Goal: Information Seeking & Learning: Learn about a topic

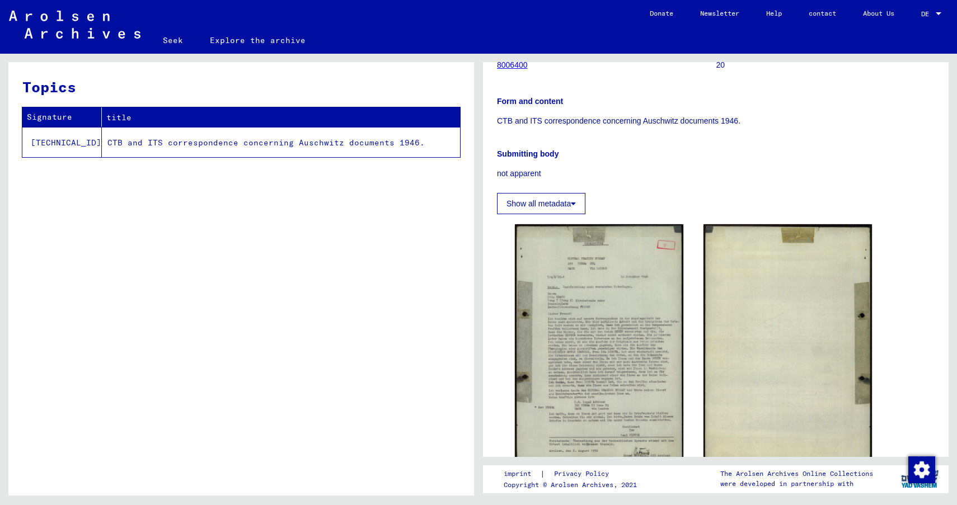
scroll to position [158, 0]
click at [550, 209] on font "Show all metadata" at bounding box center [539, 204] width 64 height 9
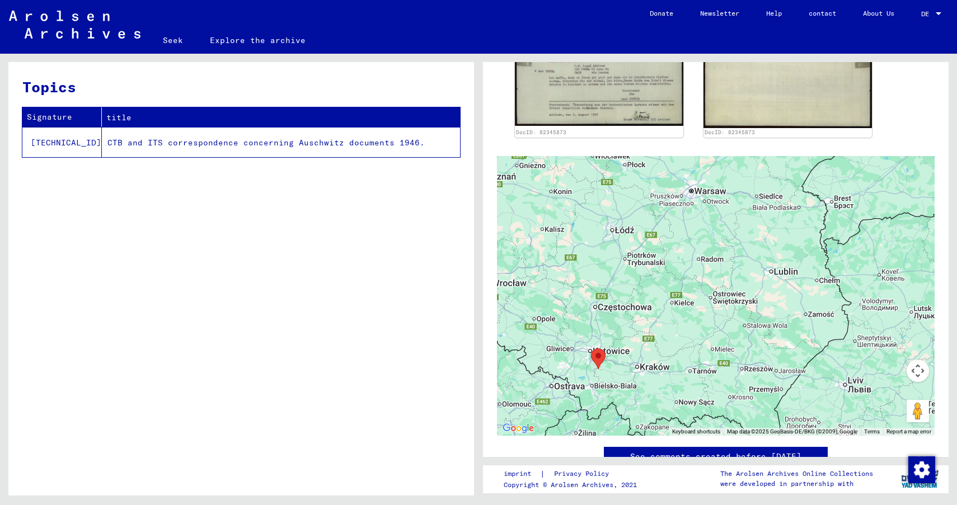
scroll to position [641, 0]
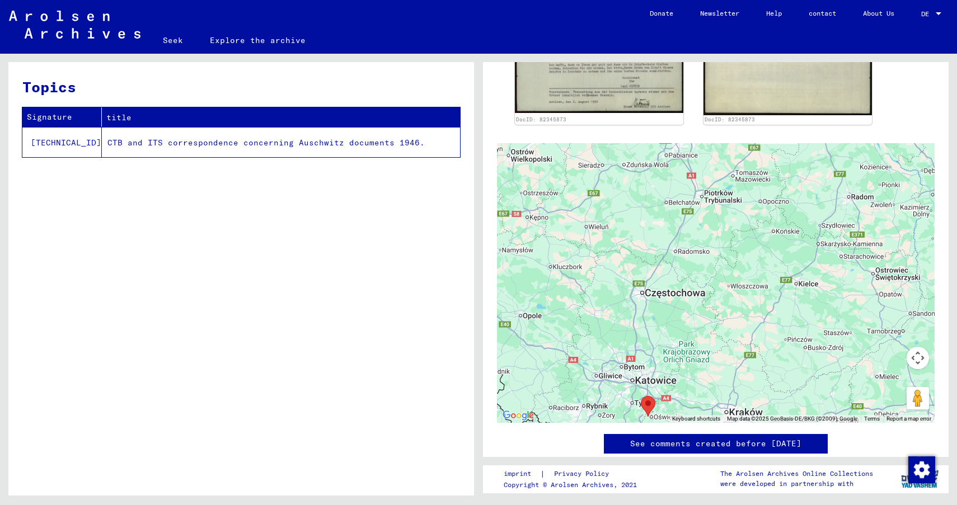
click at [194, 144] on font "CTB and ITS correspondence concerning Auschwitz documents 1946." at bounding box center [265, 143] width 317 height 10
click at [174, 267] on div "Topics Signature title 1.1.2.0 CTB and ITS correspondence concerning Auschwitz …" at bounding box center [241, 283] width 466 height 442
click at [50, 144] on font "1.1.2.0" at bounding box center [66, 143] width 71 height 10
click at [151, 142] on font "CTB and ITS correspondence concerning Auschwitz documents 1946." at bounding box center [265, 143] width 317 height 10
click at [267, 39] on font "Explore the archive" at bounding box center [258, 40] width 96 height 10
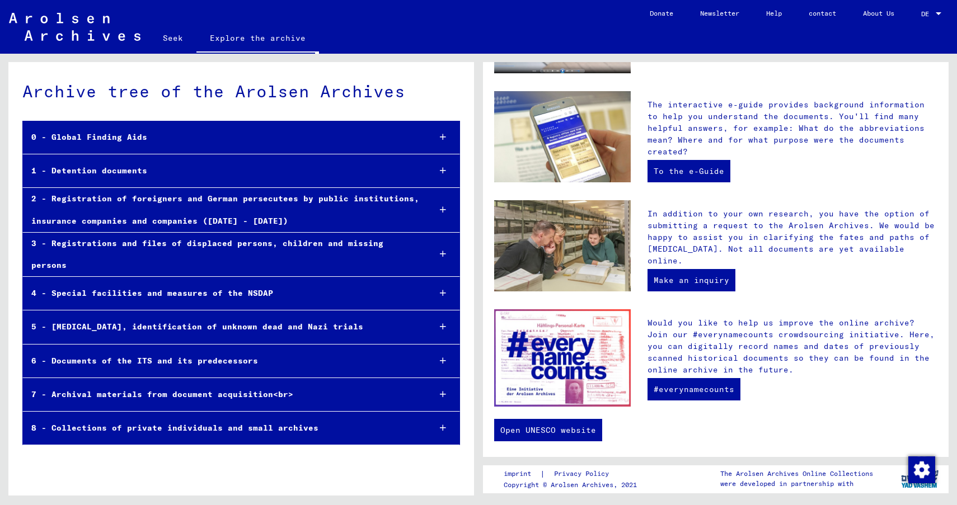
scroll to position [290, 0]
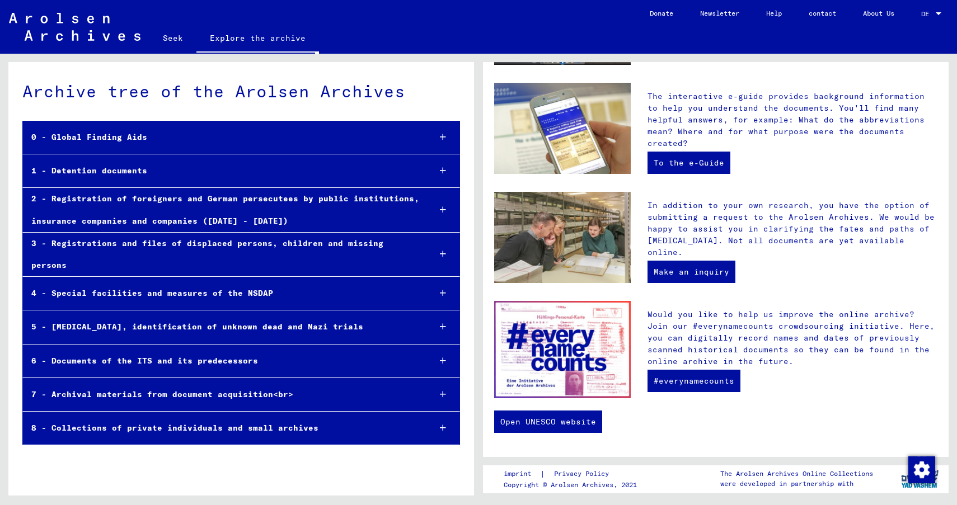
click at [157, 175] on div "1 - Detention documents" at bounding box center [222, 171] width 398 height 22
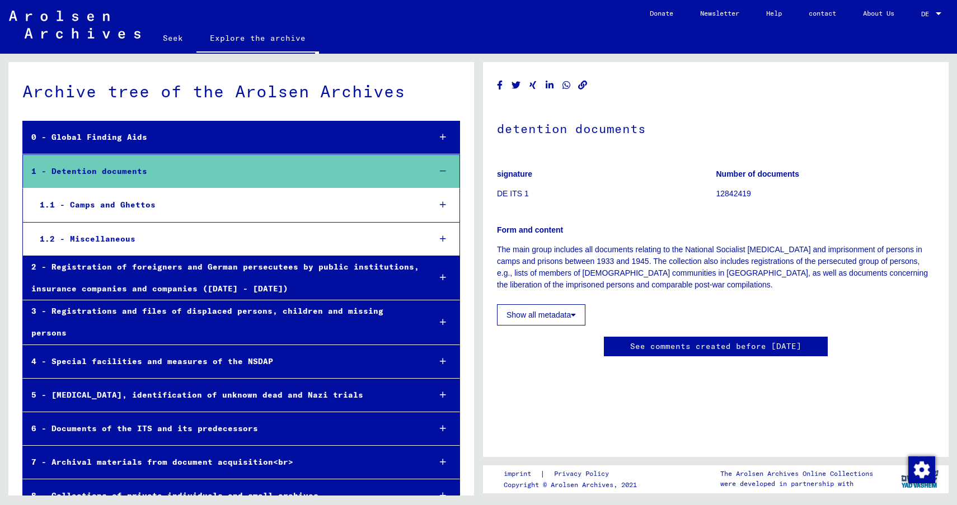
click at [137, 208] on font "1.1 - Camps and Ghettos" at bounding box center [98, 205] width 116 height 10
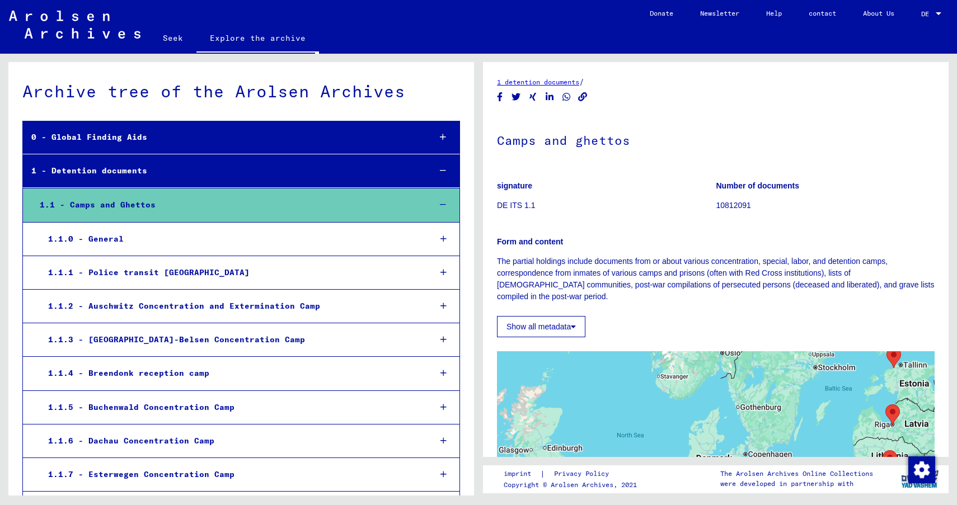
click at [321, 307] on div "1.1.2 - Auschwitz Concentration and Extermination Camp" at bounding box center [231, 307] width 382 height 22
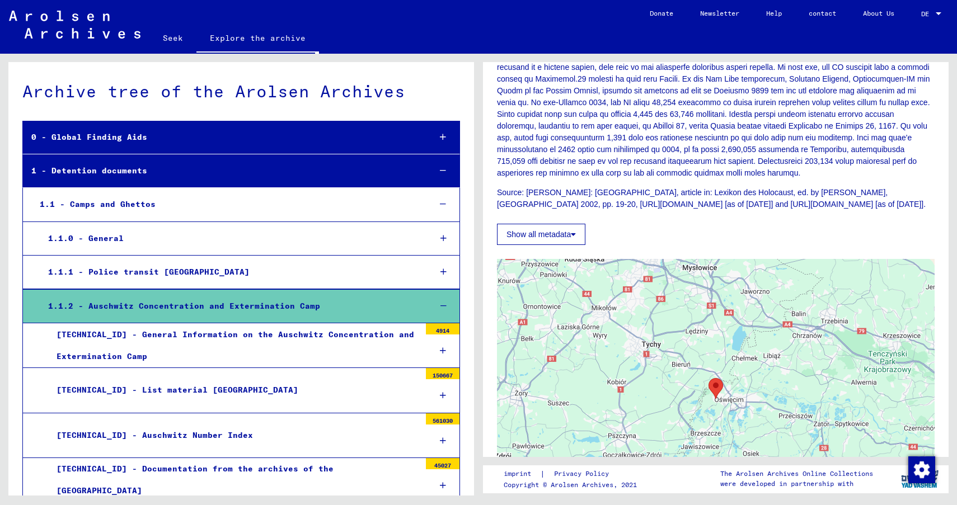
scroll to position [576, 0]
click at [560, 232] on font "Show all metadata" at bounding box center [539, 232] width 64 height 9
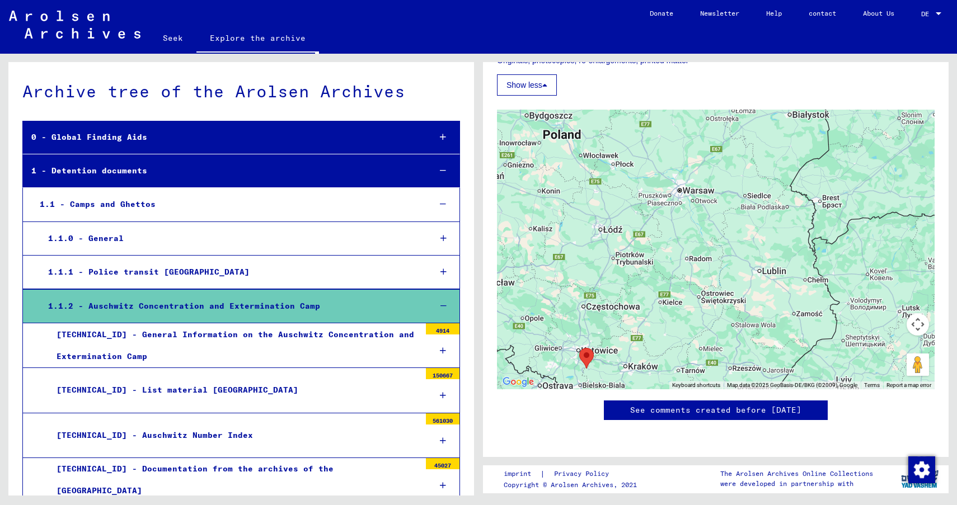
scroll to position [1188, 0]
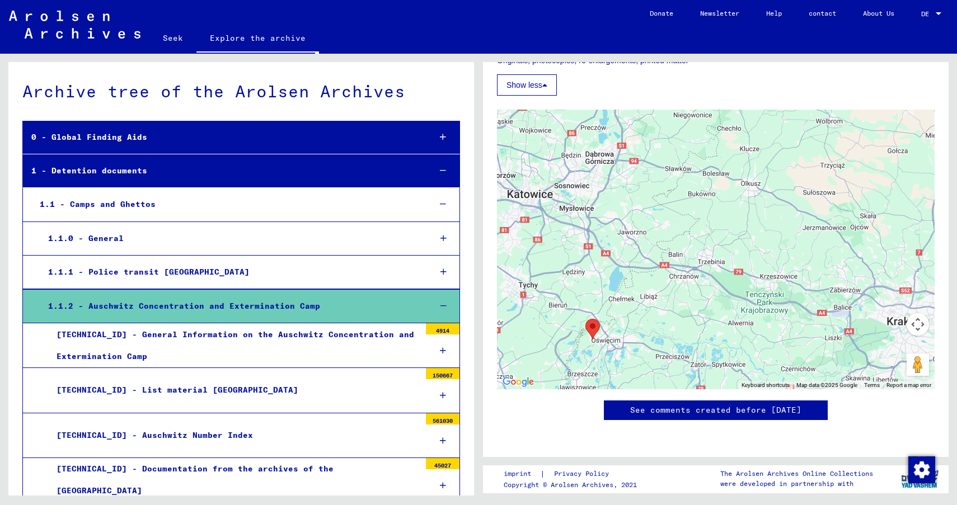
drag, startPoint x: 624, startPoint y: 244, endPoint x: 639, endPoint y: 87, distance: 156.9
click at [639, 110] on div at bounding box center [716, 250] width 438 height 280
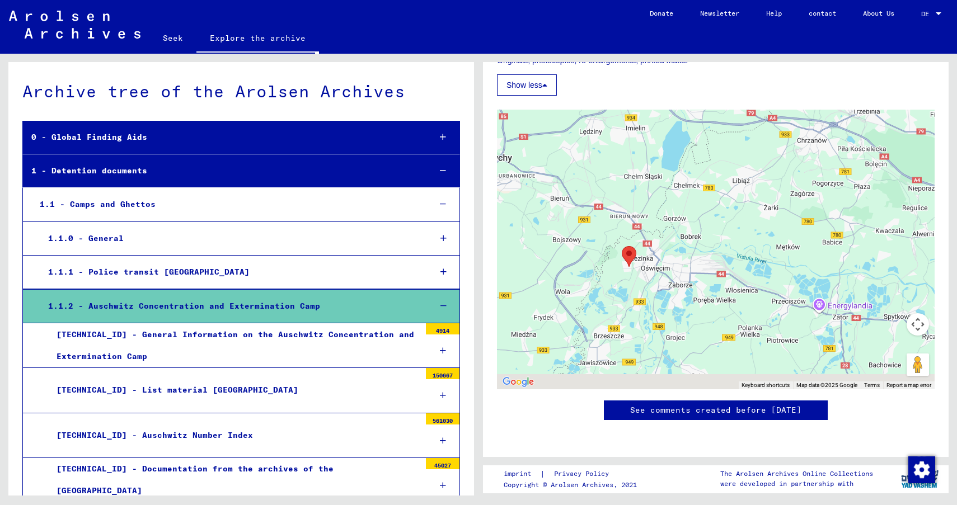
drag, startPoint x: 609, startPoint y: 272, endPoint x: 709, endPoint y: 134, distance: 170.6
click at [709, 134] on div at bounding box center [716, 250] width 438 height 280
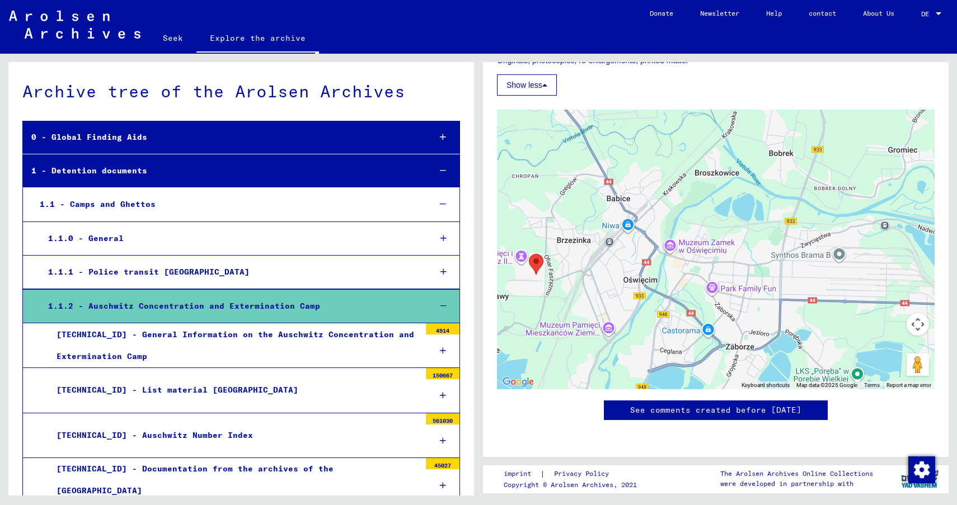
drag, startPoint x: 649, startPoint y: 228, endPoint x: 801, endPoint y: 83, distance: 210.3
click at [801, 110] on div at bounding box center [716, 250] width 438 height 280
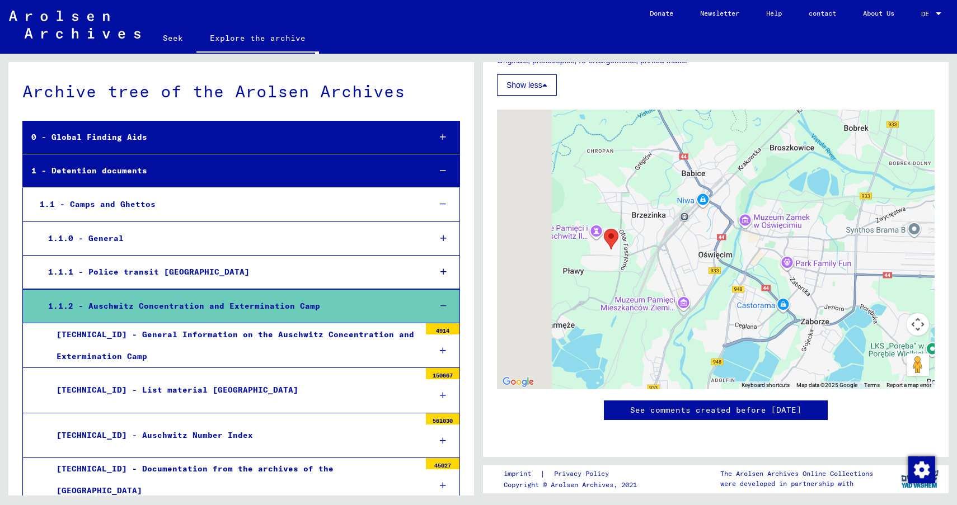
drag, startPoint x: 588, startPoint y: 222, endPoint x: 685, endPoint y: 193, distance: 101.7
click at [685, 193] on div at bounding box center [716, 250] width 438 height 280
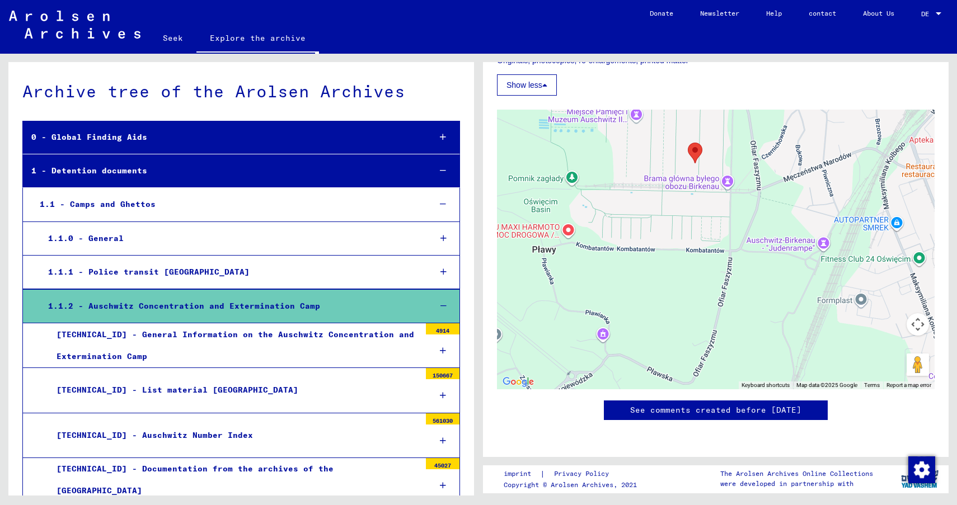
drag, startPoint x: 647, startPoint y: 200, endPoint x: 783, endPoint y: 233, distance: 139.4
click at [782, 233] on div at bounding box center [716, 250] width 438 height 280
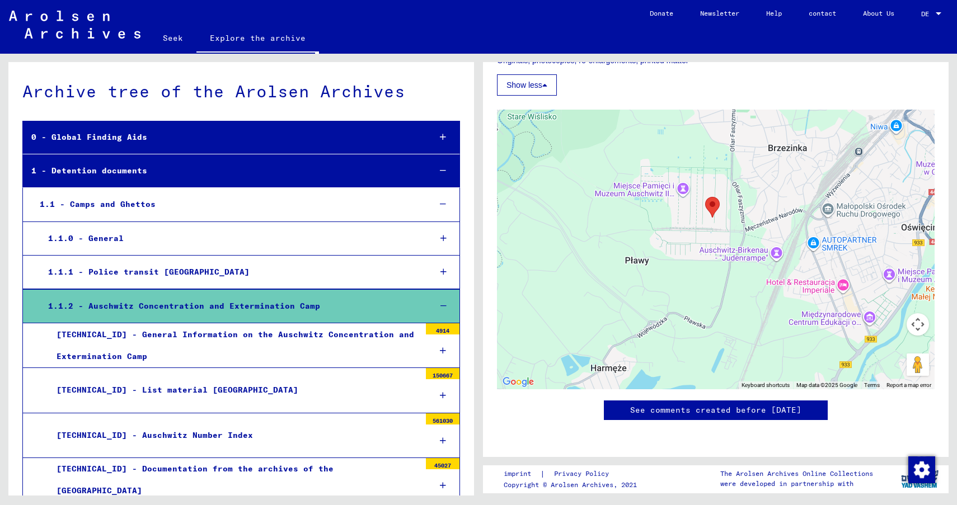
click at [941, 12] on div at bounding box center [939, 13] width 6 height 3
click at [917, 22] on font "English" at bounding box center [910, 20] width 27 height 8
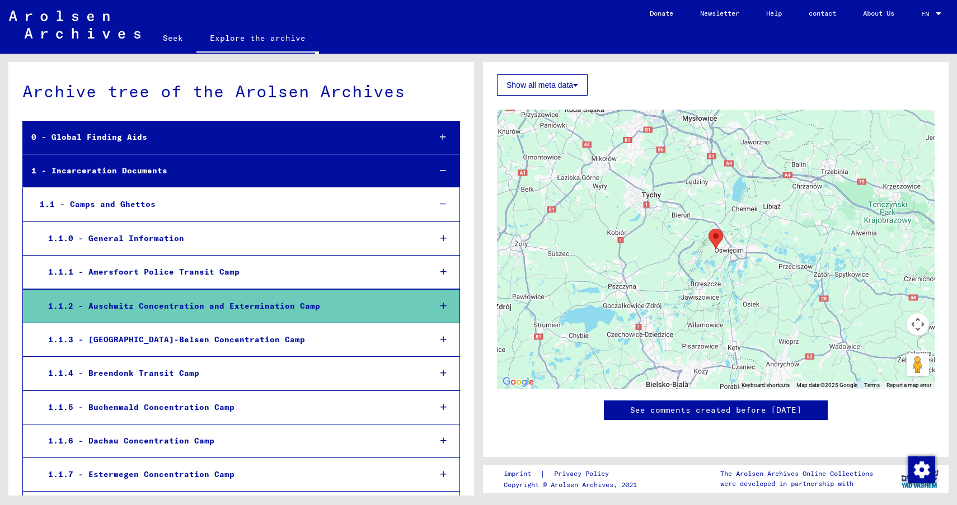
scroll to position [656, 0]
click at [442, 305] on icon at bounding box center [444, 306] width 6 height 8
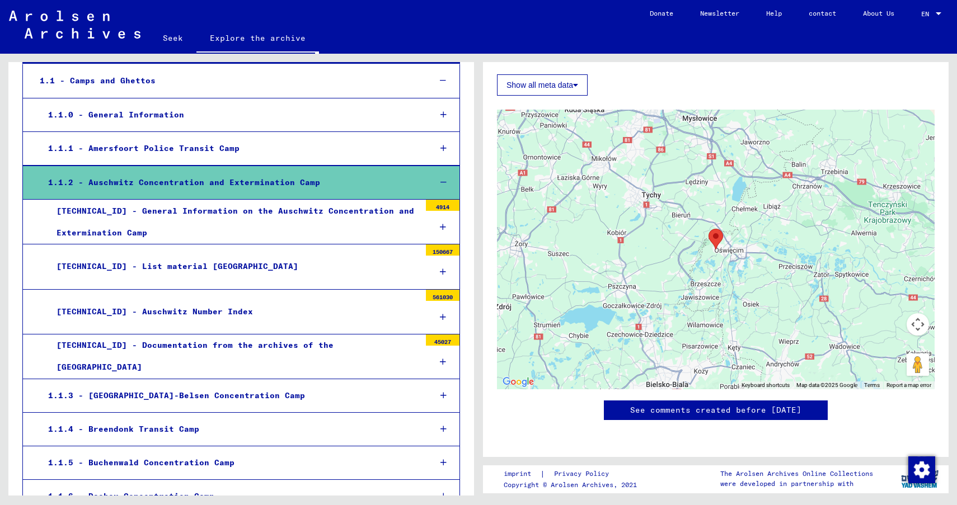
scroll to position [124, 0]
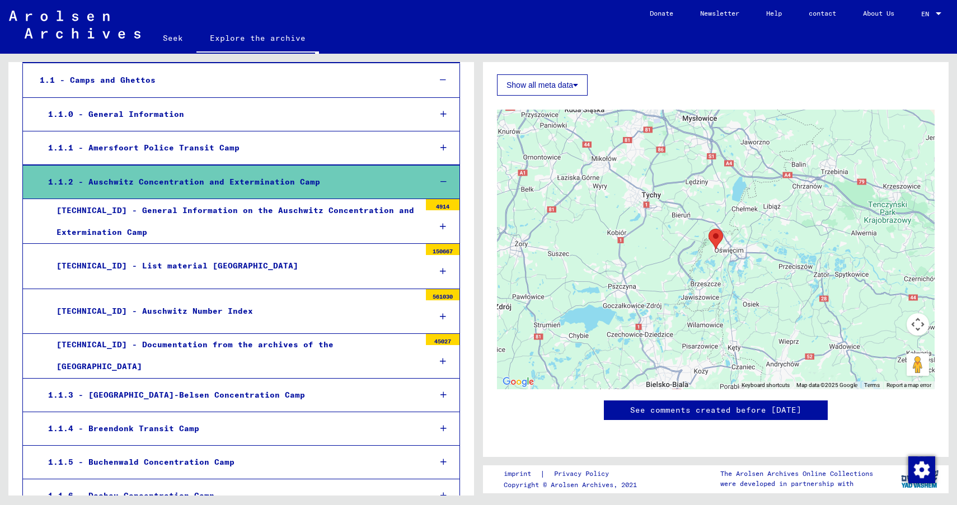
click at [448, 275] on div at bounding box center [443, 271] width 34 height 33
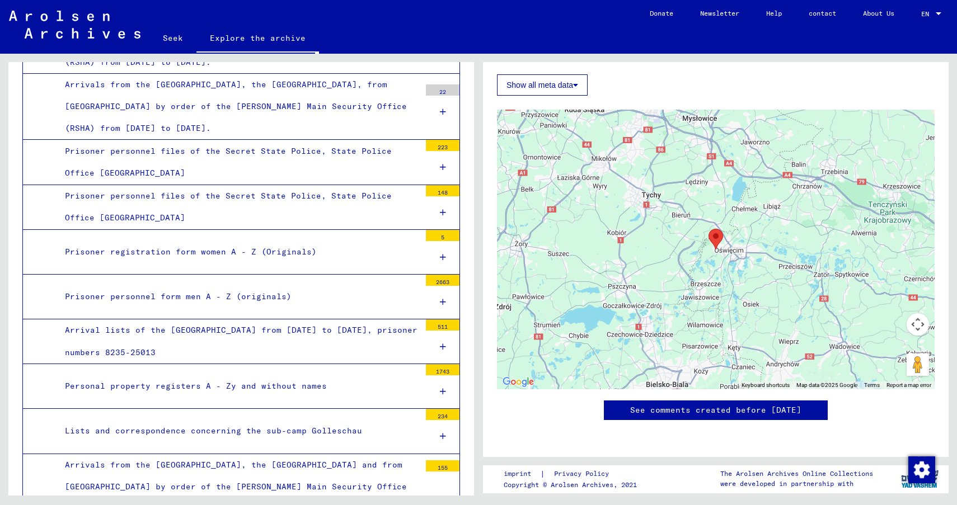
scroll to position [752, 0]
click at [444, 297] on icon at bounding box center [443, 301] width 6 height 8
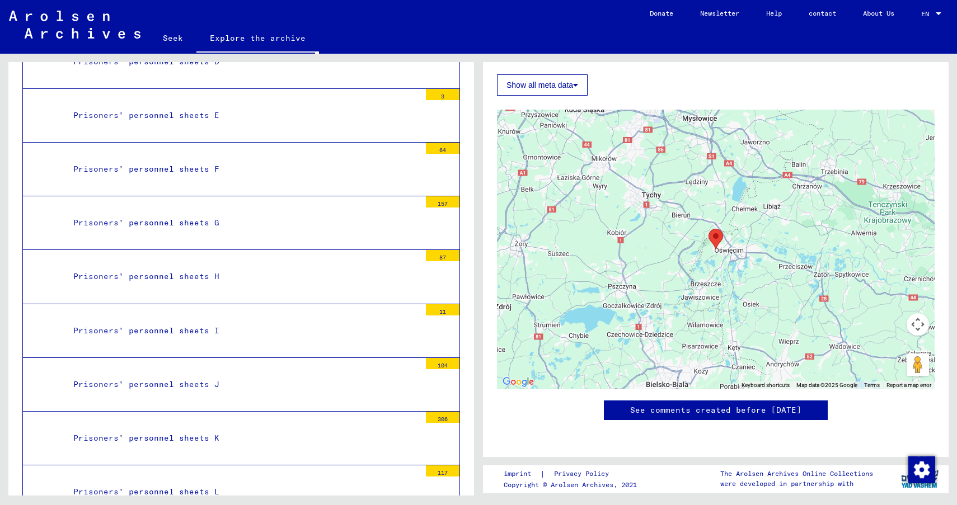
scroll to position [1224, 0]
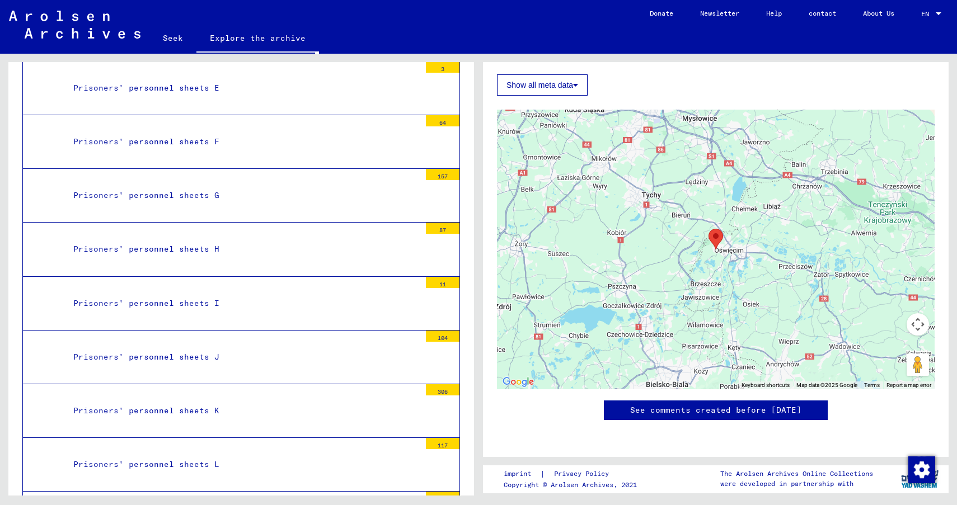
click at [349, 400] on div "Prisoners' personnel sheets K" at bounding box center [242, 411] width 355 height 22
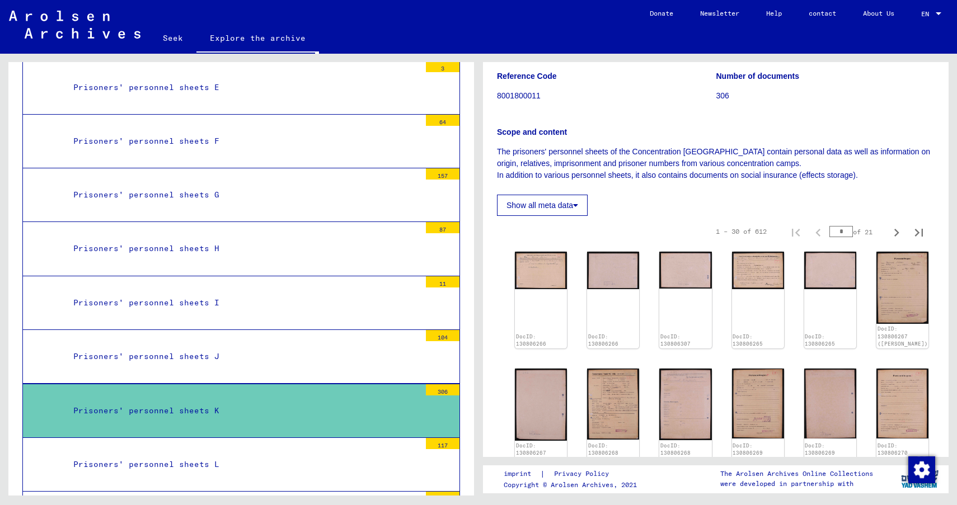
scroll to position [112, 0]
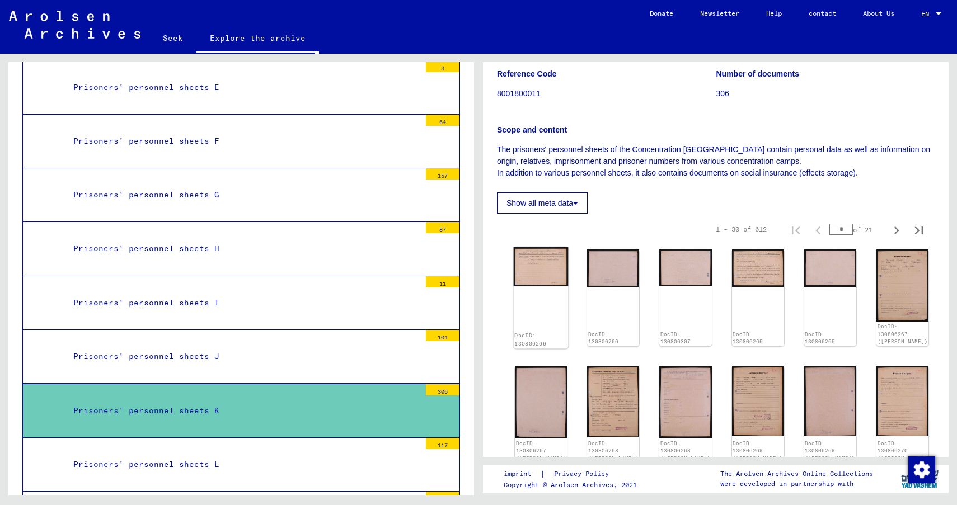
click at [541, 286] on img at bounding box center [541, 267] width 55 height 40
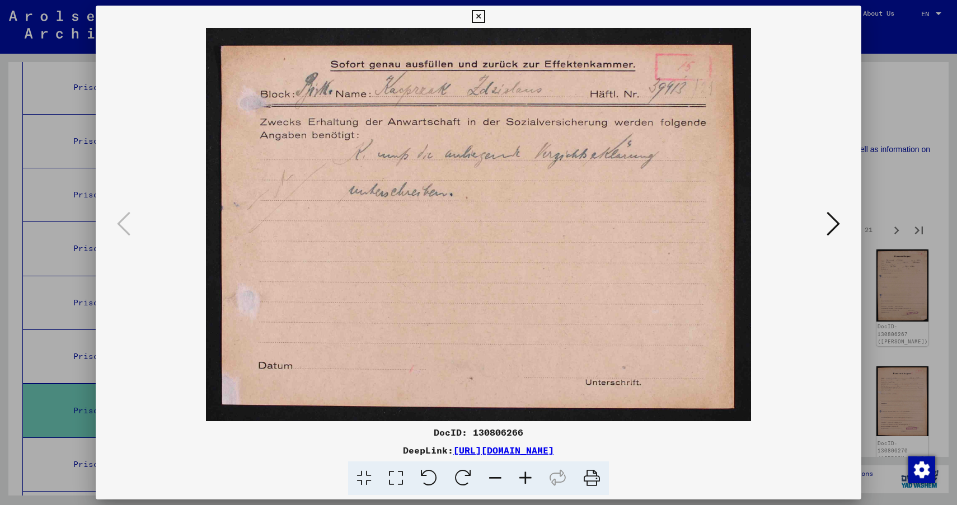
click at [834, 227] on icon at bounding box center [833, 223] width 13 height 27
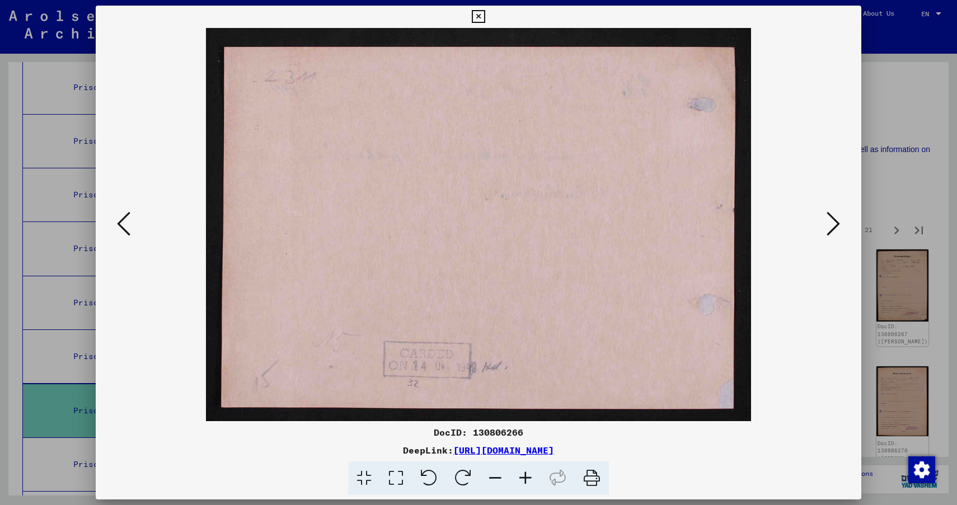
click at [834, 221] on icon at bounding box center [833, 223] width 13 height 27
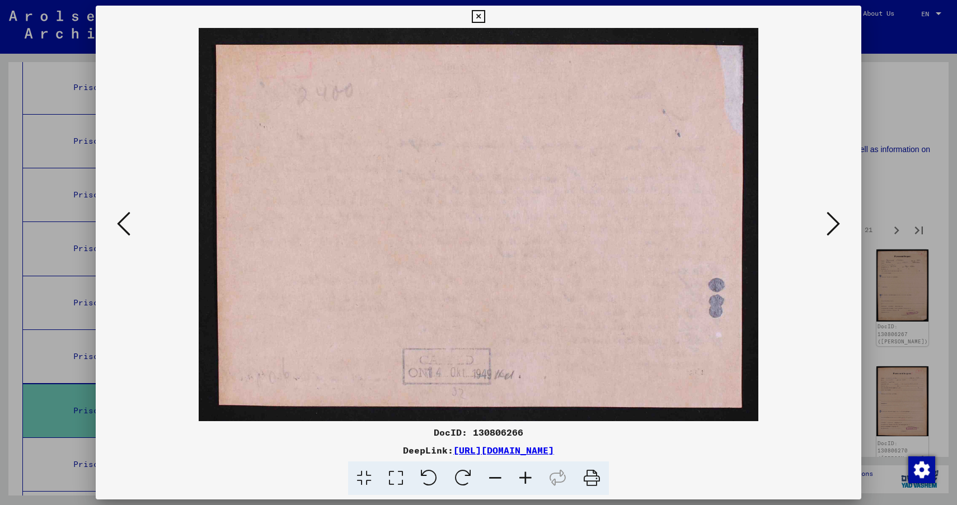
click at [834, 221] on icon at bounding box center [833, 223] width 13 height 27
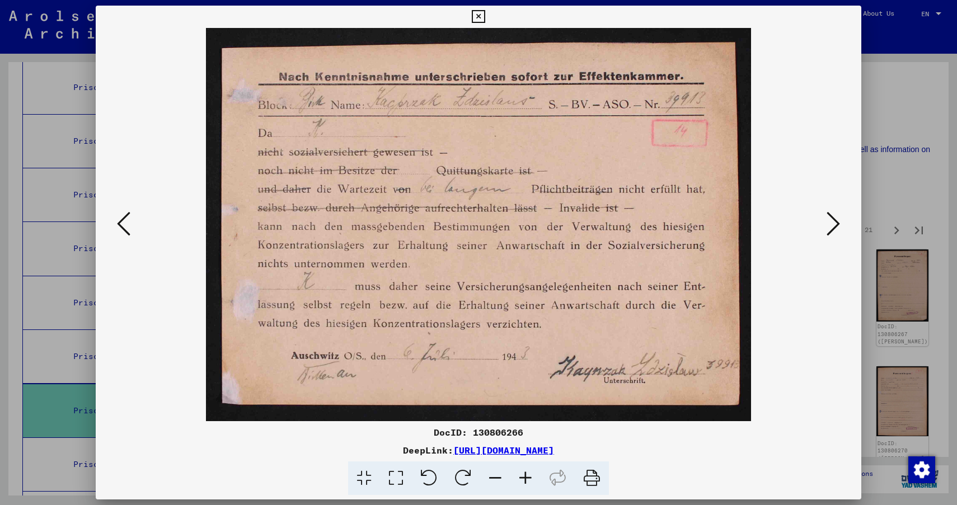
click at [835, 223] on icon at bounding box center [833, 223] width 13 height 27
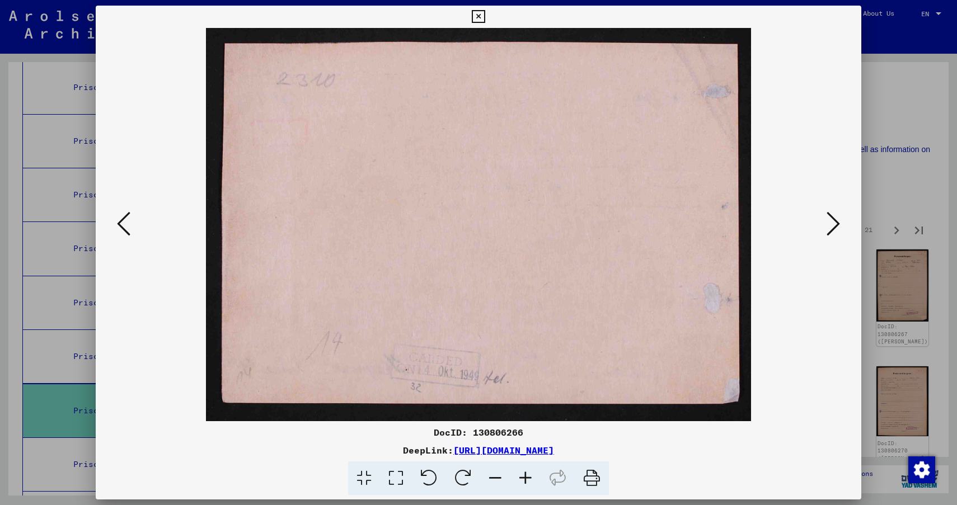
click at [835, 223] on icon at bounding box center [833, 223] width 13 height 27
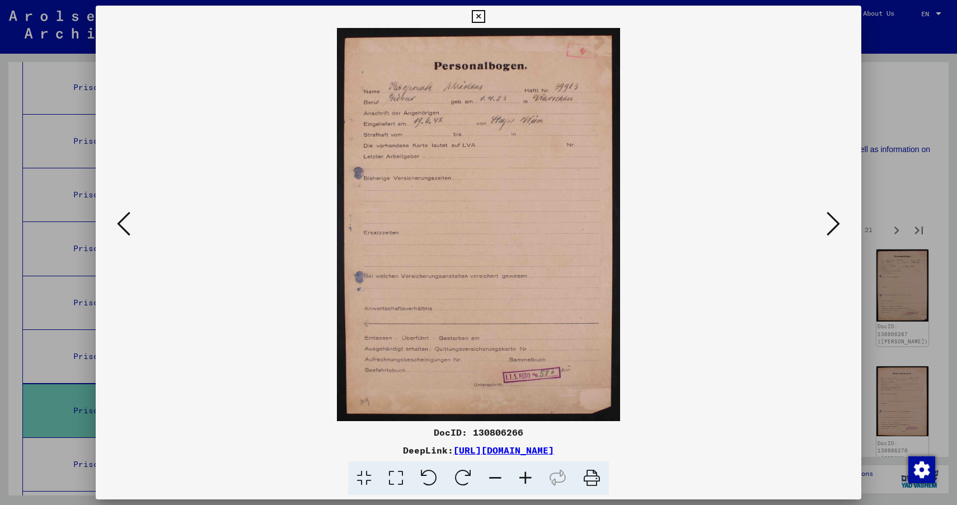
click at [836, 225] on icon at bounding box center [833, 223] width 13 height 27
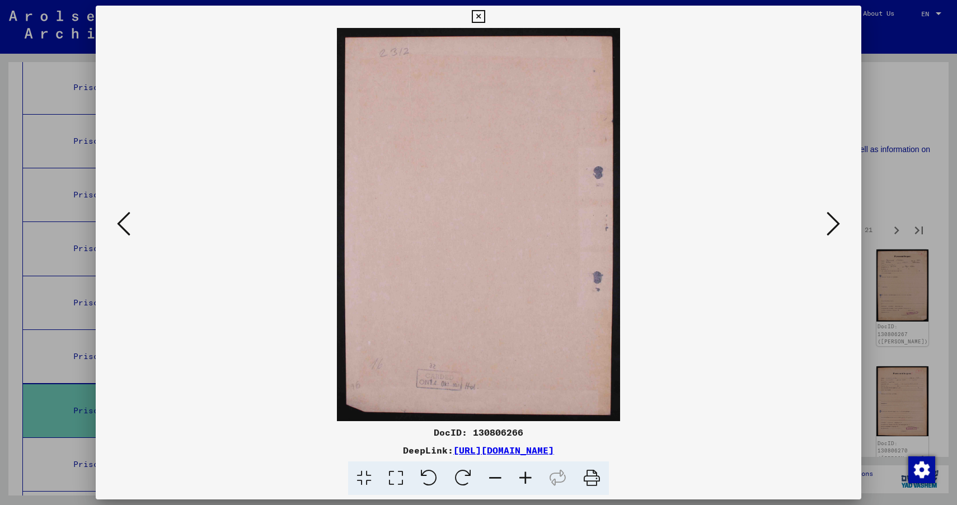
click at [835, 229] on icon at bounding box center [833, 223] width 13 height 27
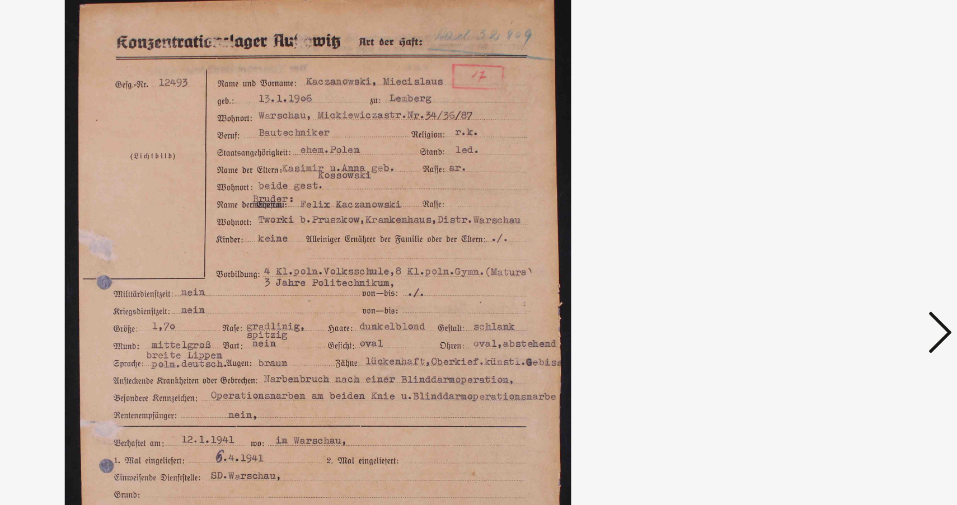
click at [830, 223] on icon at bounding box center [833, 223] width 13 height 27
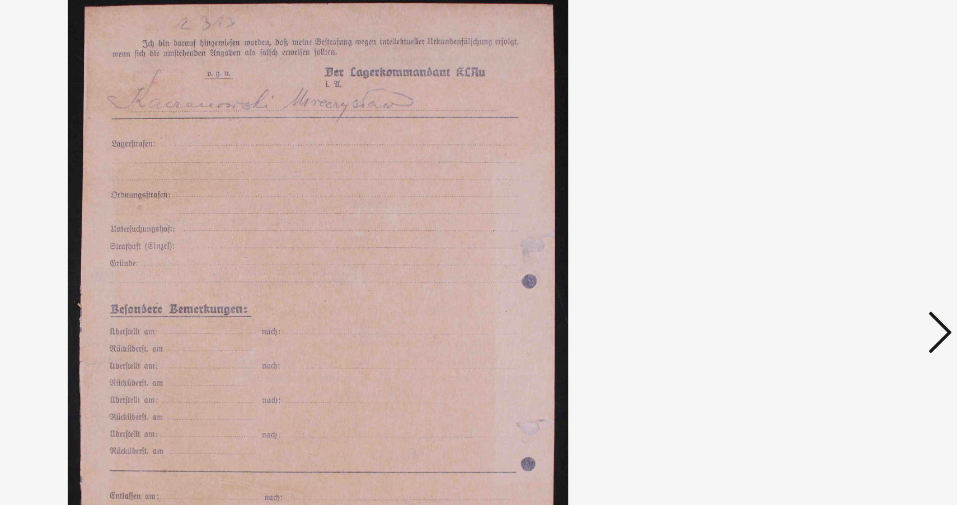
click at [830, 223] on icon at bounding box center [833, 223] width 13 height 27
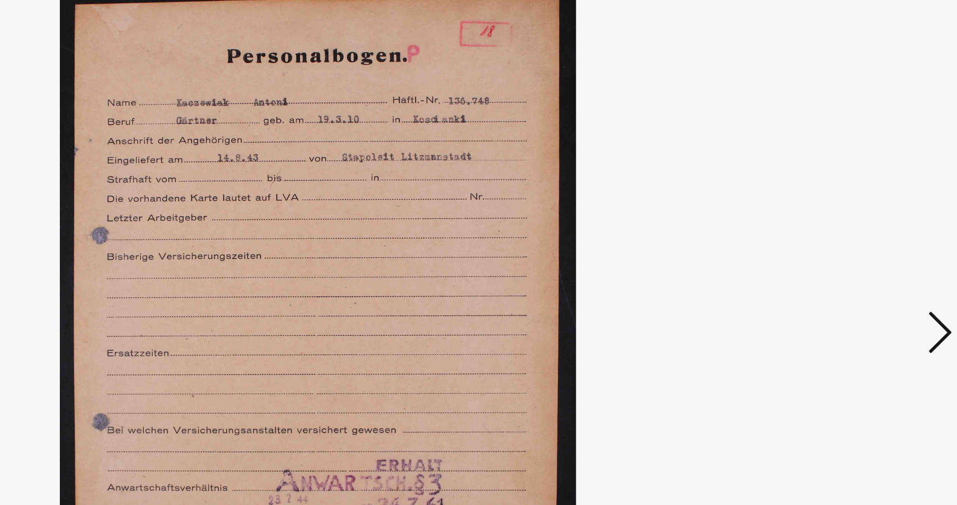
click at [830, 223] on icon at bounding box center [833, 223] width 13 height 27
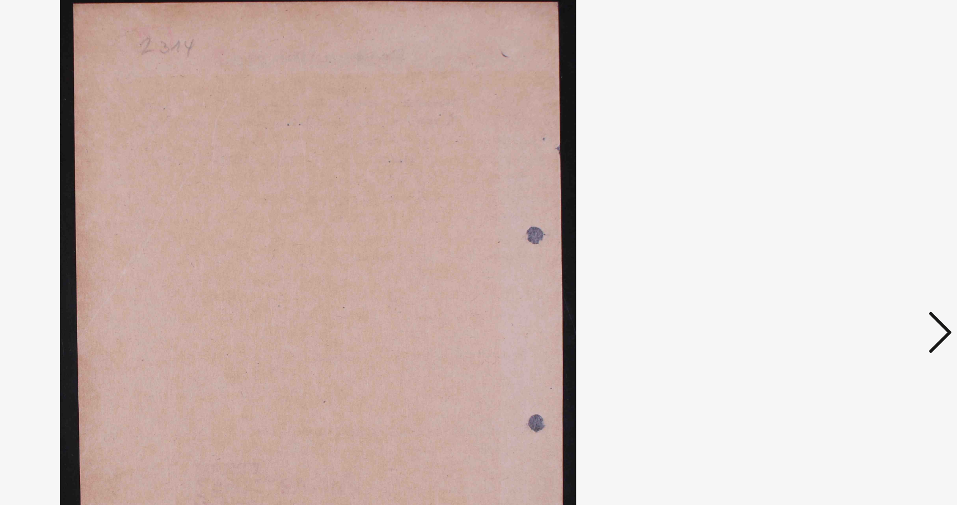
click at [830, 223] on icon at bounding box center [833, 223] width 13 height 27
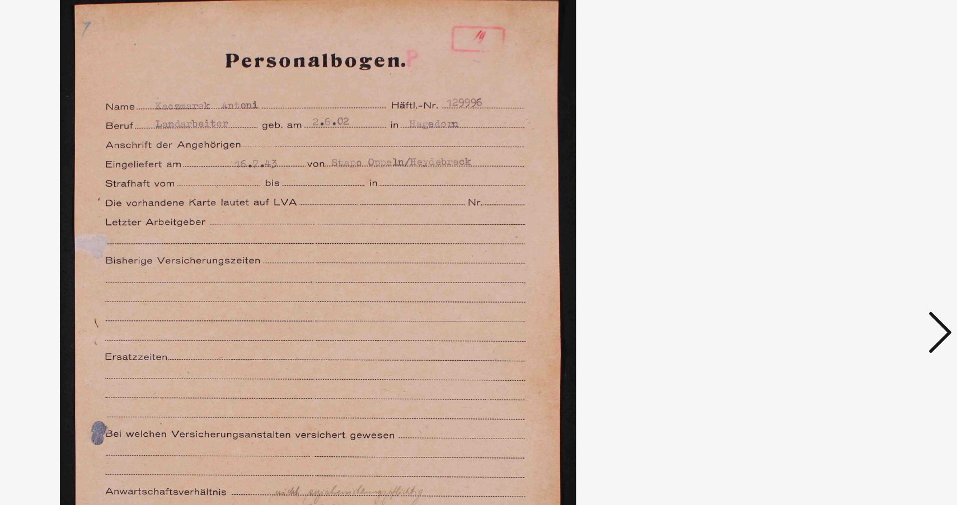
click at [828, 226] on icon at bounding box center [833, 223] width 13 height 27
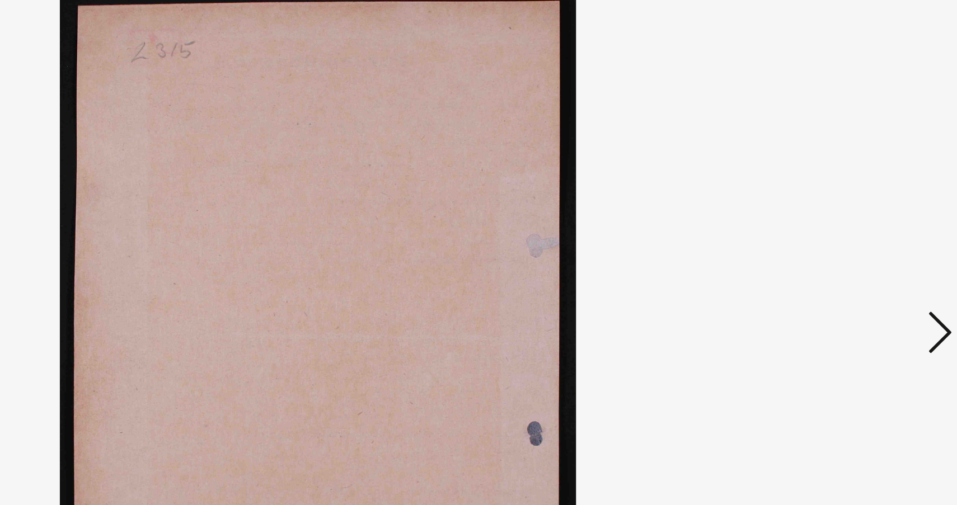
click at [828, 226] on icon at bounding box center [833, 223] width 13 height 27
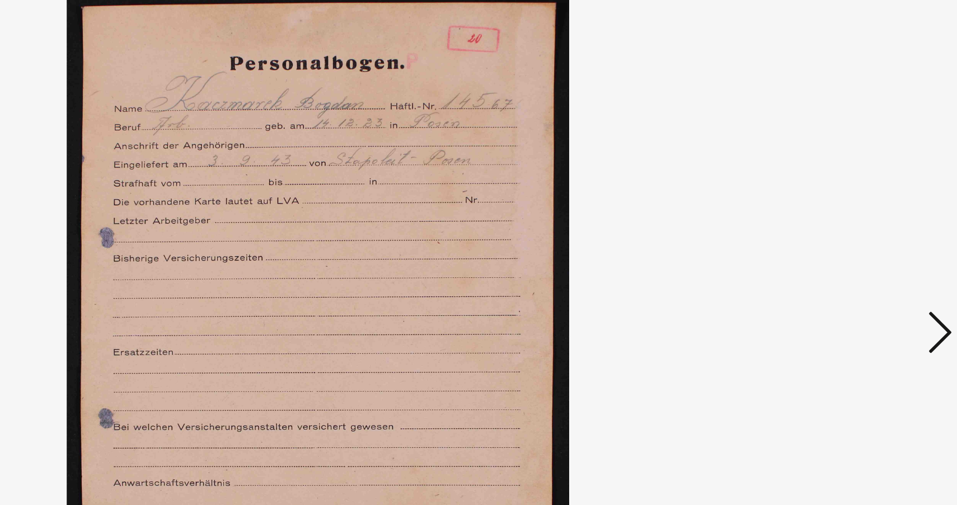
click at [828, 226] on icon at bounding box center [833, 223] width 13 height 27
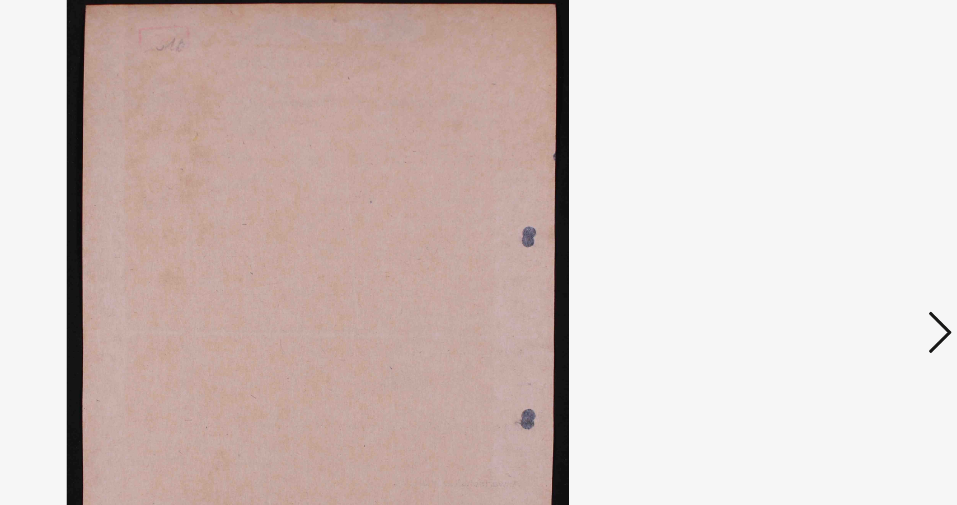
click at [828, 226] on icon at bounding box center [833, 223] width 13 height 27
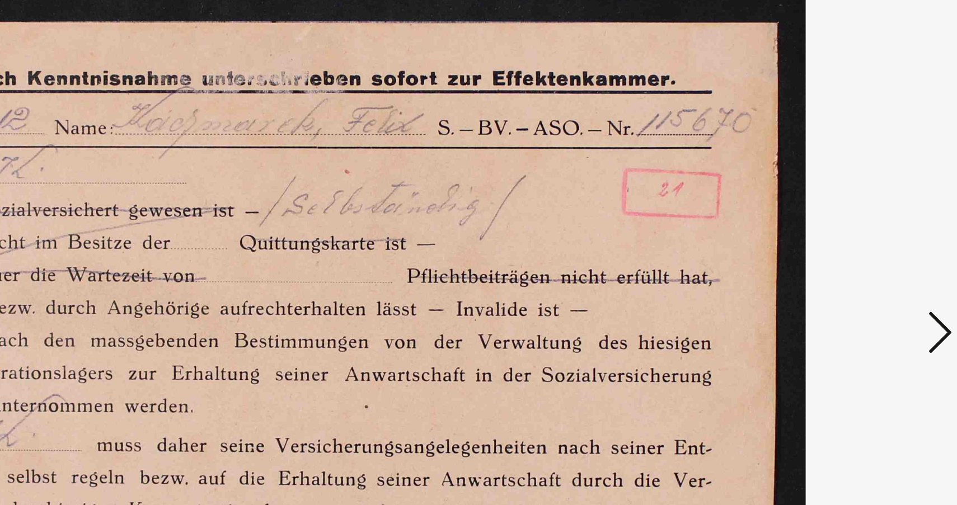
click at [828, 227] on icon at bounding box center [833, 223] width 13 height 27
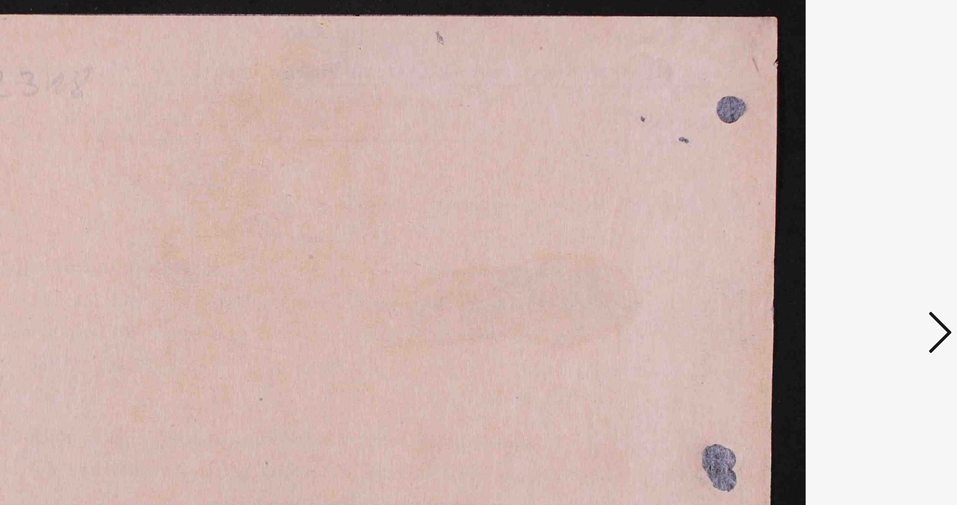
click at [828, 227] on icon at bounding box center [833, 223] width 13 height 27
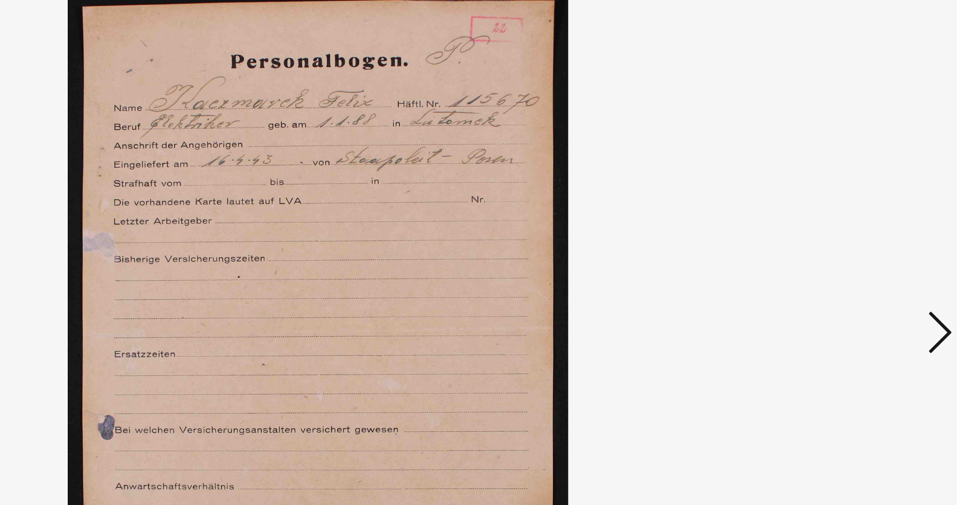
click at [828, 227] on icon at bounding box center [833, 223] width 13 height 27
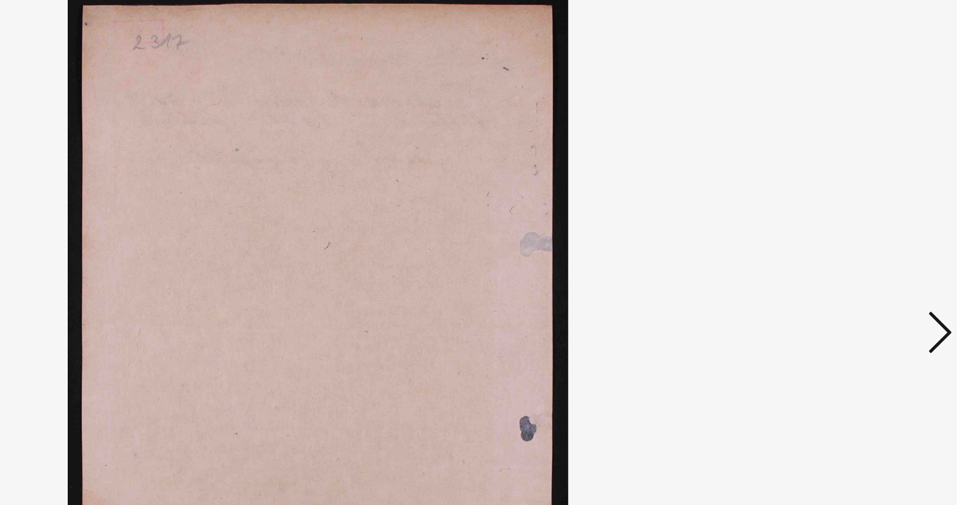
click at [828, 228] on icon at bounding box center [833, 223] width 13 height 27
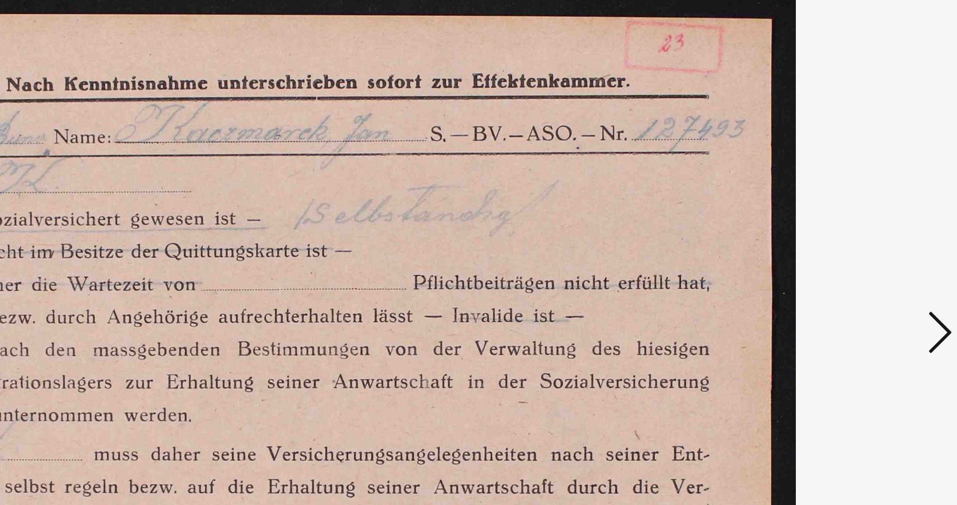
click at [828, 228] on icon at bounding box center [833, 223] width 13 height 27
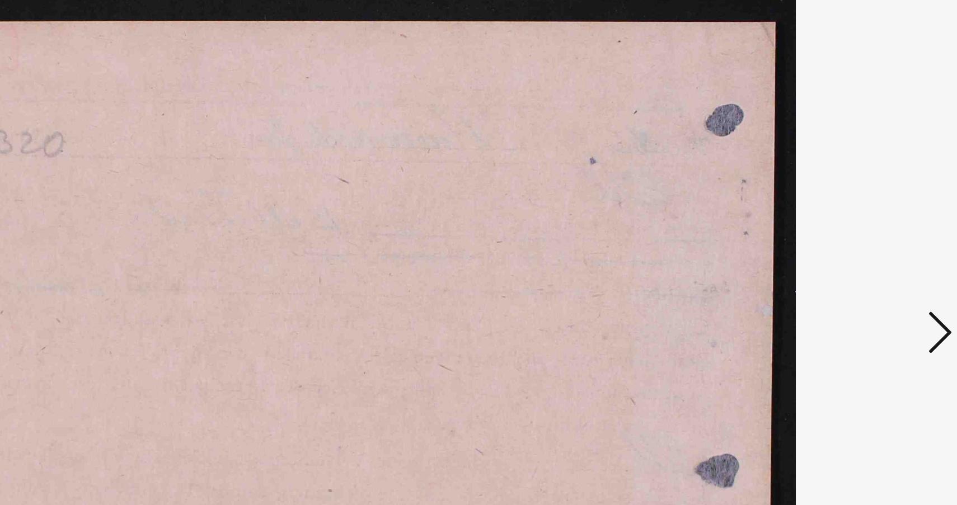
click at [829, 228] on icon at bounding box center [833, 223] width 13 height 27
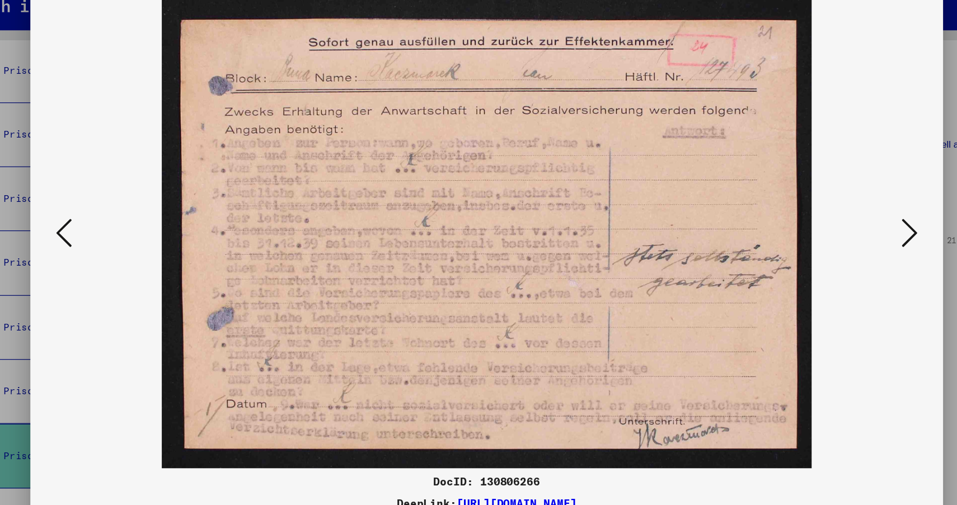
click at [829, 224] on icon at bounding box center [833, 223] width 13 height 27
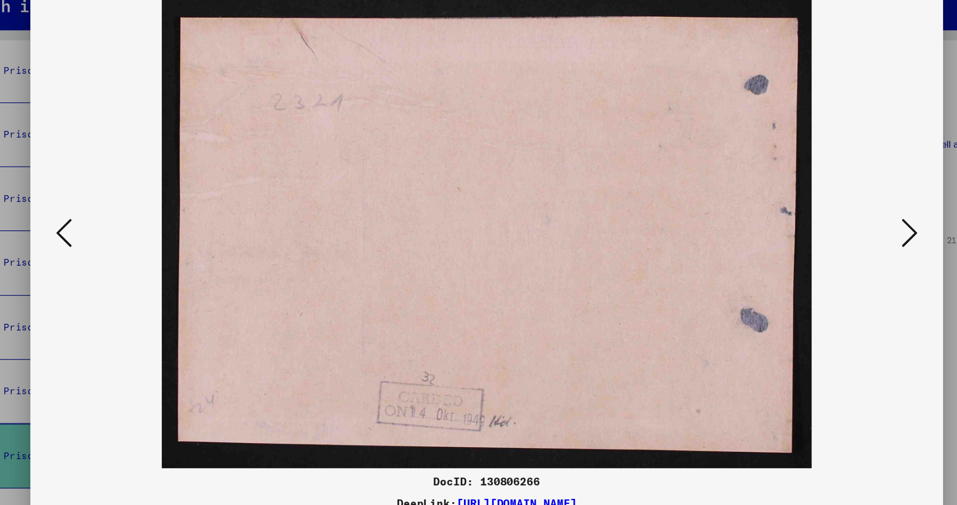
click at [829, 224] on icon at bounding box center [833, 223] width 13 height 27
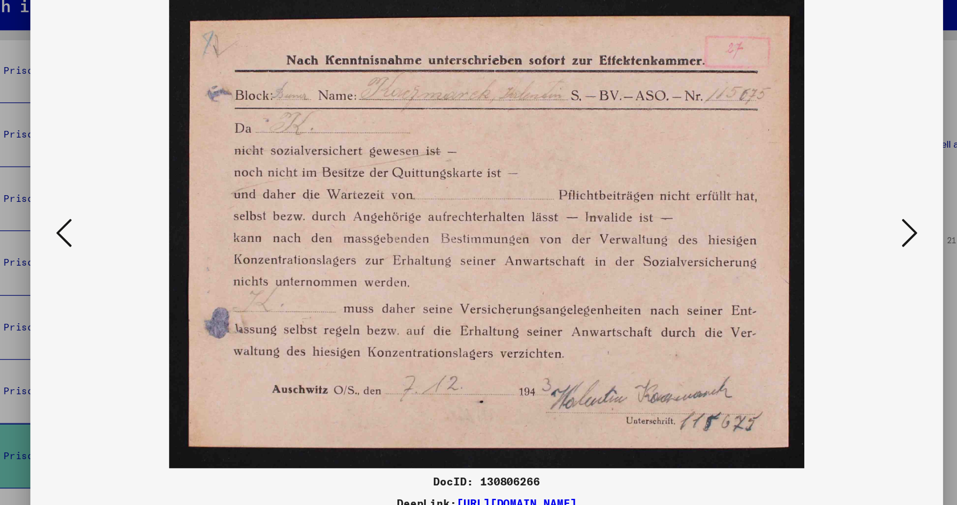
click at [829, 224] on icon at bounding box center [833, 223] width 13 height 27
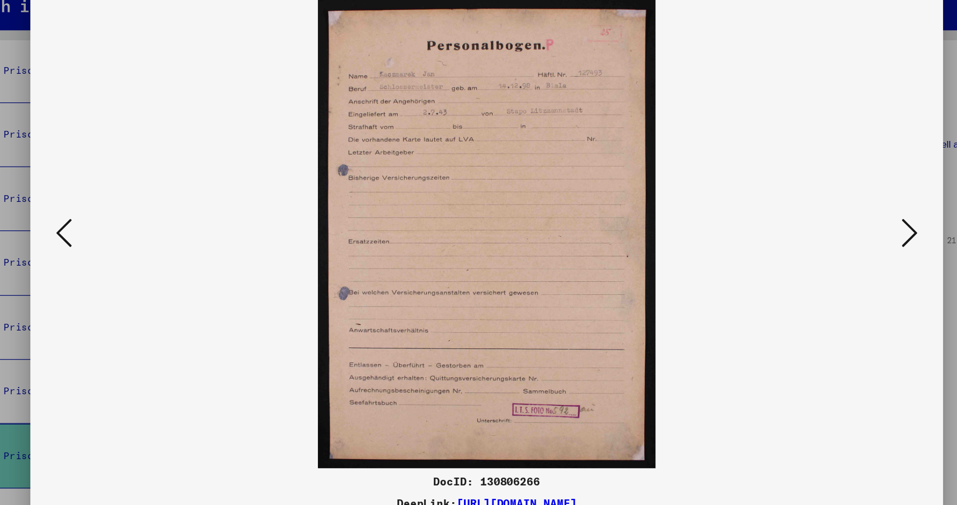
click at [829, 224] on icon at bounding box center [833, 223] width 13 height 27
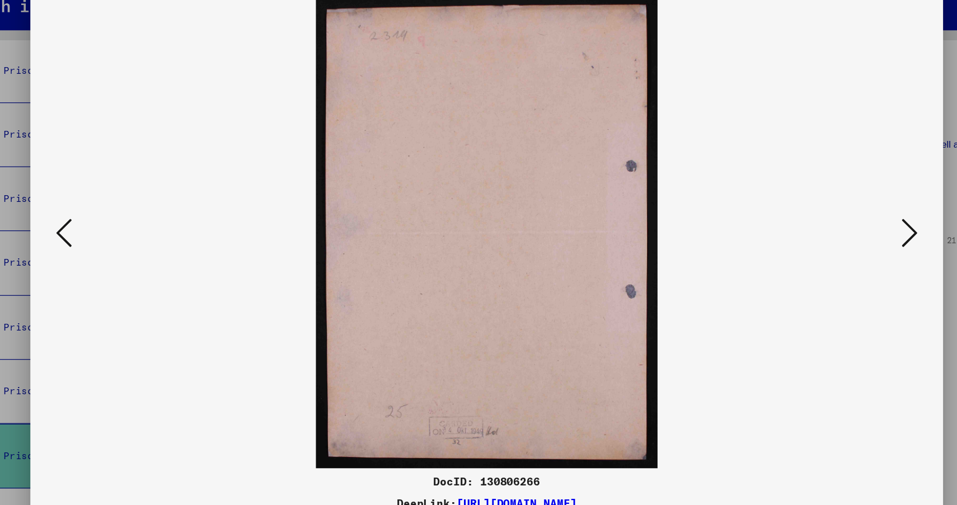
click at [829, 224] on icon at bounding box center [833, 223] width 13 height 27
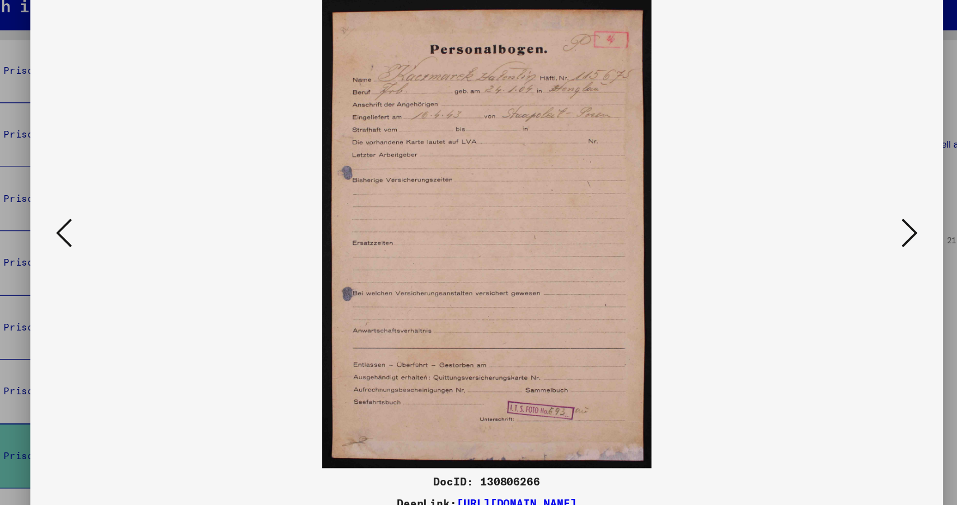
click at [829, 224] on icon at bounding box center [833, 223] width 13 height 27
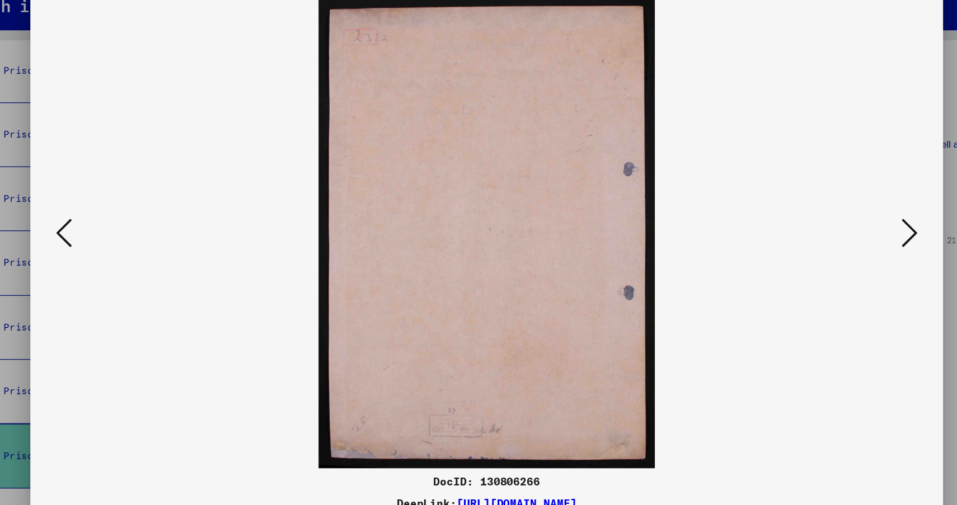
click at [829, 224] on icon at bounding box center [833, 223] width 13 height 27
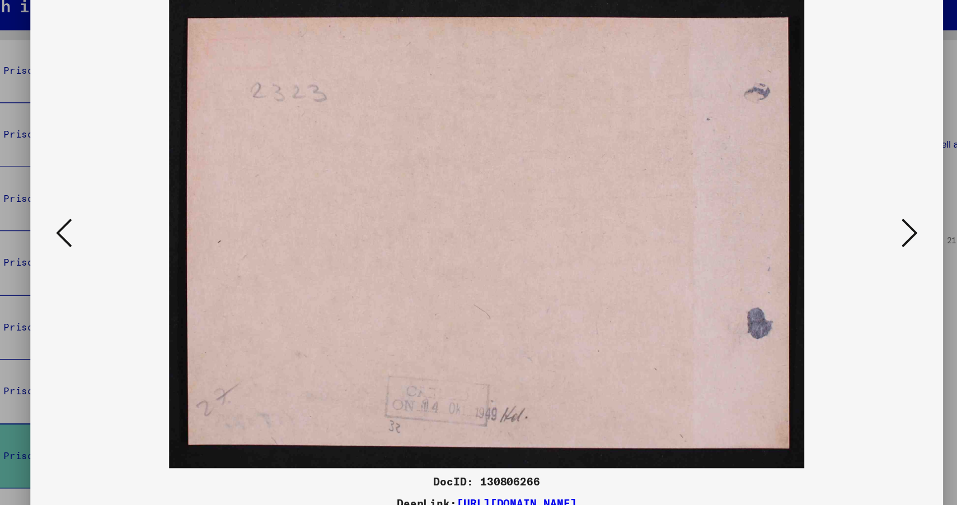
click at [829, 226] on icon at bounding box center [833, 223] width 13 height 27
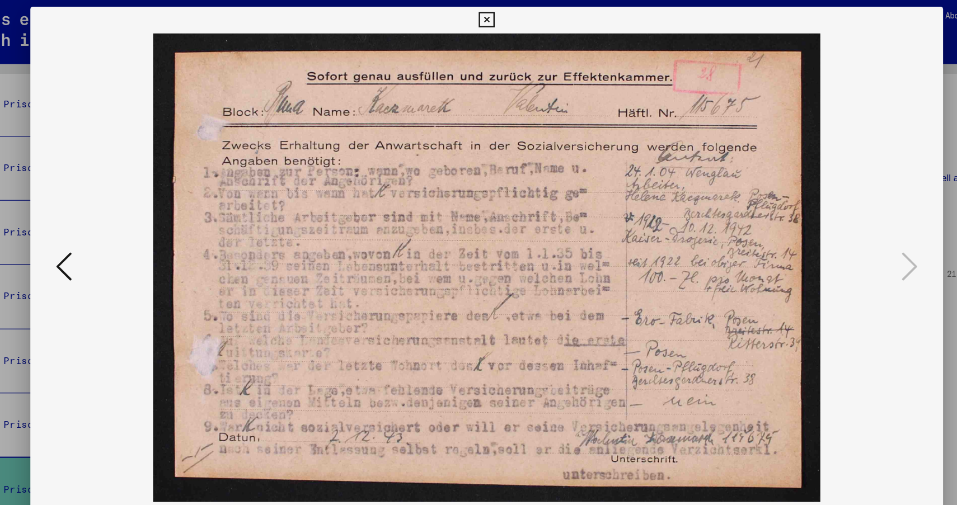
click at [475, 17] on icon at bounding box center [478, 16] width 13 height 13
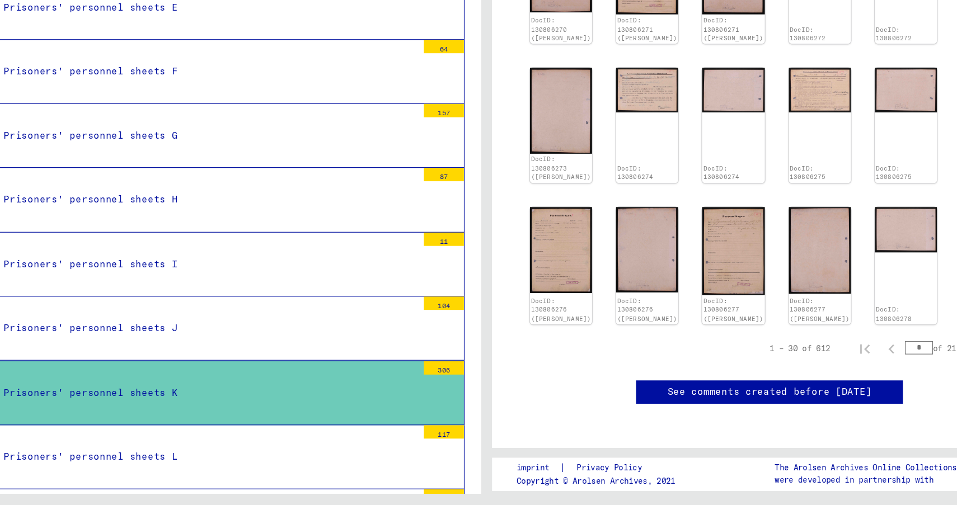
scroll to position [717, 0]
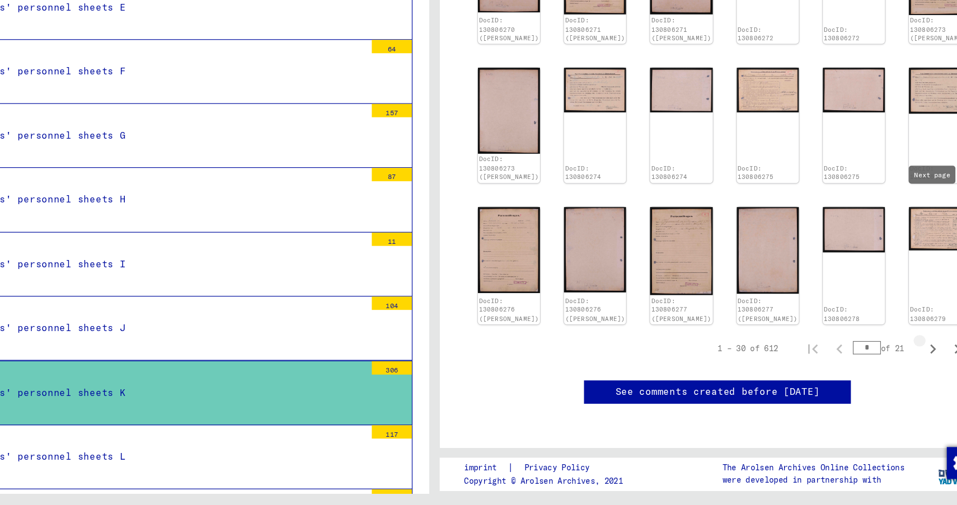
click at [892, 367] on icon "Next page" at bounding box center [897, 375] width 16 height 16
type input "*"
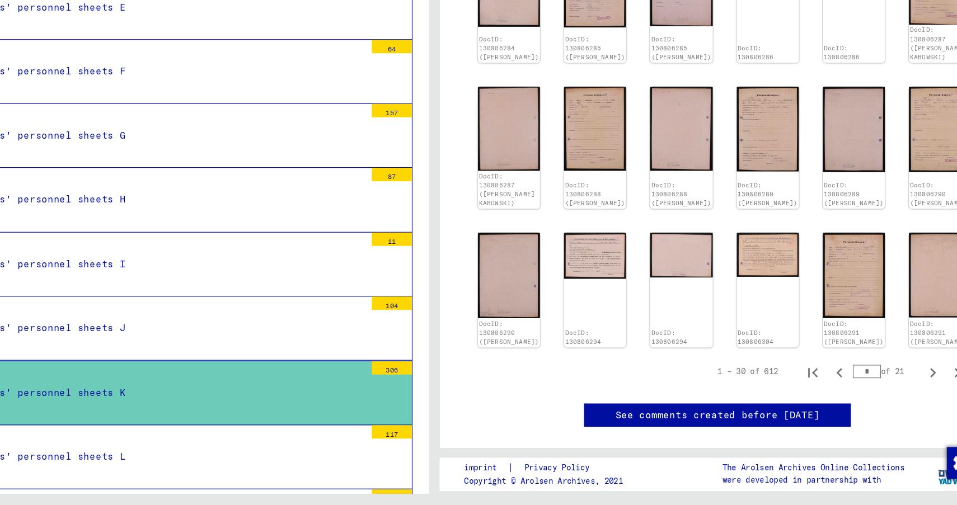
scroll to position [567, 0]
click at [893, 402] on icon "Next page" at bounding box center [897, 394] width 16 height 16
type input "*"
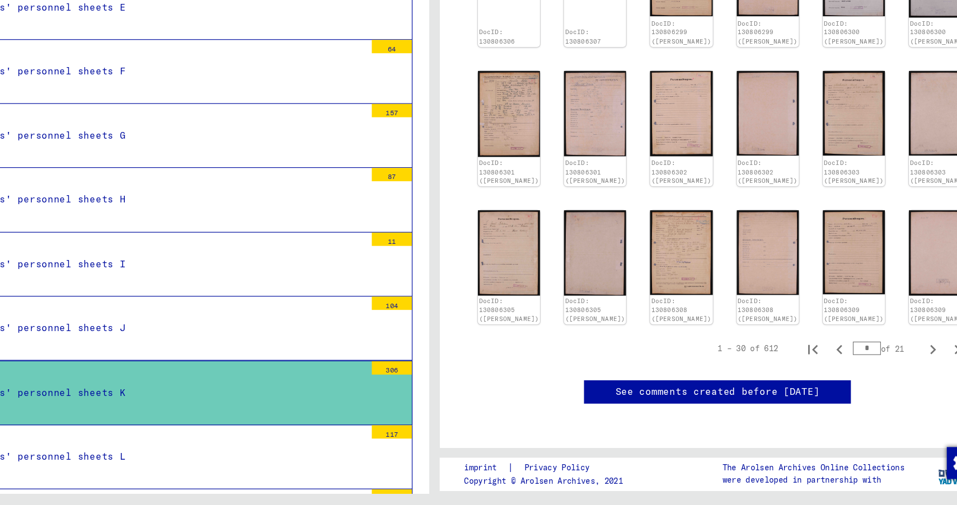
scroll to position [648, 0]
click at [893, 367] on icon "Next page" at bounding box center [897, 375] width 16 height 16
type input "*"
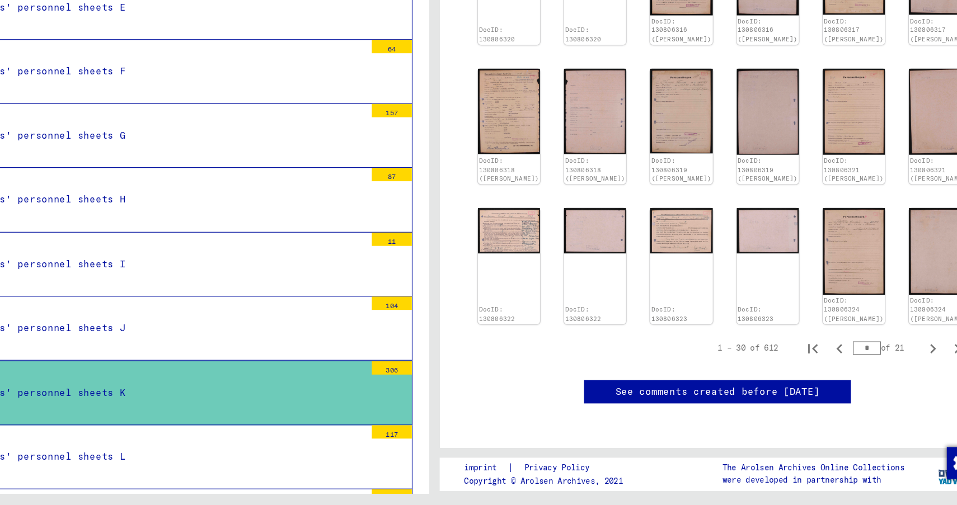
scroll to position [658, 0]
click at [898, 371] on icon "Next page" at bounding box center [897, 375] width 5 height 8
type input "*"
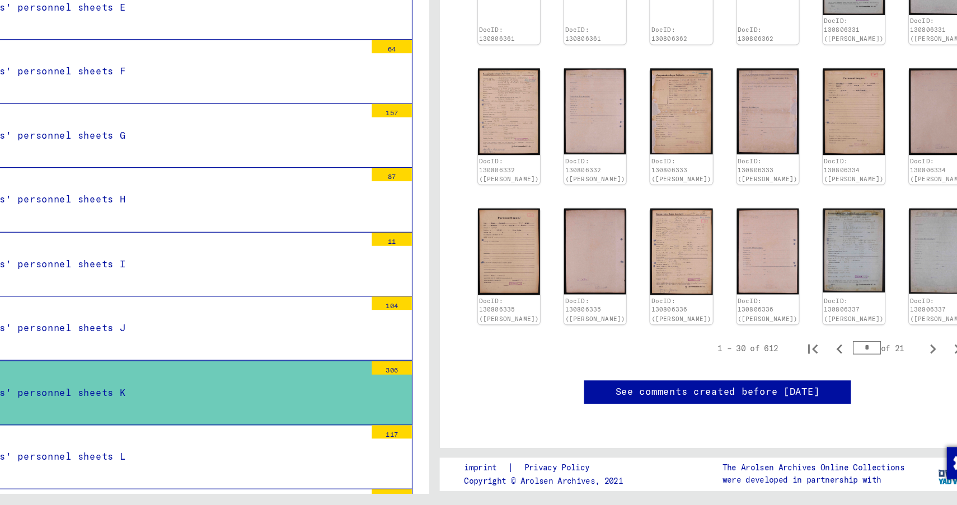
scroll to position [600, 0]
click at [893, 367] on icon "Next page" at bounding box center [897, 375] width 16 height 16
type input "*"
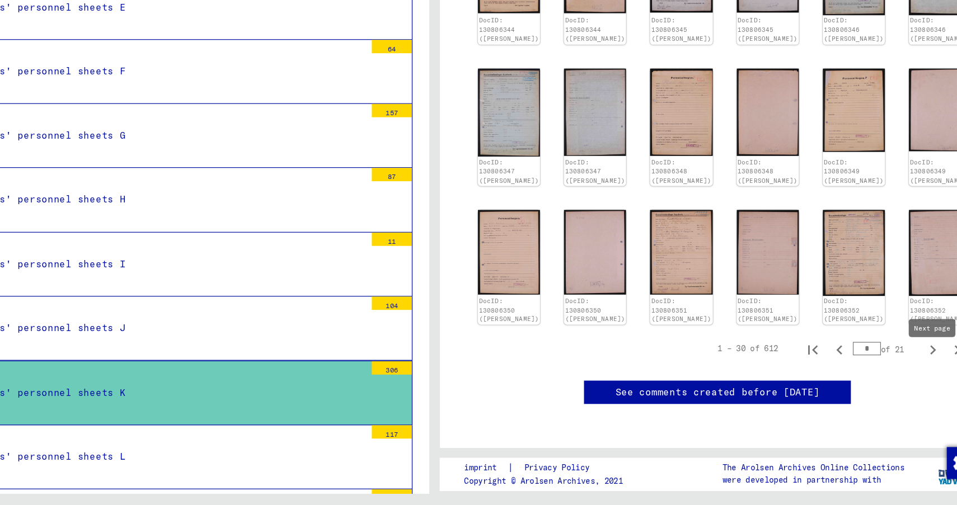
click at [896, 383] on icon "Next page" at bounding box center [897, 375] width 16 height 16
type input "*"
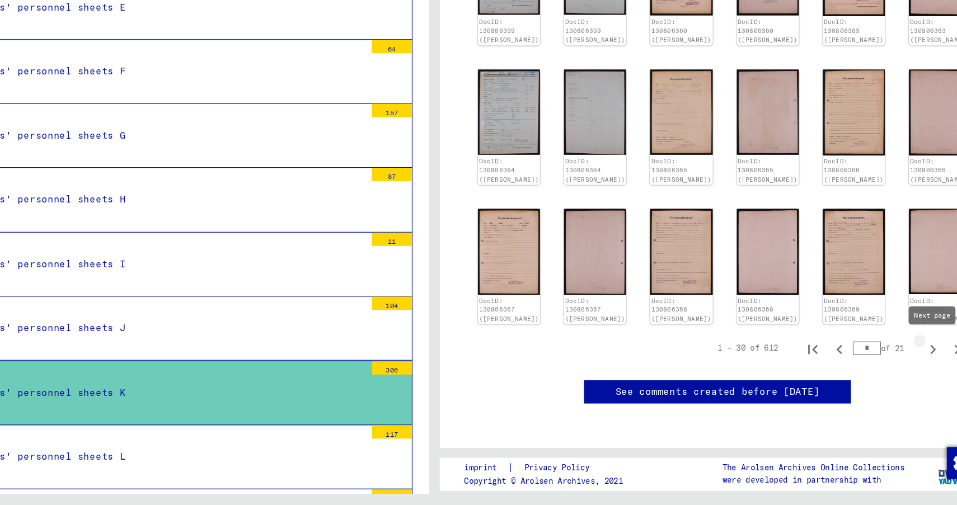
click at [896, 377] on icon "Next page" at bounding box center [897, 375] width 16 height 16
type input "*"
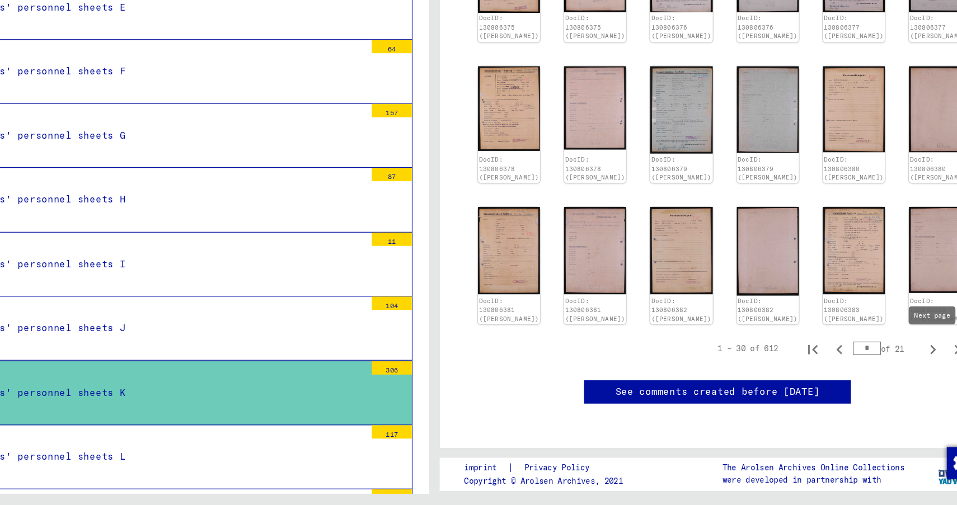
click at [896, 371] on icon "Next page" at bounding box center [897, 375] width 5 height 8
type input "*"
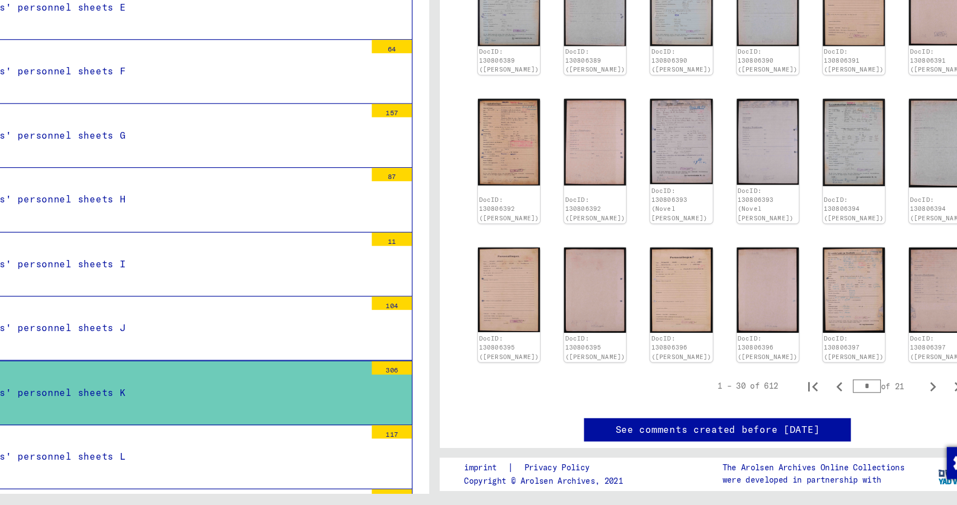
scroll to position [535, 0]
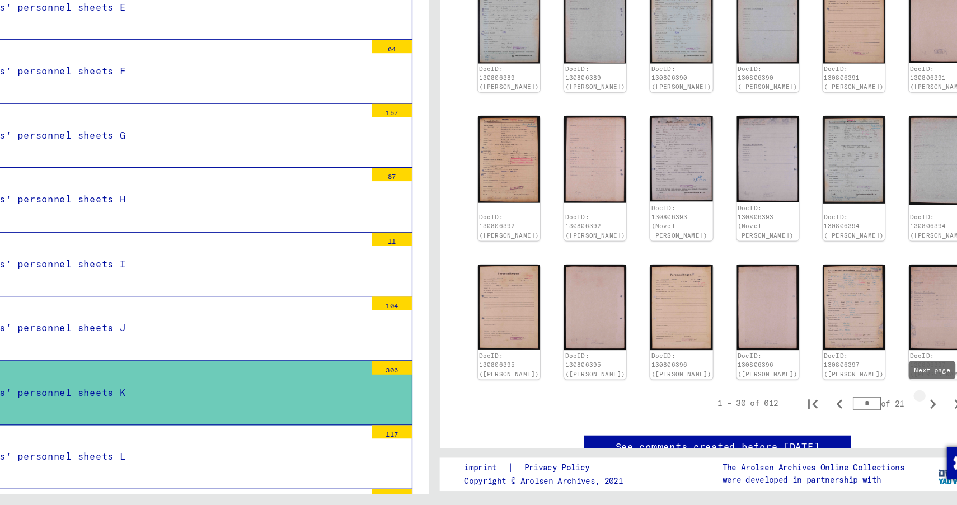
click at [893, 421] on icon "Next page" at bounding box center [897, 421] width 16 height 16
type input "**"
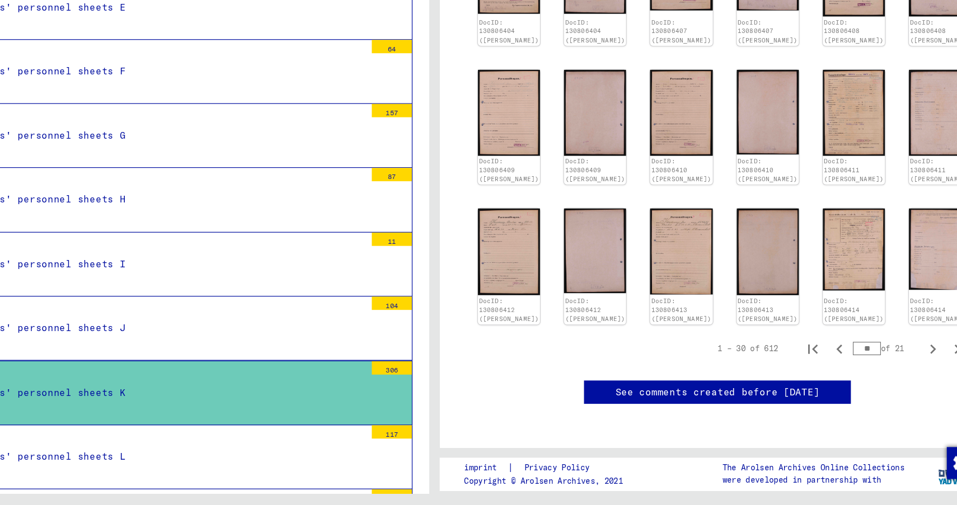
scroll to position [588, 0]
click at [894, 382] on icon "Next page" at bounding box center [897, 375] width 16 height 16
type input "**"
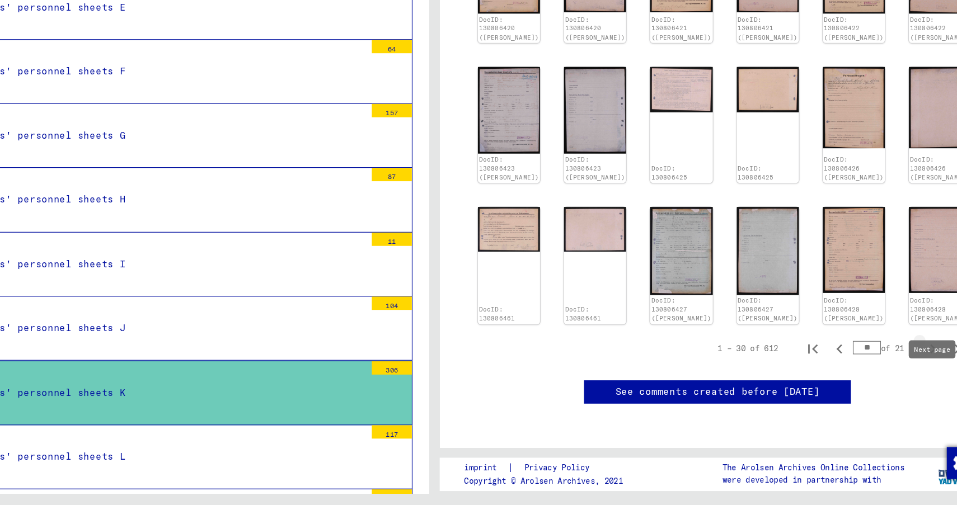
click at [894, 382] on icon "Next page" at bounding box center [897, 375] width 16 height 16
type input "**"
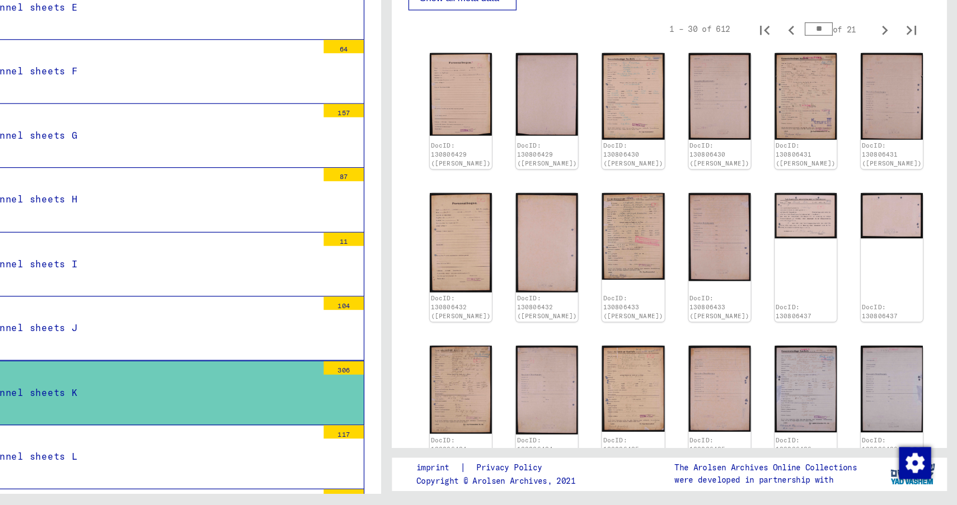
scroll to position [231, 0]
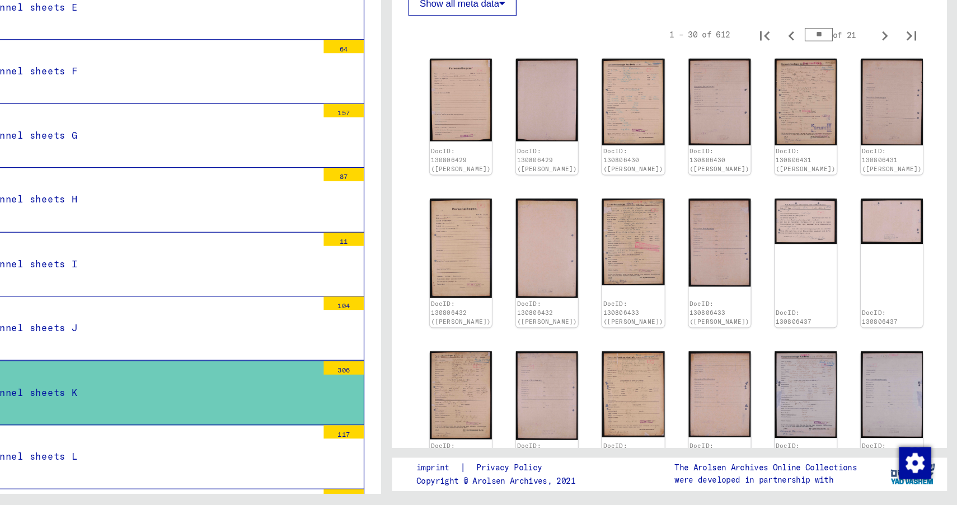
click at [570, 88] on font "Show all meta data" at bounding box center [540, 83] width 67 height 9
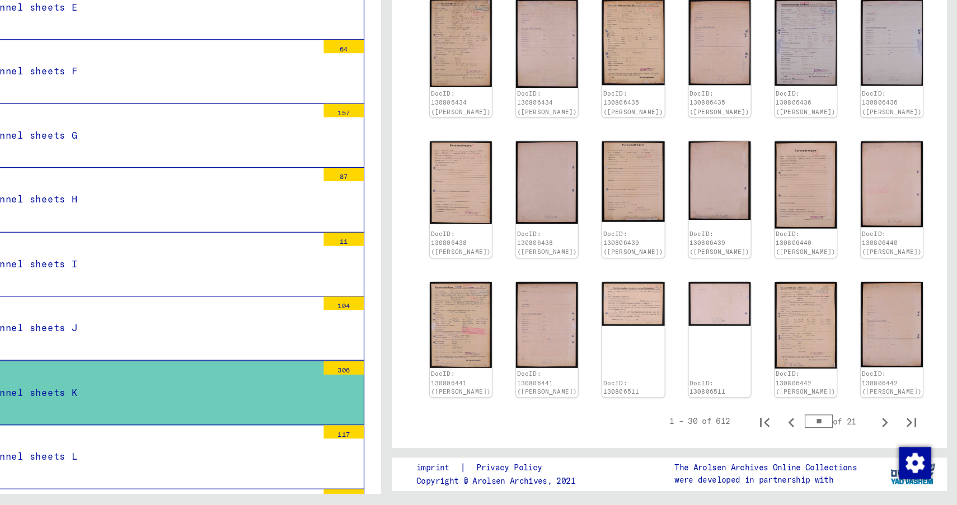
scroll to position [802, 0]
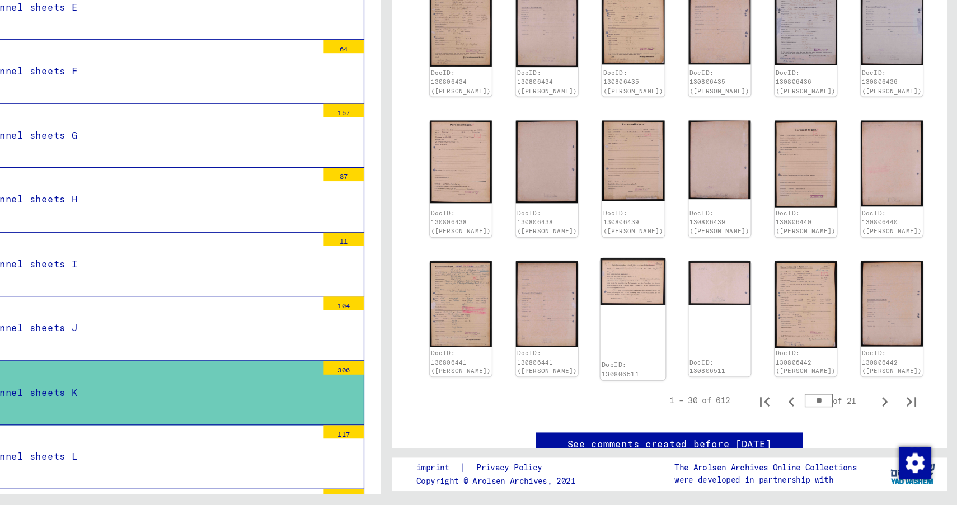
click at [670, 337] on img at bounding box center [685, 317] width 55 height 39
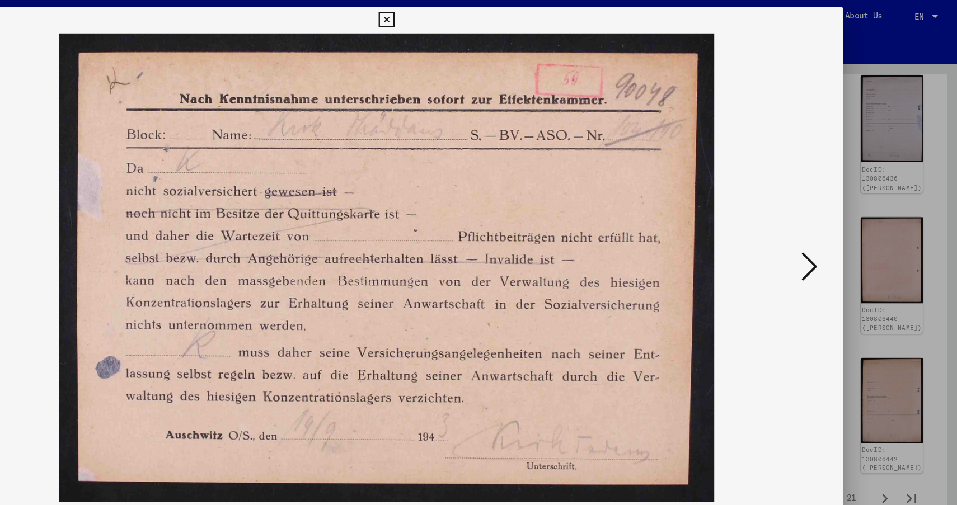
click at [828, 226] on icon at bounding box center [833, 223] width 13 height 27
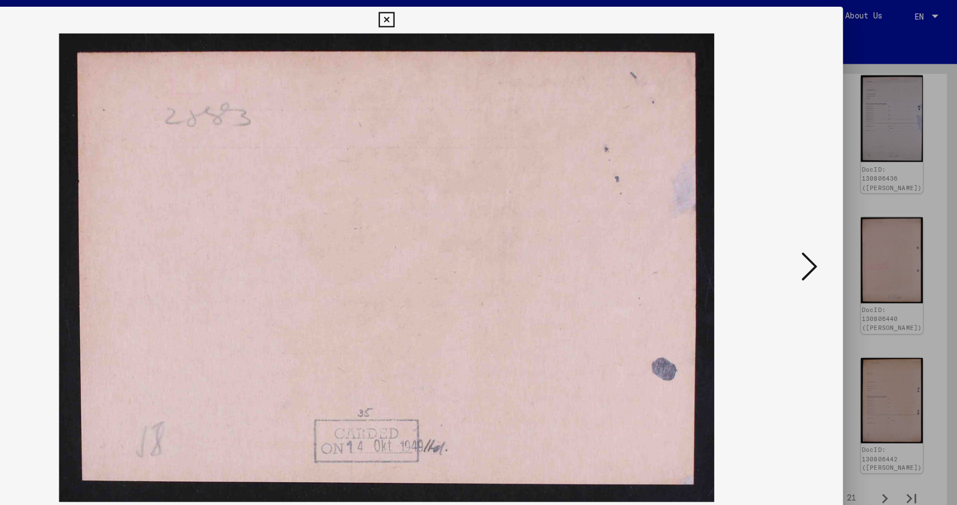
click at [828, 226] on icon at bounding box center [833, 223] width 13 height 27
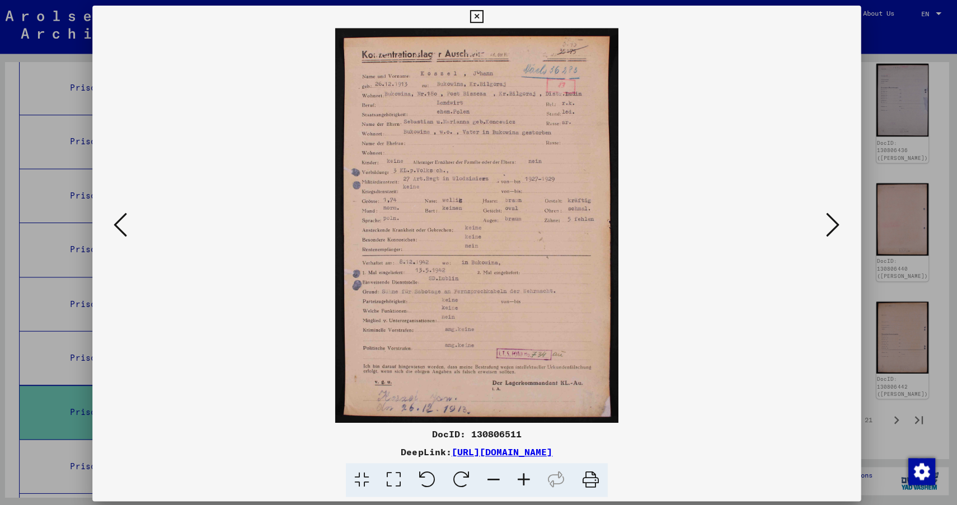
scroll to position [0, 0]
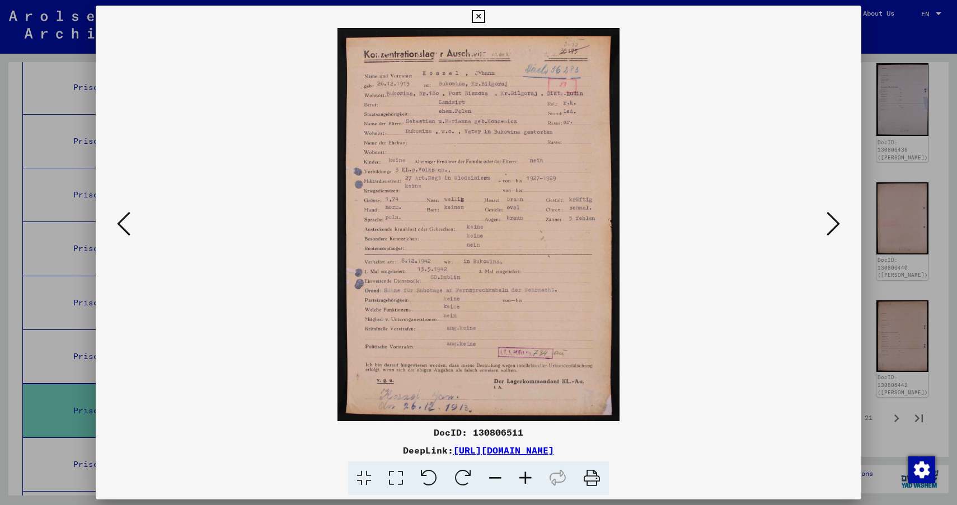
click at [125, 228] on icon at bounding box center [123, 223] width 13 height 27
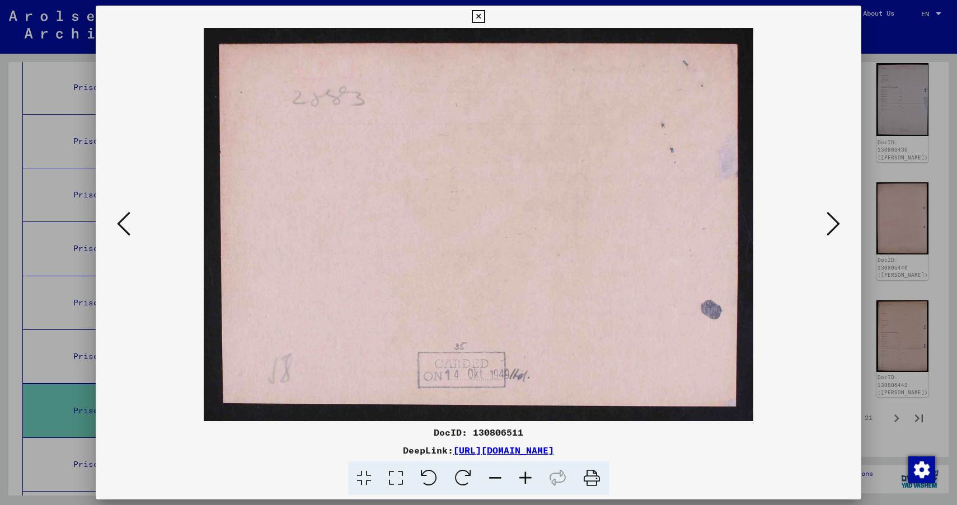
click at [125, 228] on icon at bounding box center [123, 223] width 13 height 27
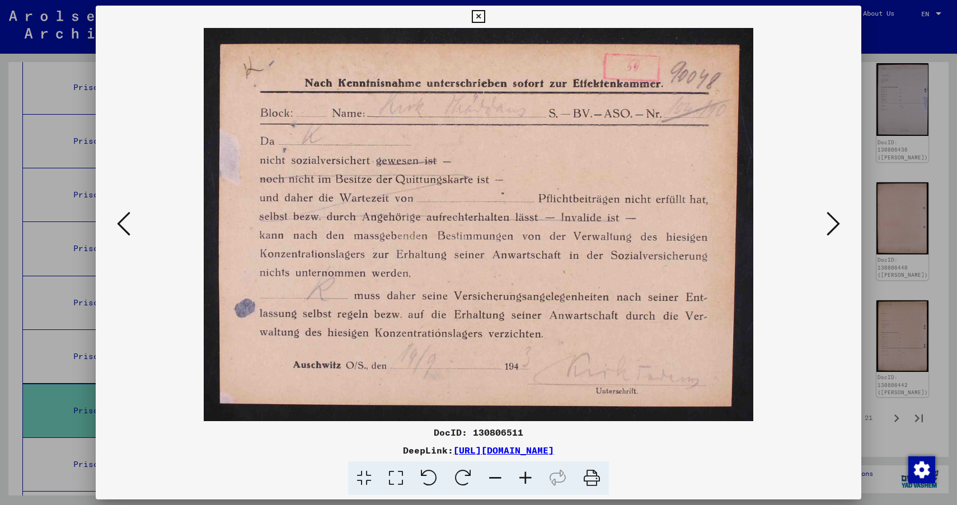
click at [125, 228] on icon at bounding box center [123, 223] width 13 height 27
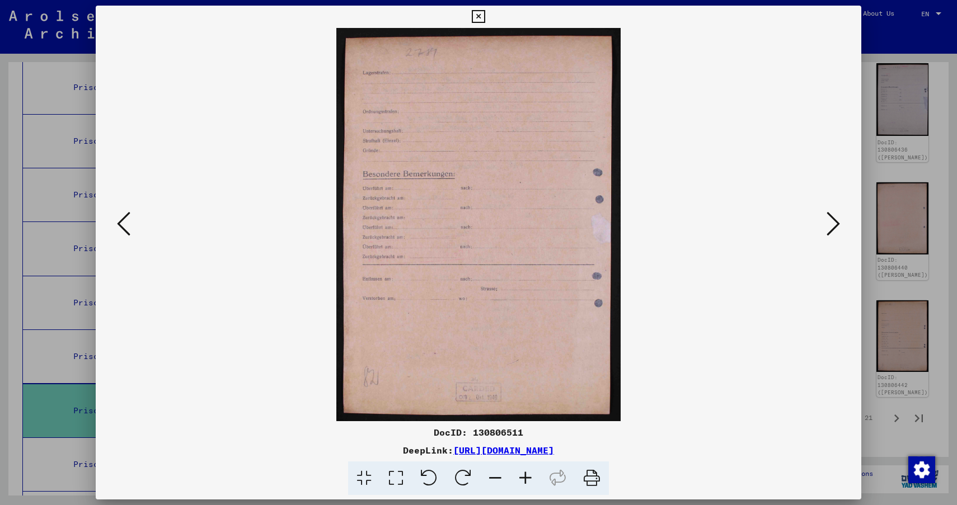
click at [125, 228] on icon at bounding box center [123, 223] width 13 height 27
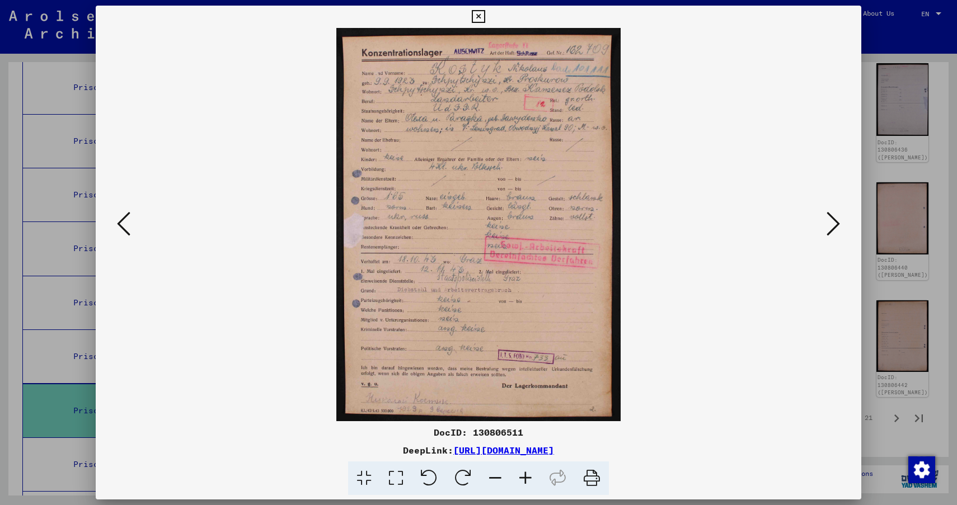
click at [125, 228] on icon at bounding box center [123, 223] width 13 height 27
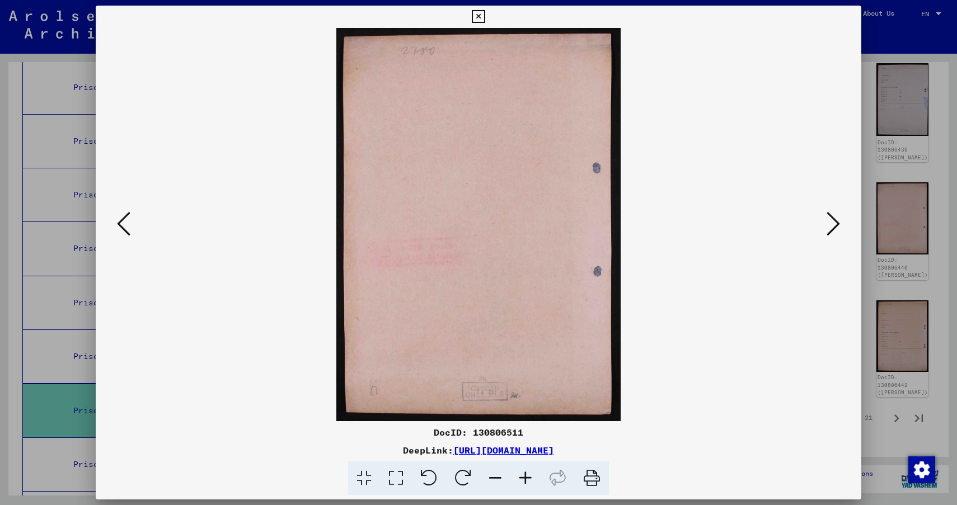
click at [125, 228] on icon at bounding box center [123, 223] width 13 height 27
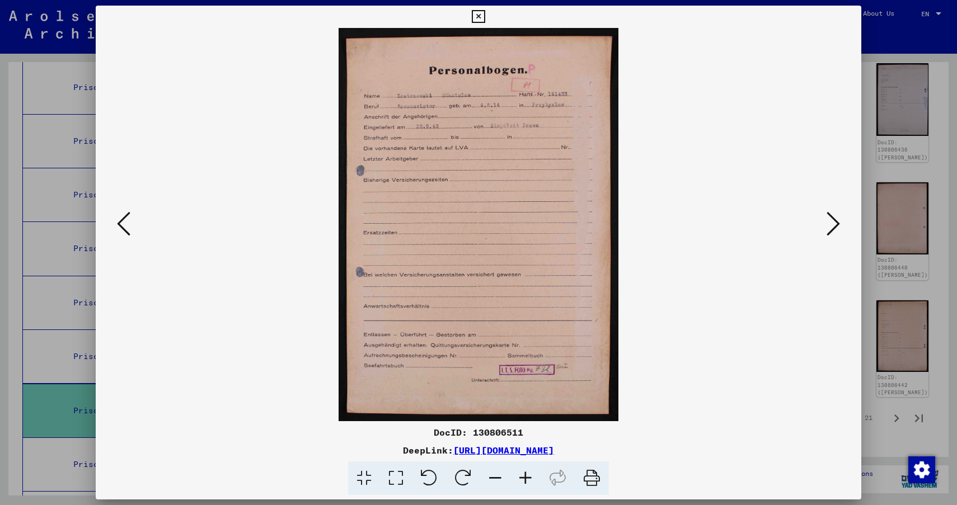
click at [125, 228] on icon at bounding box center [123, 223] width 13 height 27
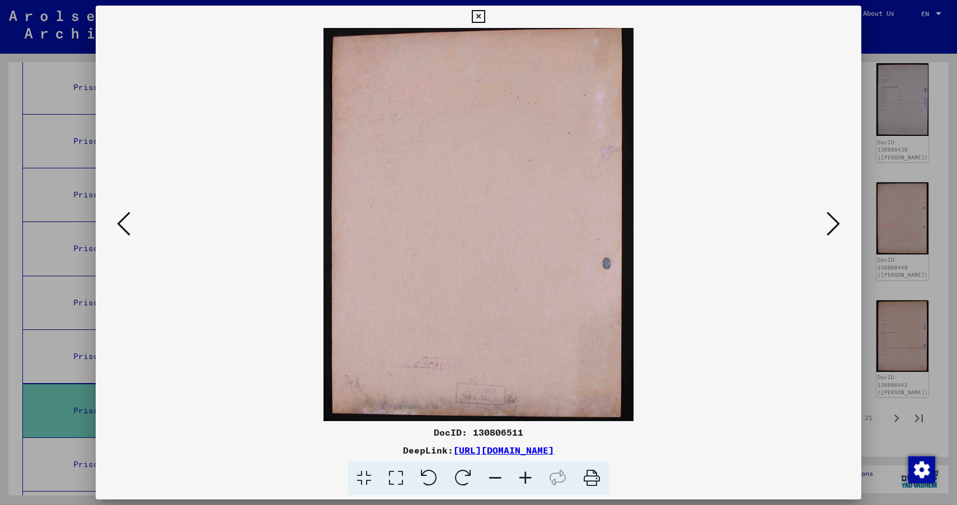
click at [125, 228] on icon at bounding box center [123, 223] width 13 height 27
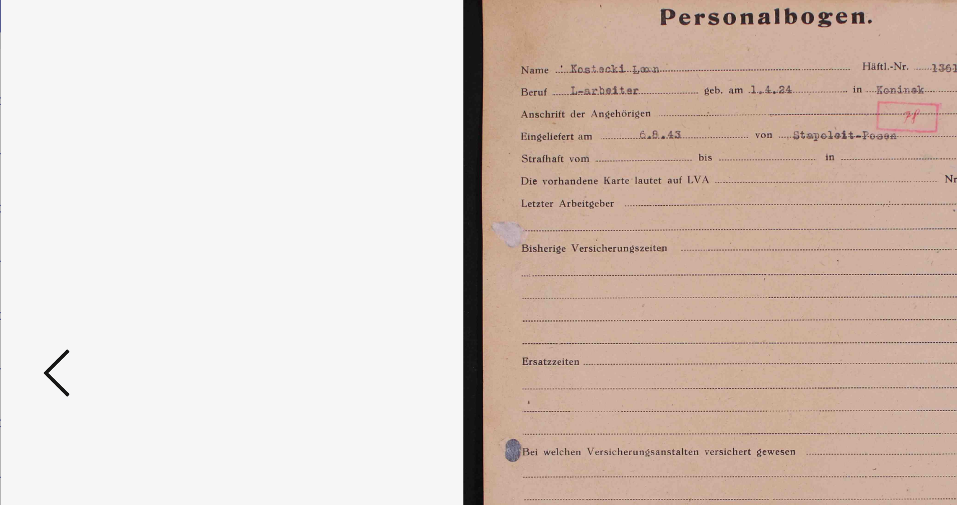
click at [129, 217] on icon at bounding box center [123, 223] width 13 height 27
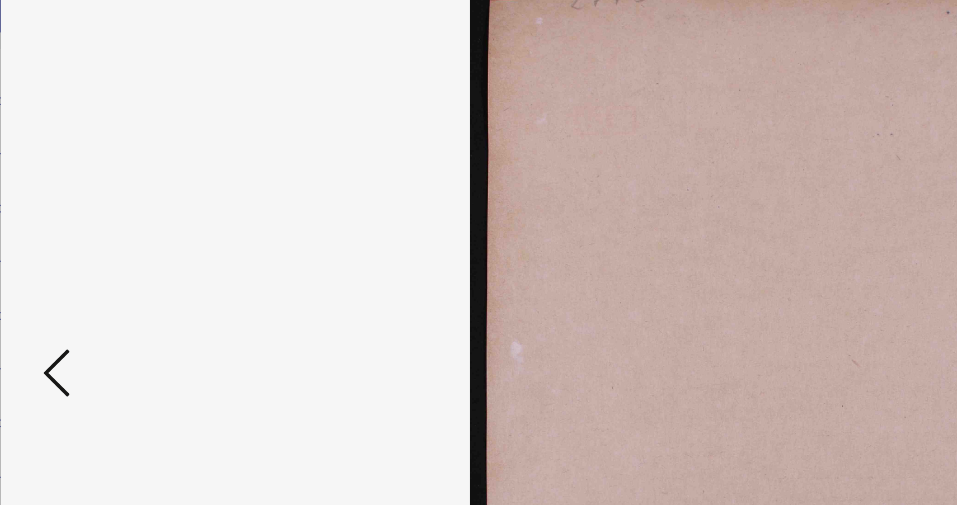
click at [129, 217] on icon at bounding box center [123, 223] width 13 height 27
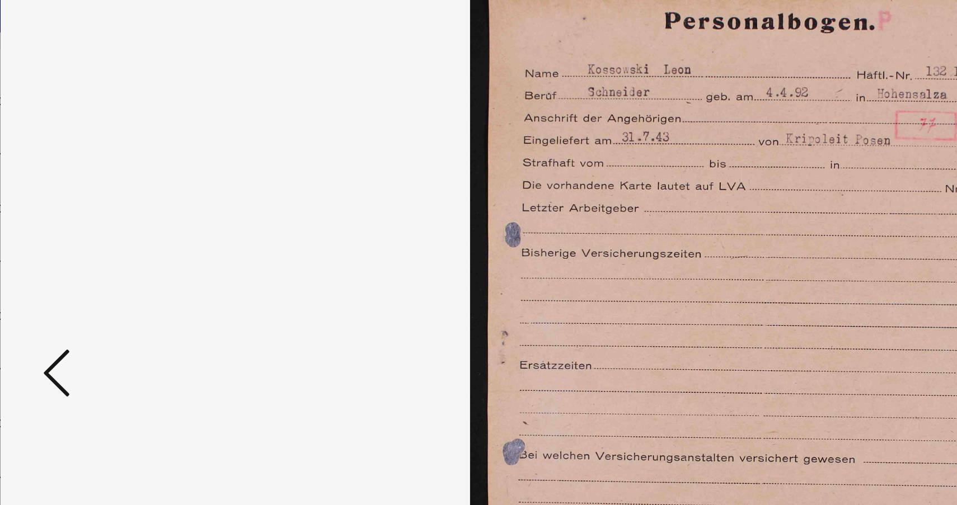
click at [129, 217] on icon at bounding box center [123, 223] width 13 height 27
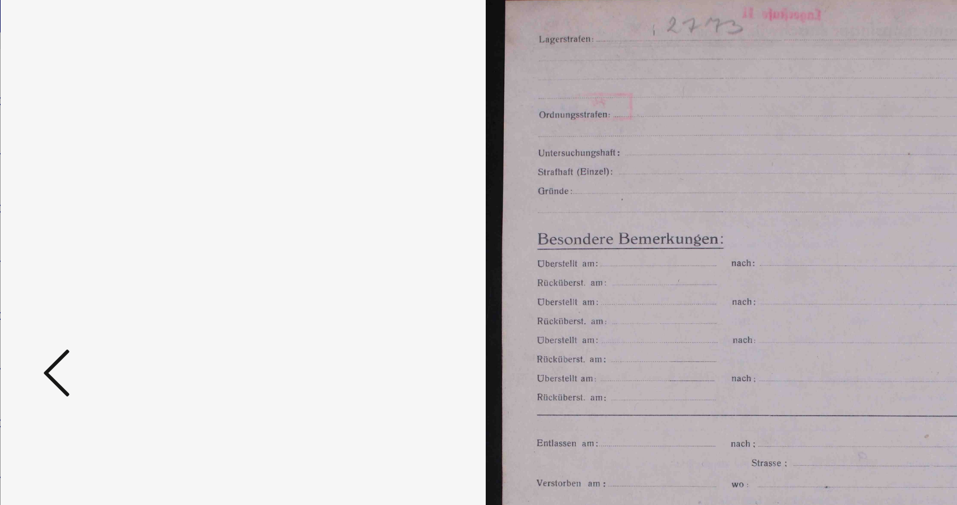
click at [129, 217] on icon at bounding box center [123, 223] width 13 height 27
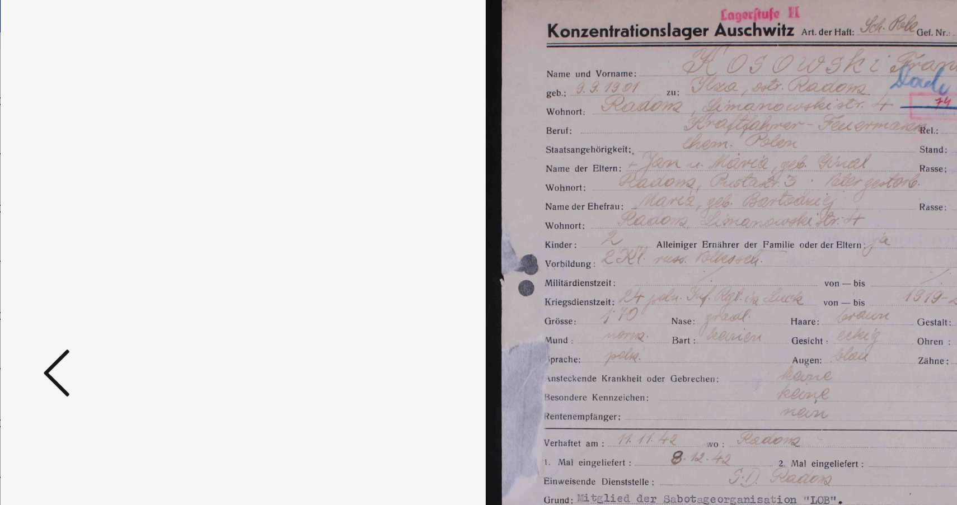
click at [129, 217] on icon at bounding box center [123, 223] width 13 height 27
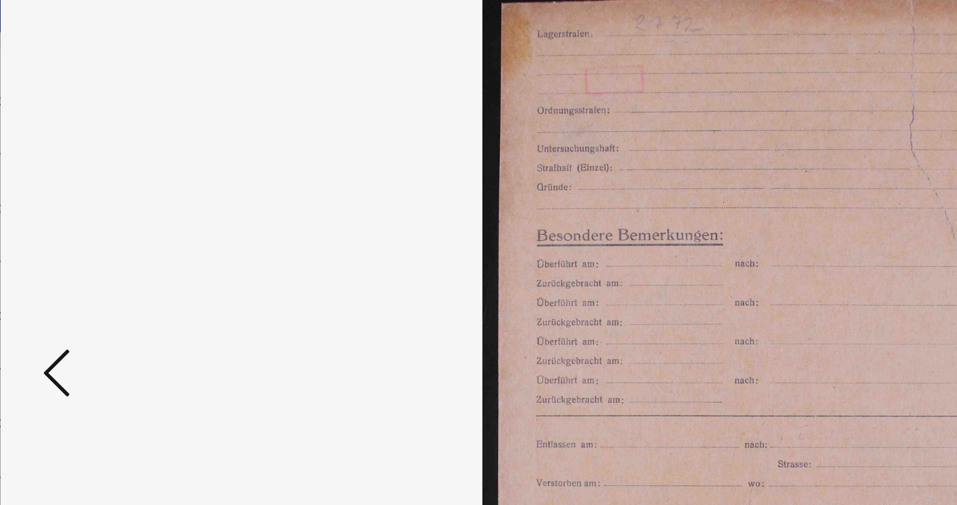
click at [129, 217] on icon at bounding box center [123, 223] width 13 height 27
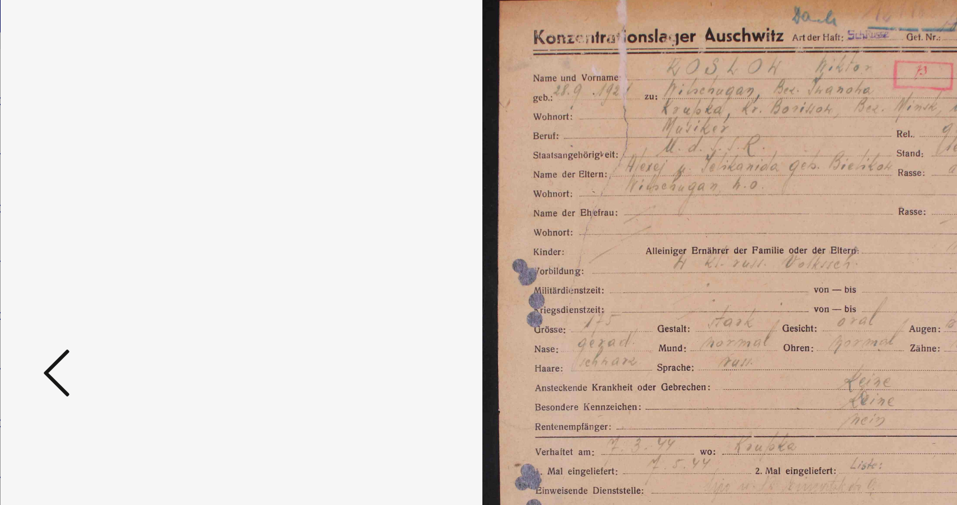
click at [129, 217] on icon at bounding box center [123, 223] width 13 height 27
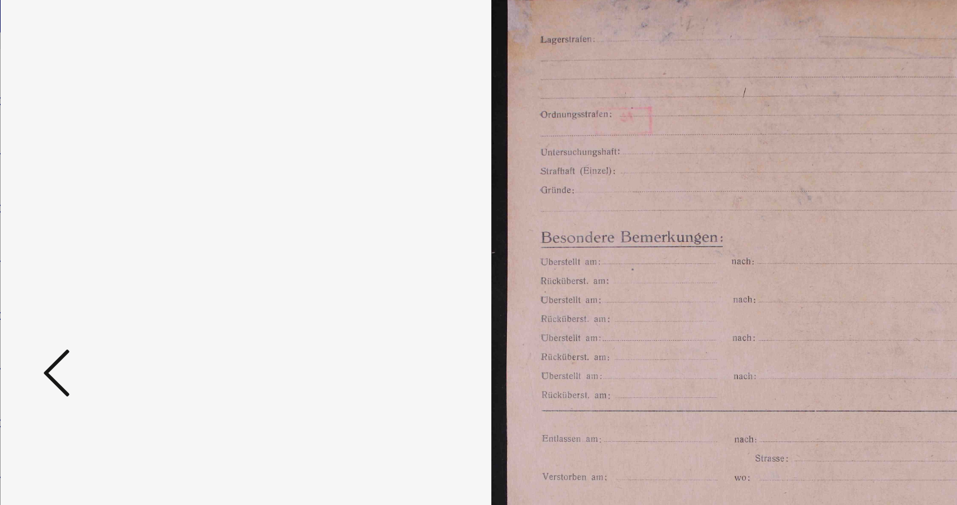
click at [129, 217] on icon at bounding box center [123, 223] width 13 height 27
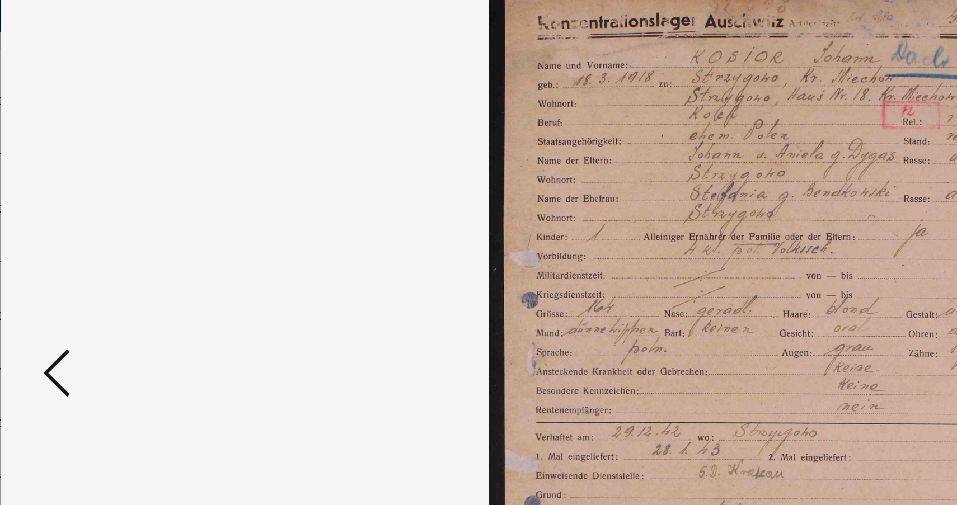
click at [129, 217] on icon at bounding box center [123, 223] width 13 height 27
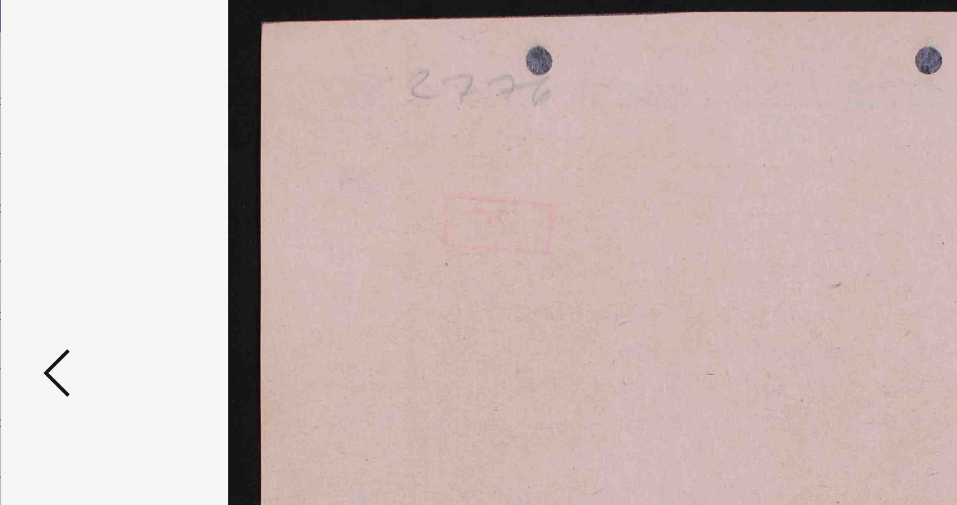
click at [129, 217] on icon at bounding box center [123, 223] width 13 height 27
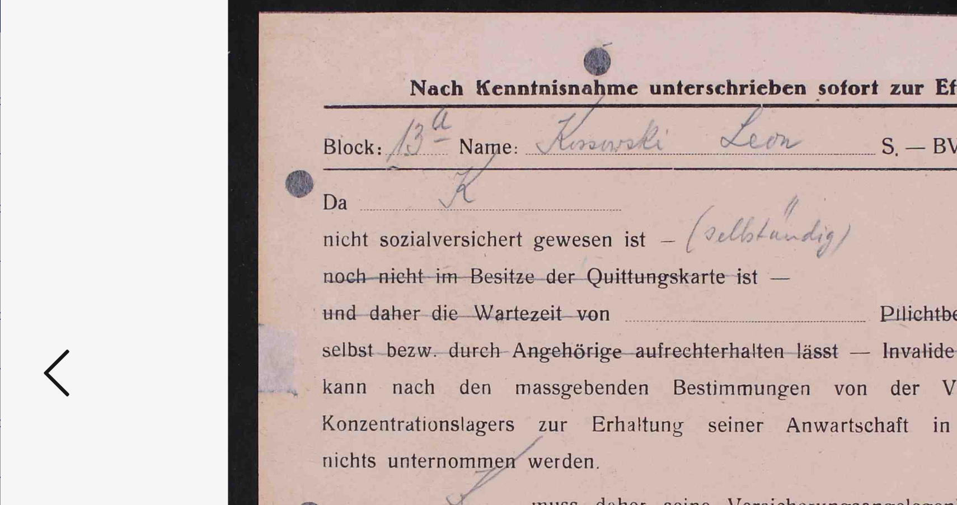
click at [129, 217] on icon at bounding box center [123, 223] width 13 height 27
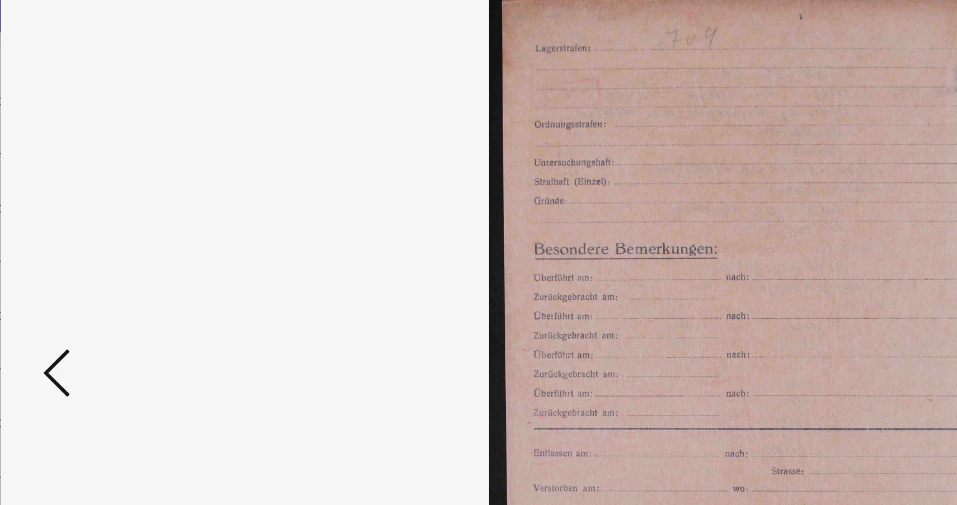
click at [129, 217] on icon at bounding box center [123, 223] width 13 height 27
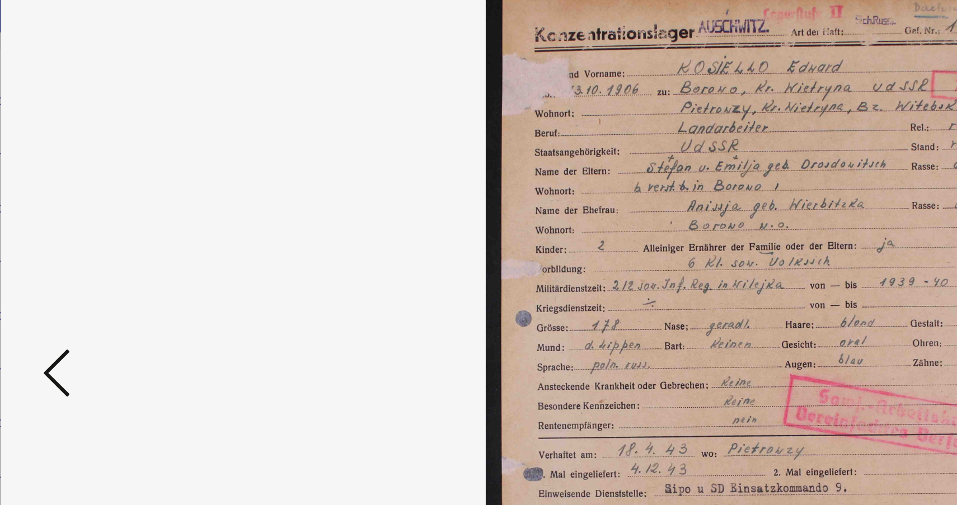
click at [129, 217] on icon at bounding box center [123, 223] width 13 height 27
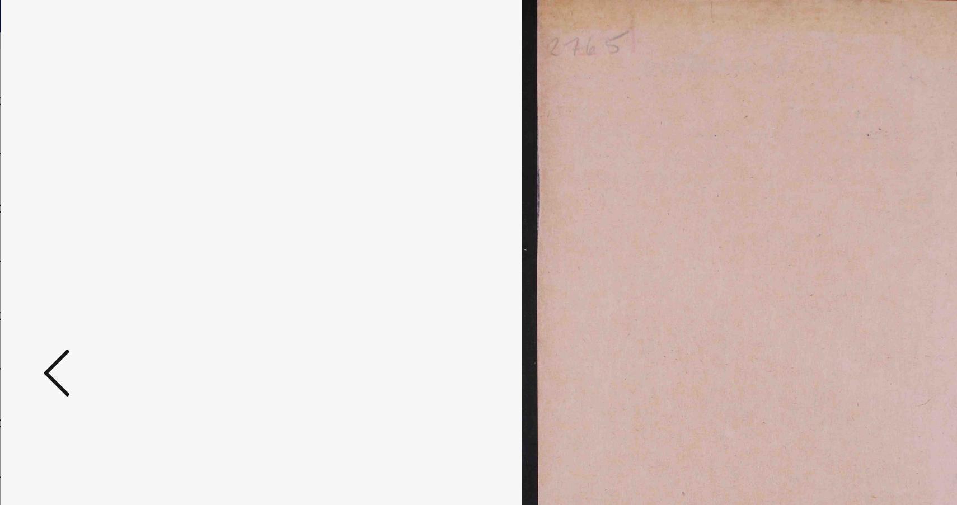
click at [129, 217] on icon at bounding box center [123, 223] width 13 height 27
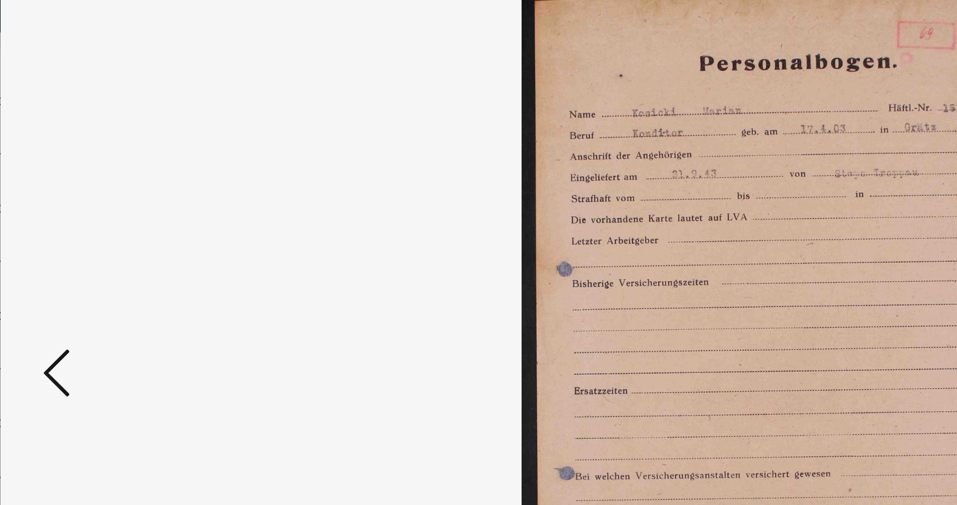
click at [129, 217] on icon at bounding box center [123, 223] width 13 height 27
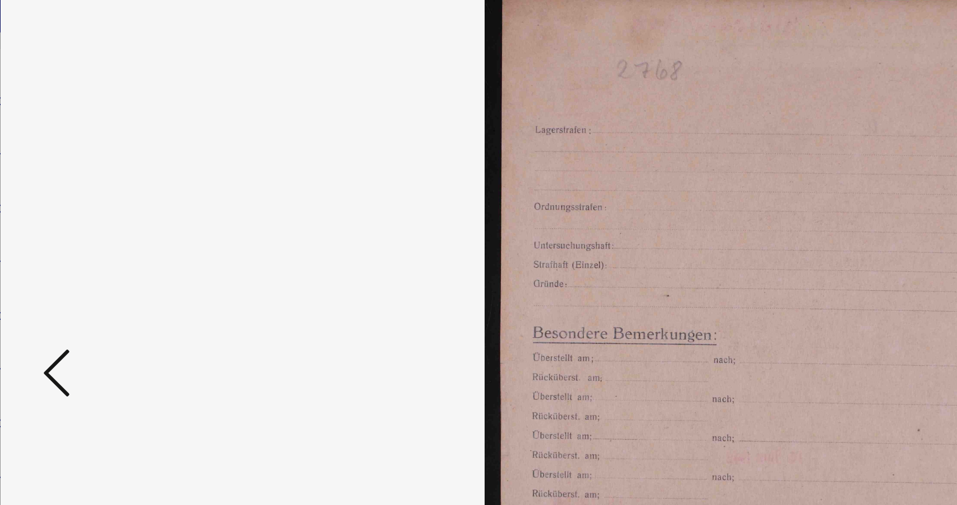
click at [129, 217] on icon at bounding box center [123, 223] width 13 height 27
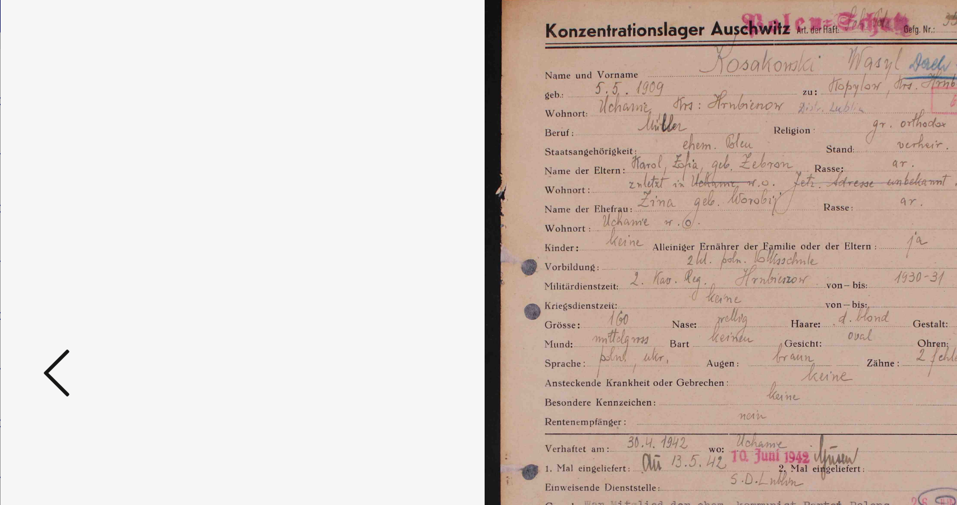
click at [129, 217] on icon at bounding box center [123, 223] width 13 height 27
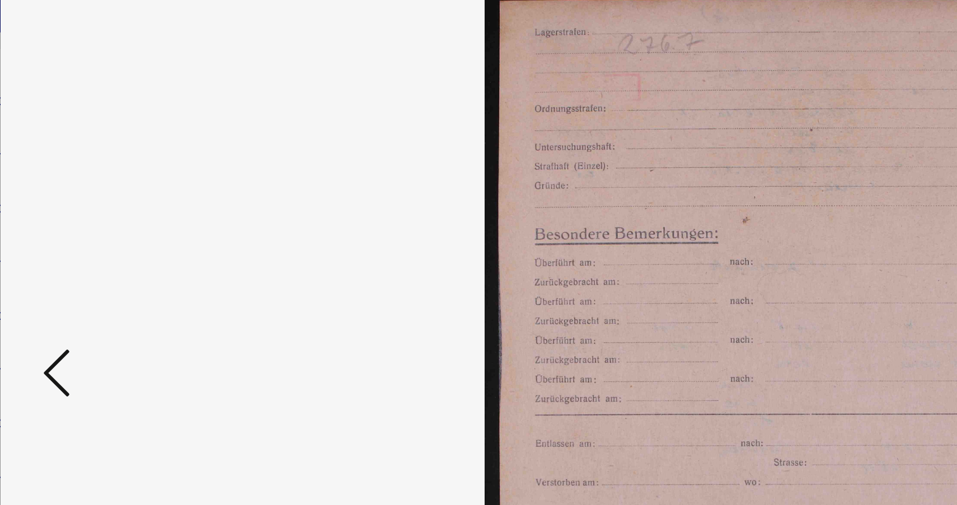
click at [129, 217] on icon at bounding box center [123, 223] width 13 height 27
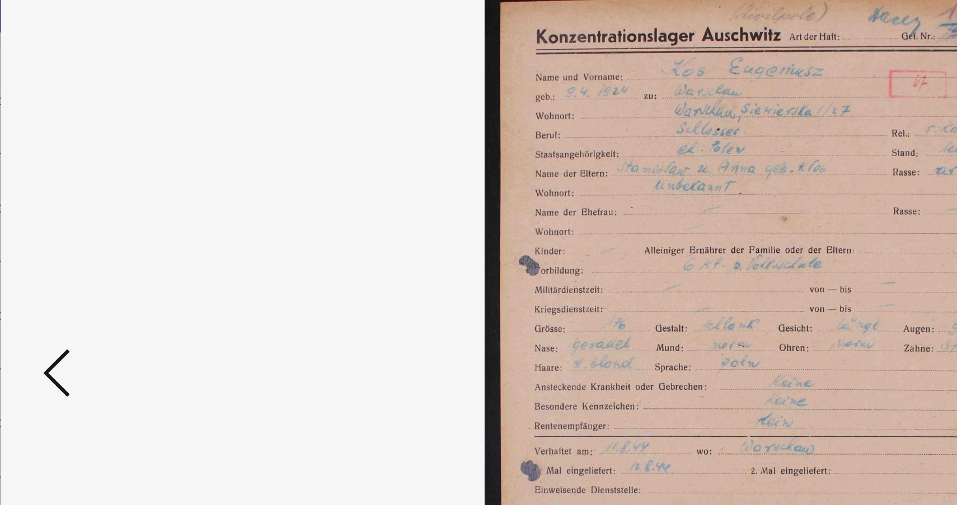
click at [129, 217] on icon at bounding box center [123, 223] width 13 height 27
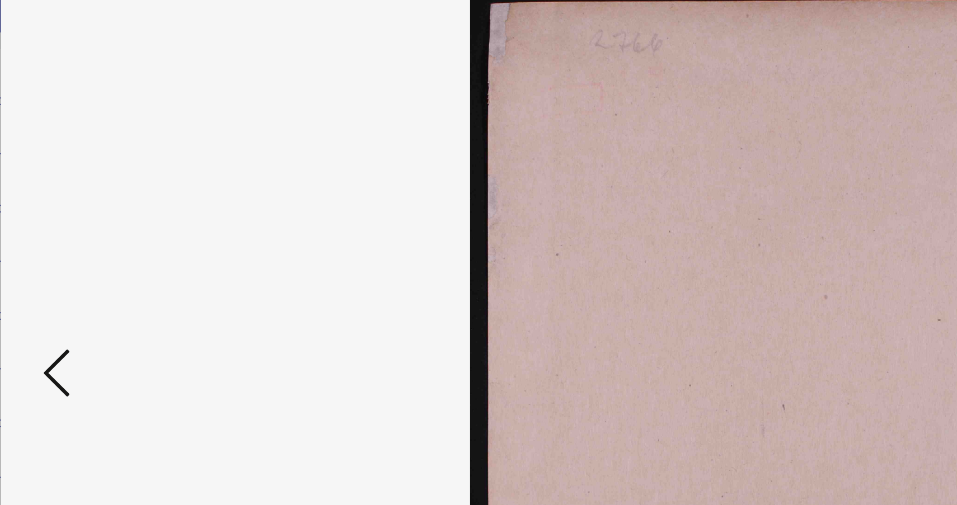
click at [129, 217] on icon at bounding box center [123, 223] width 13 height 27
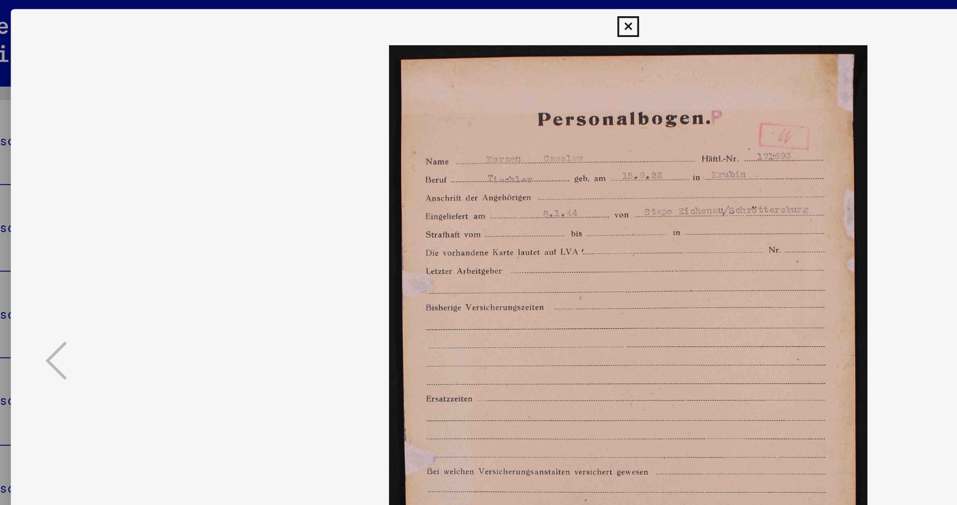
click at [478, 13] on icon at bounding box center [478, 16] width 13 height 13
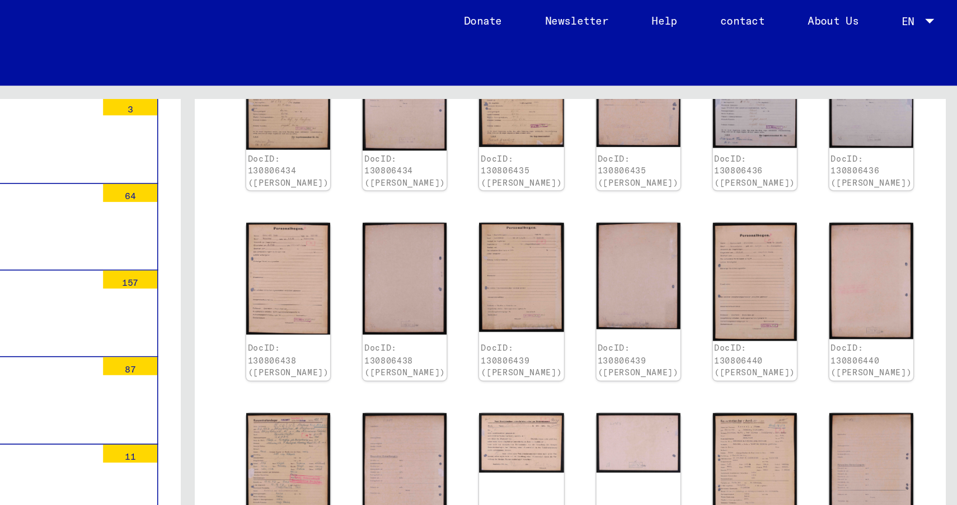
scroll to position [1091, 0]
click at [898, 367] on icon "Next page" at bounding box center [897, 375] width 16 height 16
type input "**"
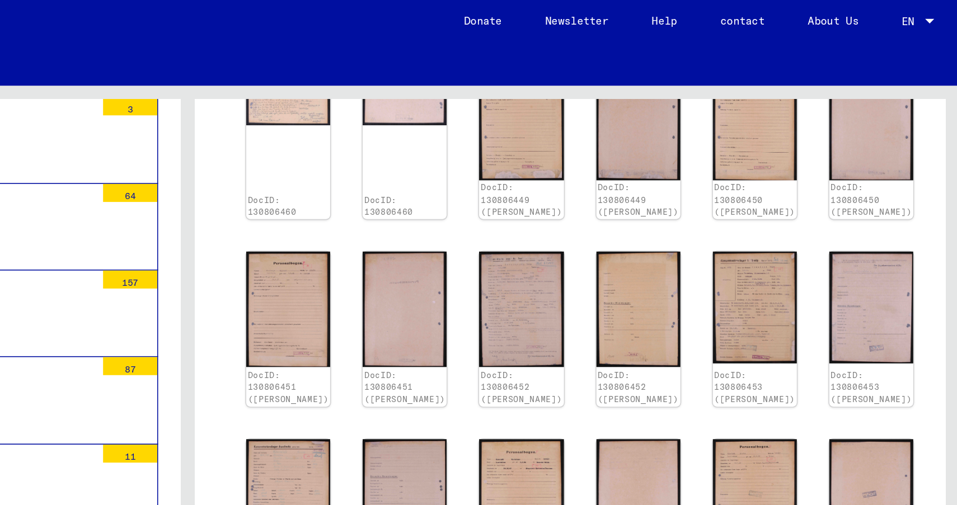
scroll to position [816, 0]
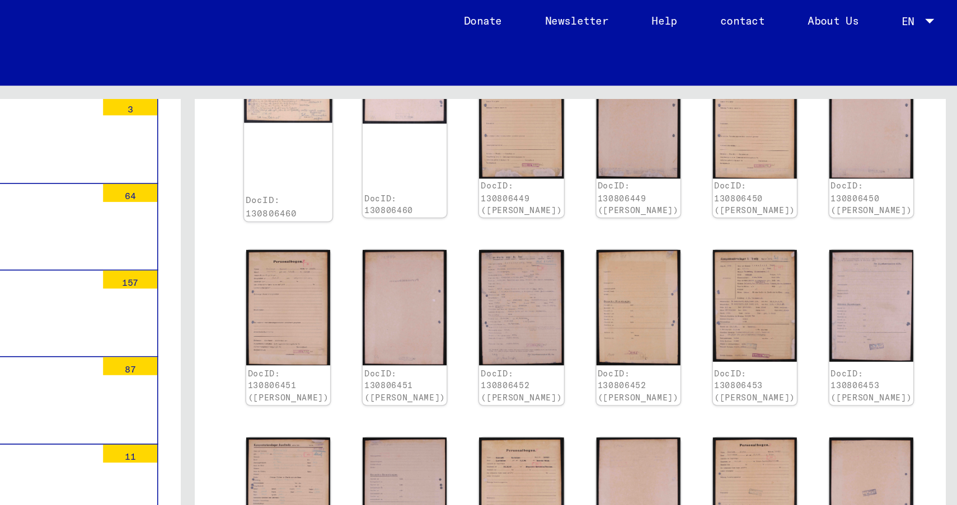
click at [544, 77] on img at bounding box center [541, 57] width 55 height 39
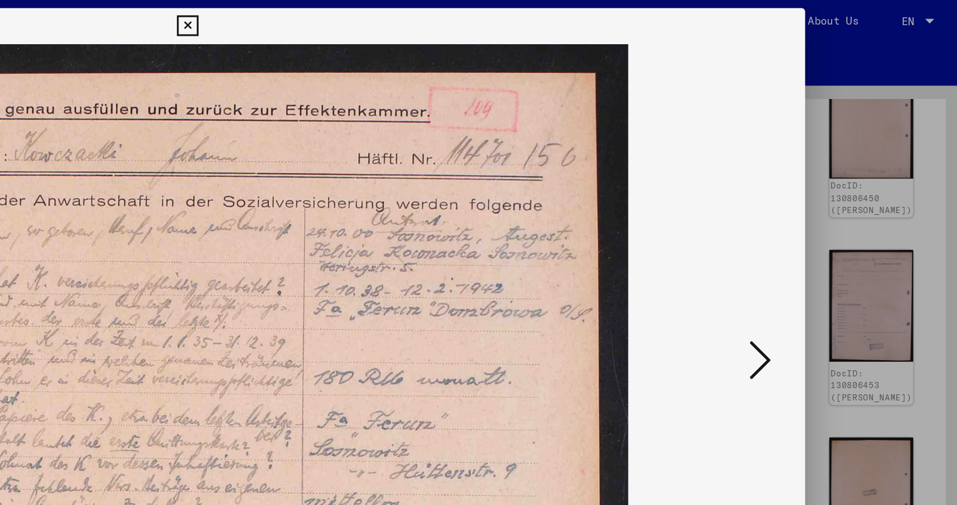
click at [835, 218] on icon at bounding box center [833, 223] width 13 height 27
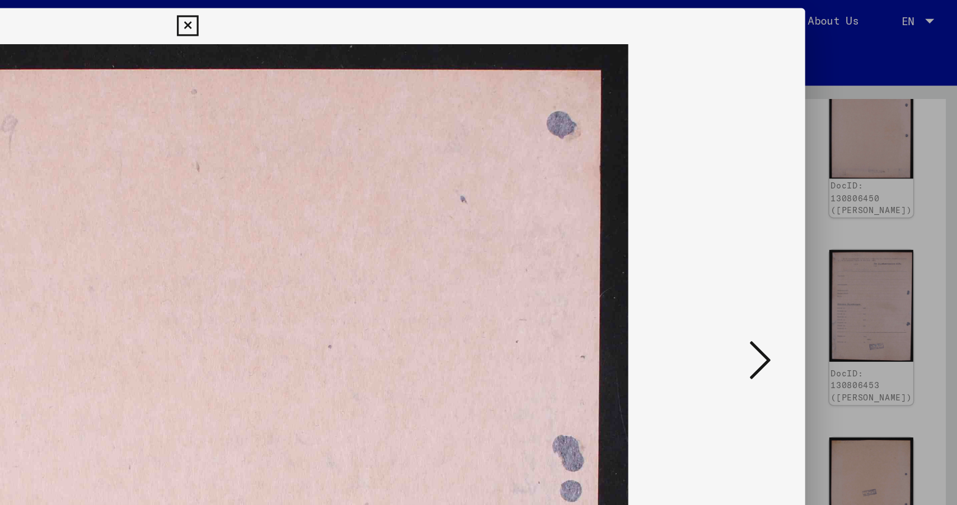
click at [835, 218] on icon at bounding box center [833, 223] width 13 height 27
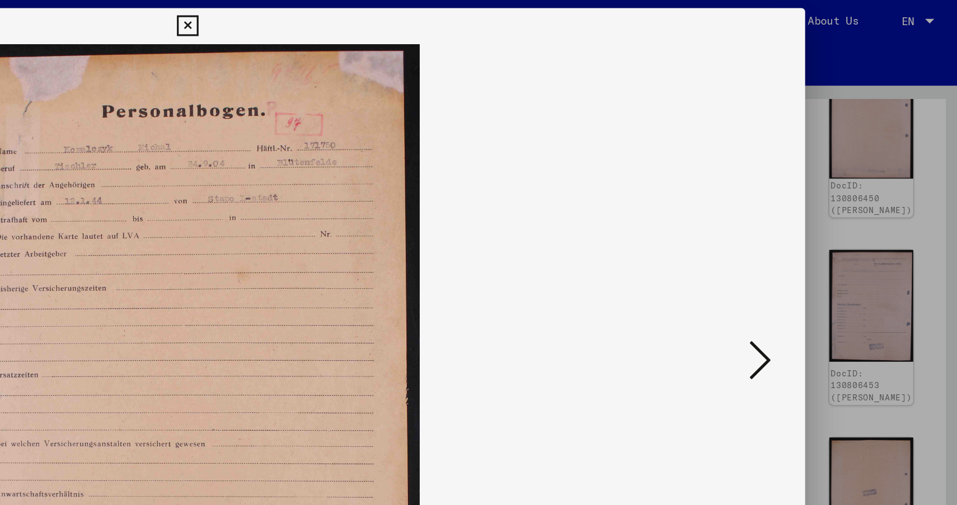
click at [942, 227] on div at bounding box center [478, 252] width 957 height 505
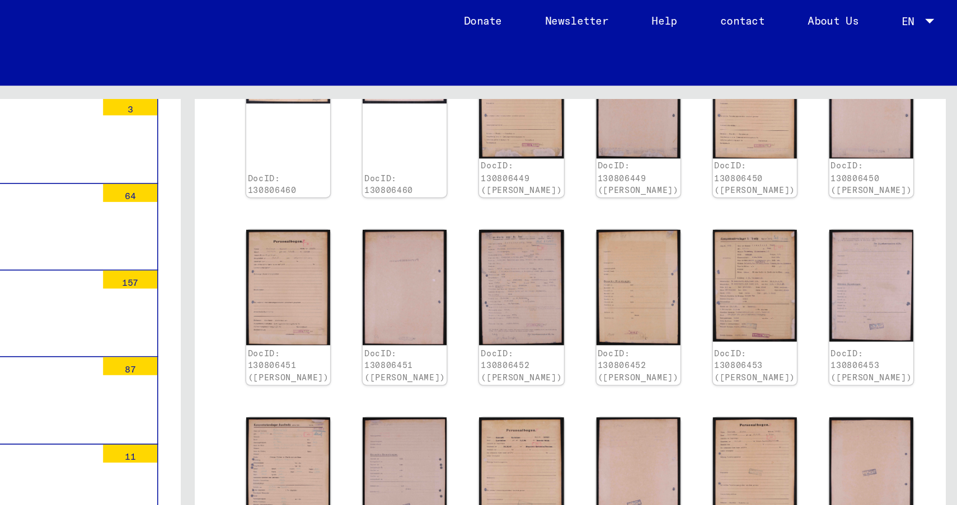
scroll to position [1002, 0]
click at [824, 367] on icon "Previous page" at bounding box center [819, 375] width 16 height 16
type input "**"
click at [824, 367] on icon "Previous page" at bounding box center [819, 375] width 16 height 16
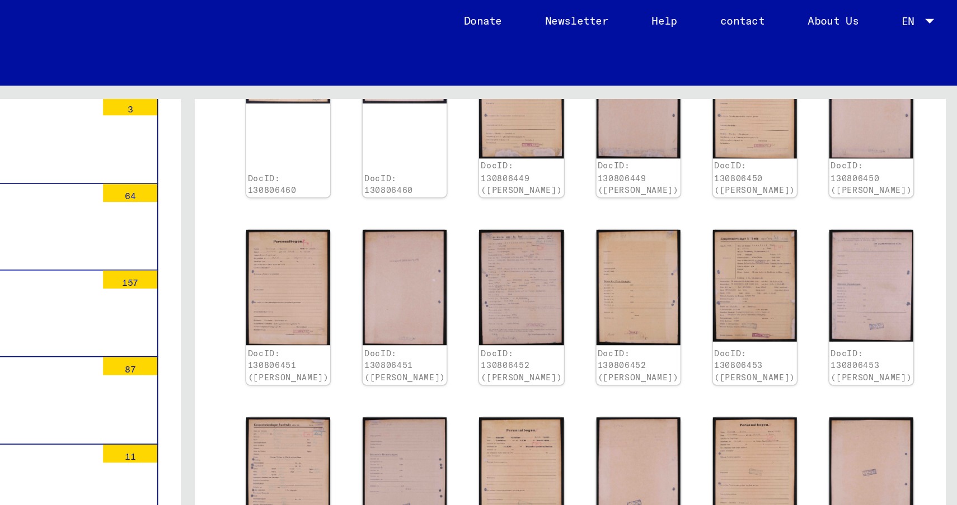
type input "**"
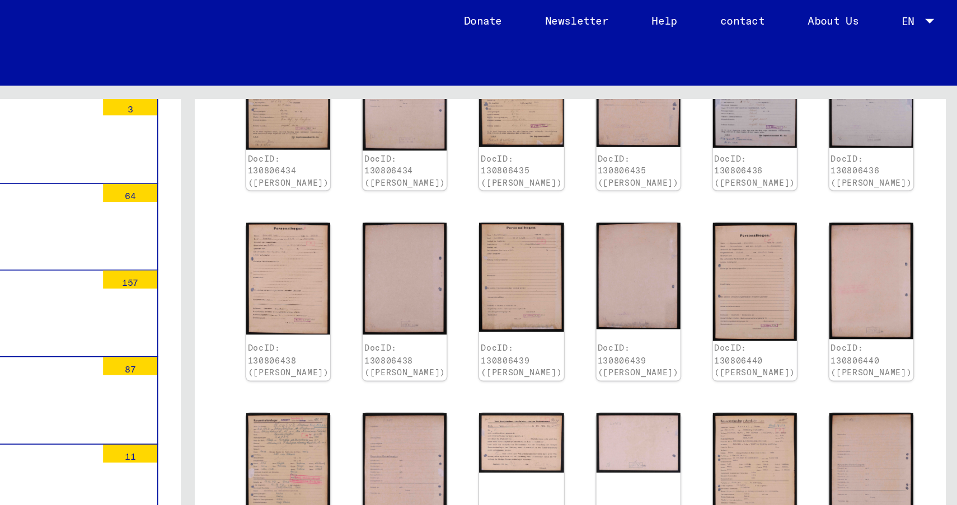
scroll to position [1107, 0]
click at [817, 371] on icon "Previous page" at bounding box center [818, 375] width 5 height 8
type input "**"
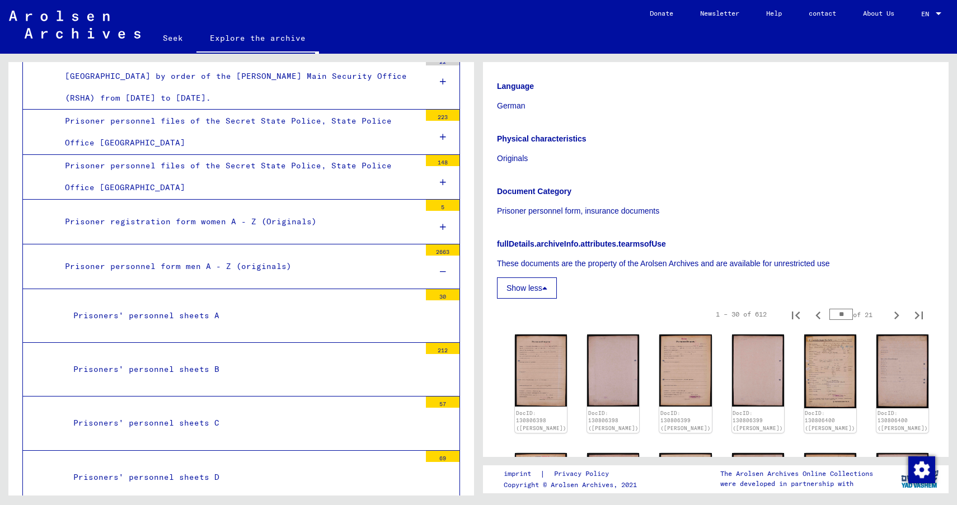
scroll to position [785, 0]
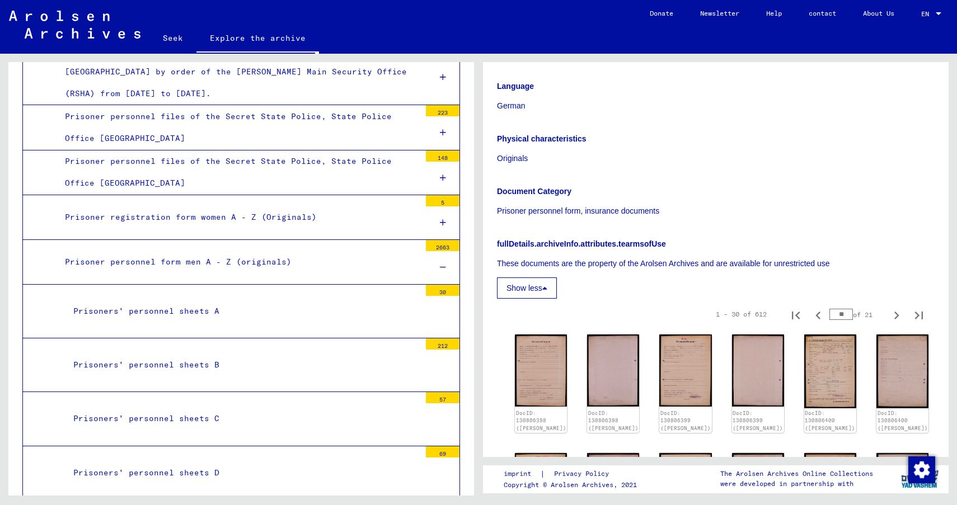
click at [444, 264] on icon at bounding box center [443, 268] width 6 height 8
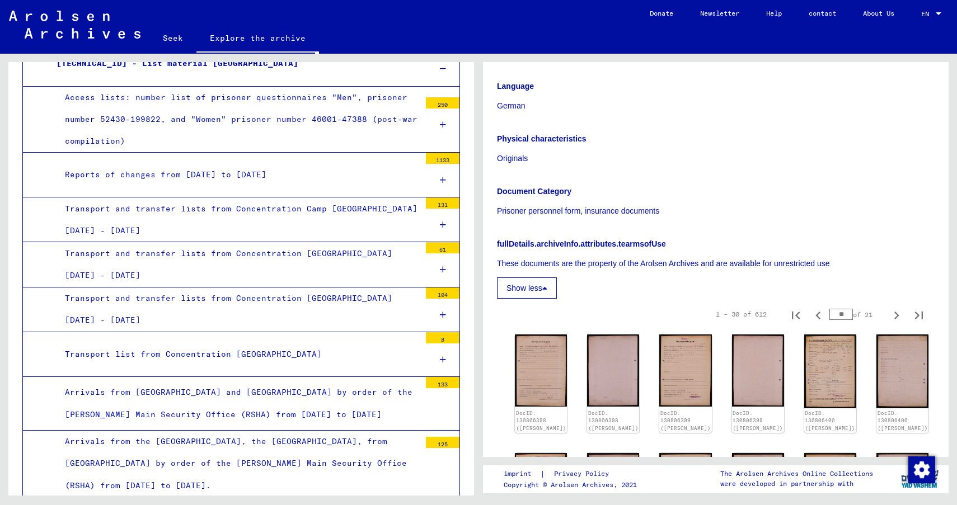
scroll to position [325, 0]
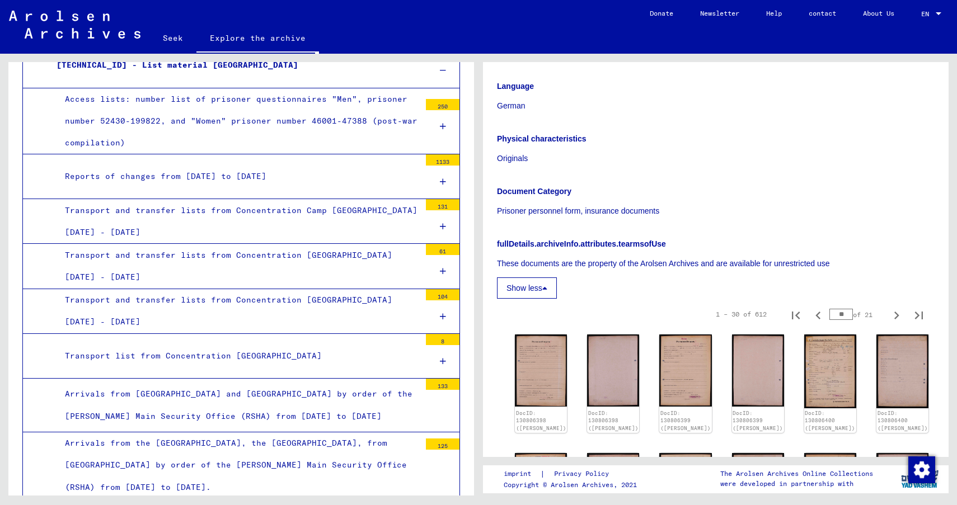
click at [444, 315] on icon at bounding box center [443, 317] width 6 height 8
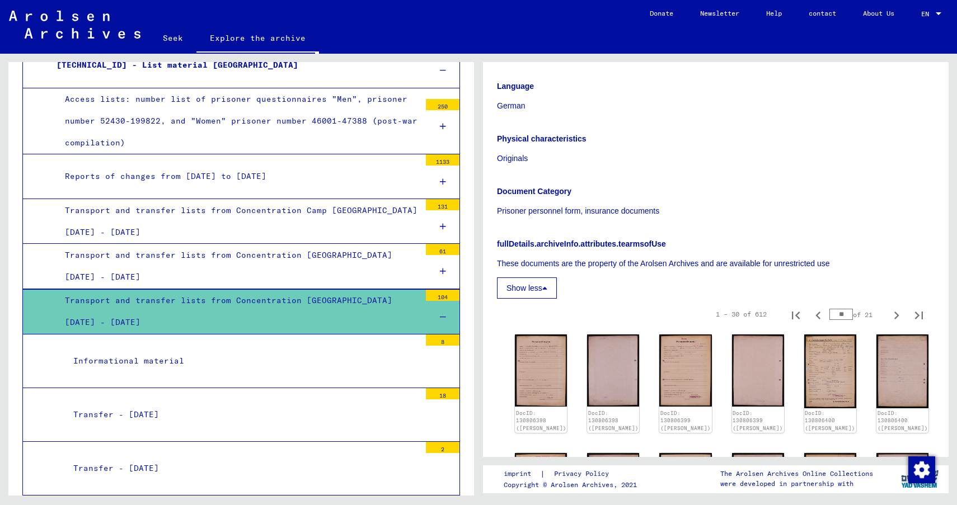
click at [443, 313] on icon at bounding box center [443, 317] width 6 height 8
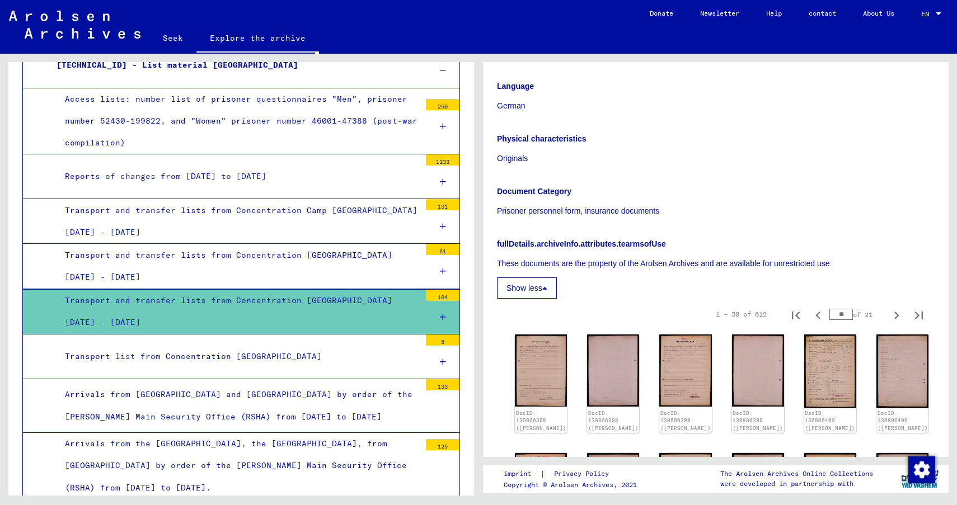
click at [444, 224] on icon at bounding box center [443, 227] width 6 height 8
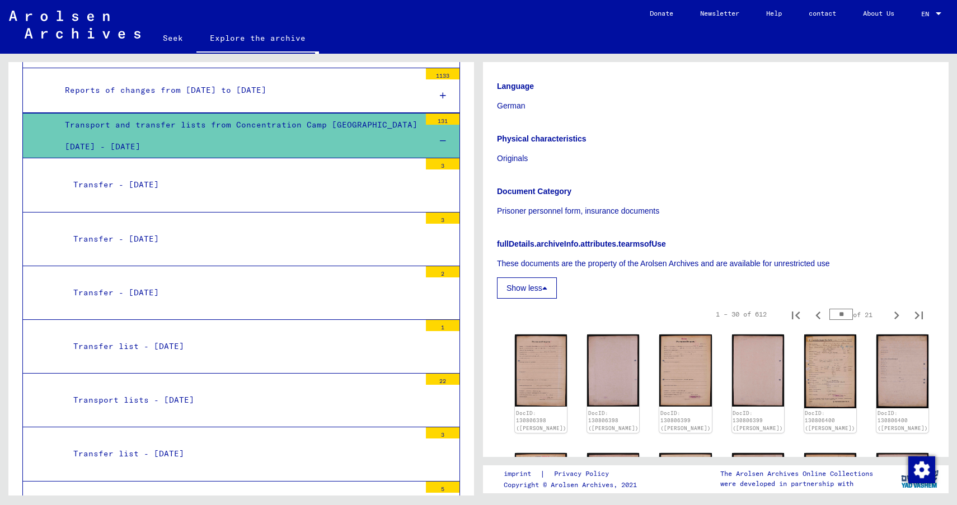
scroll to position [417, 0]
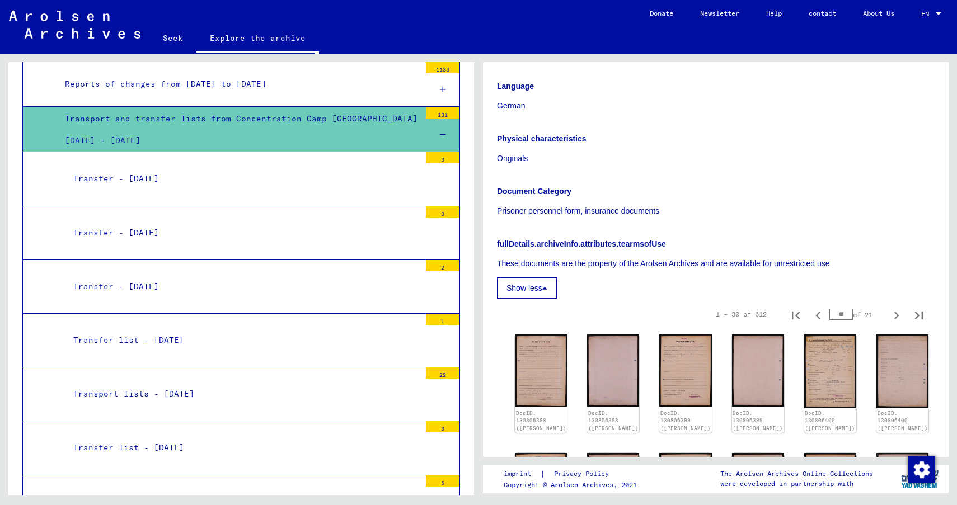
click at [429, 231] on div at bounding box center [443, 239] width 34 height 42
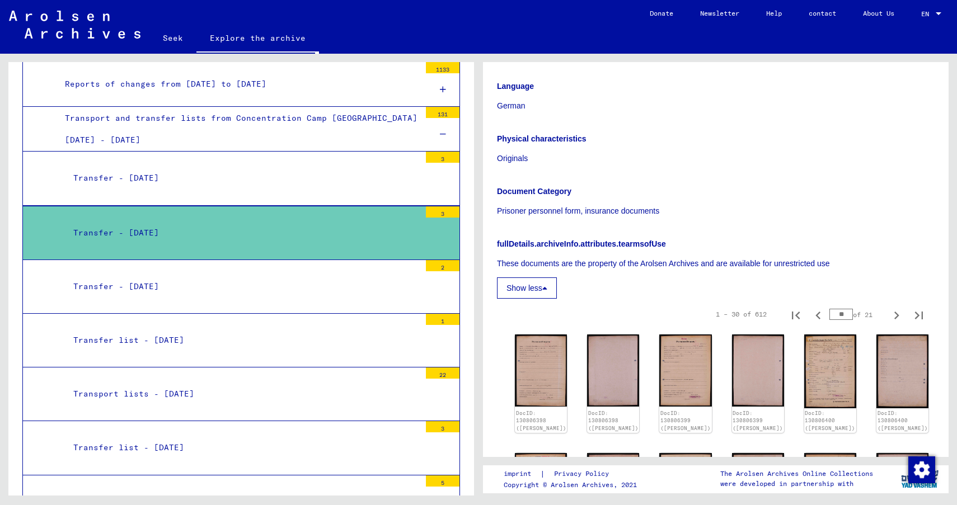
click at [159, 228] on font "Transfer - May 30, 1941" at bounding box center [116, 233] width 86 height 10
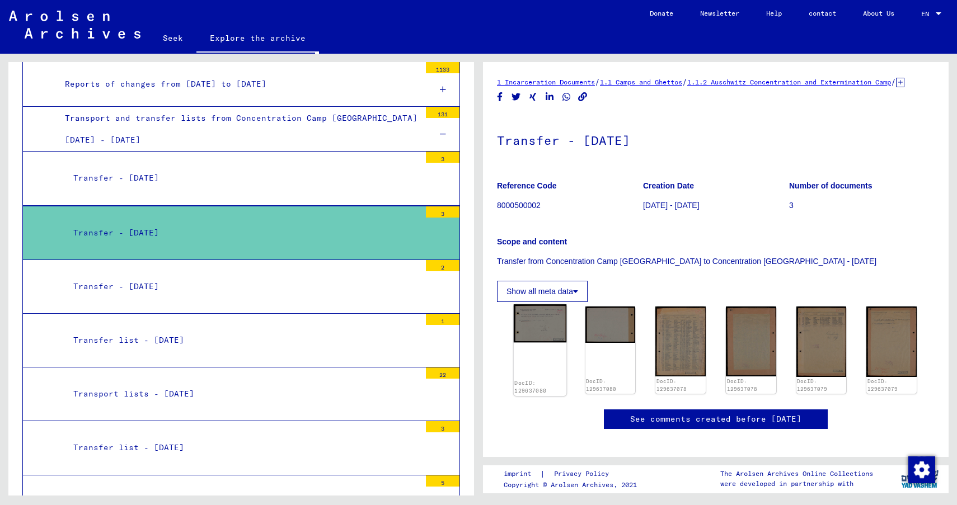
click at [540, 340] on img at bounding box center [540, 324] width 53 height 38
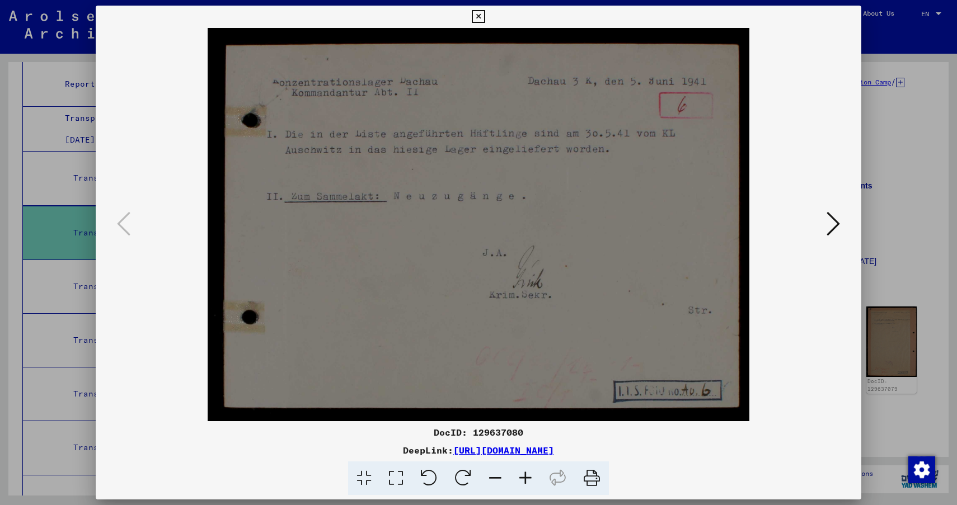
click at [833, 223] on icon at bounding box center [833, 223] width 13 height 27
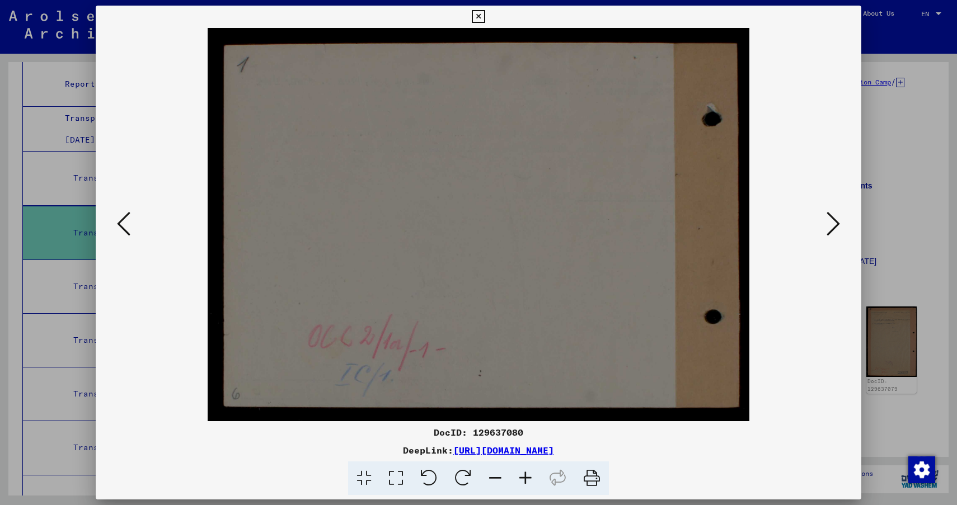
click at [833, 224] on icon at bounding box center [833, 223] width 13 height 27
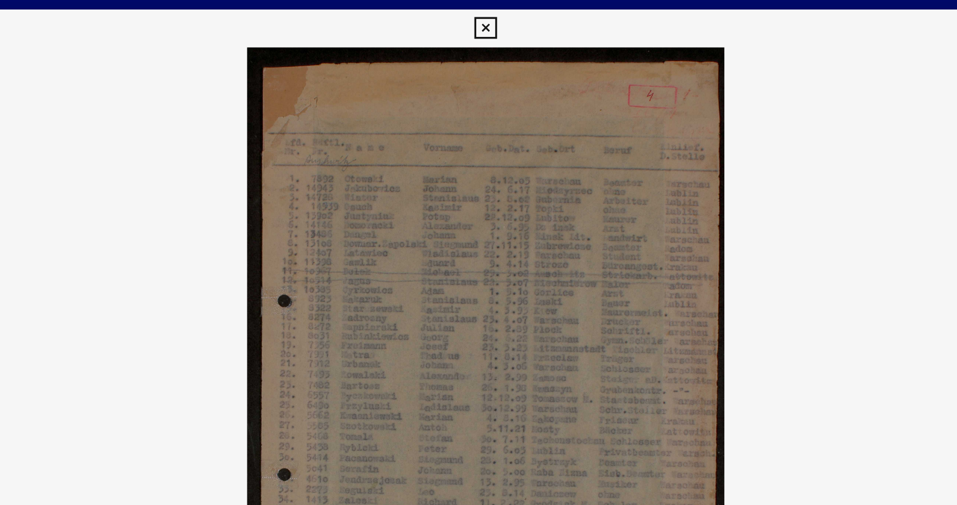
click at [477, 18] on icon at bounding box center [478, 16] width 13 height 13
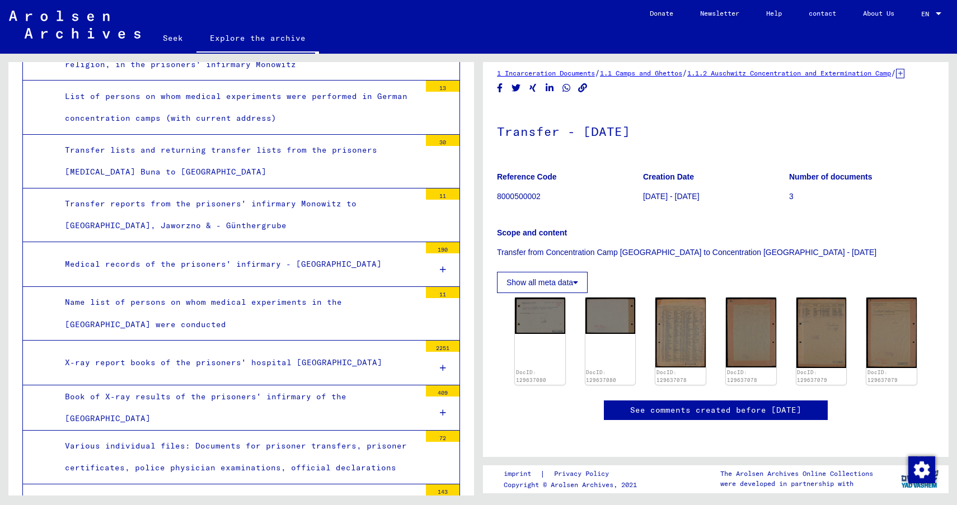
scroll to position [3157, 0]
click at [443, 351] on div at bounding box center [443, 367] width 34 height 33
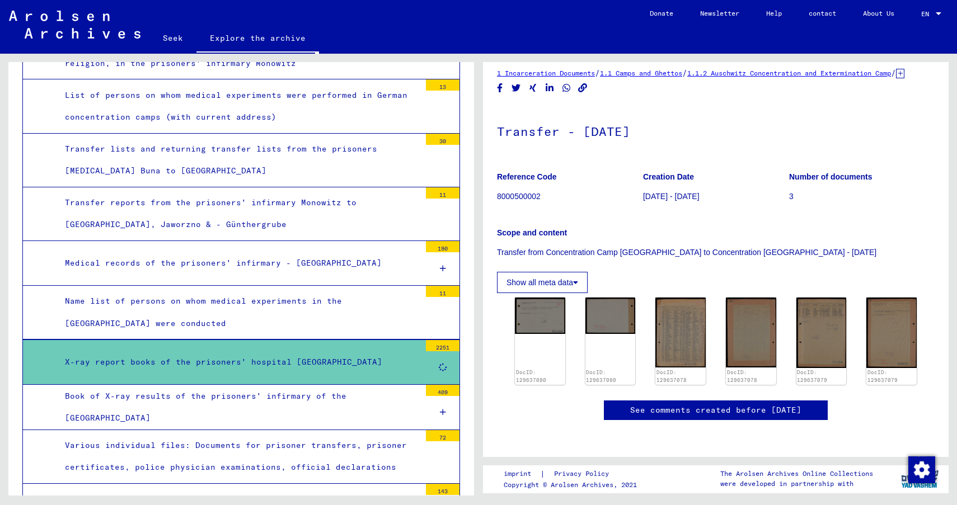
click at [443, 352] on div at bounding box center [443, 368] width 34 height 33
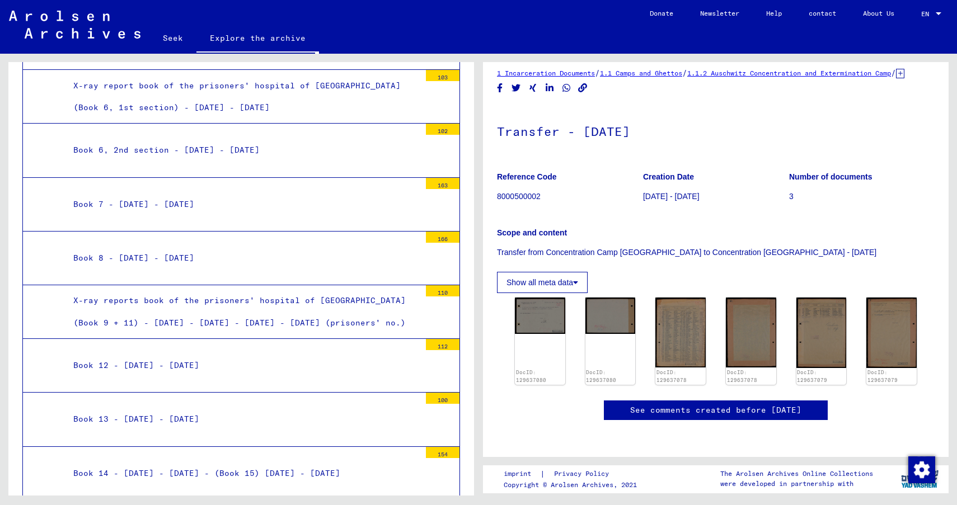
scroll to position [3686, 0]
click at [444, 237] on font "166" at bounding box center [443, 240] width 10 height 7
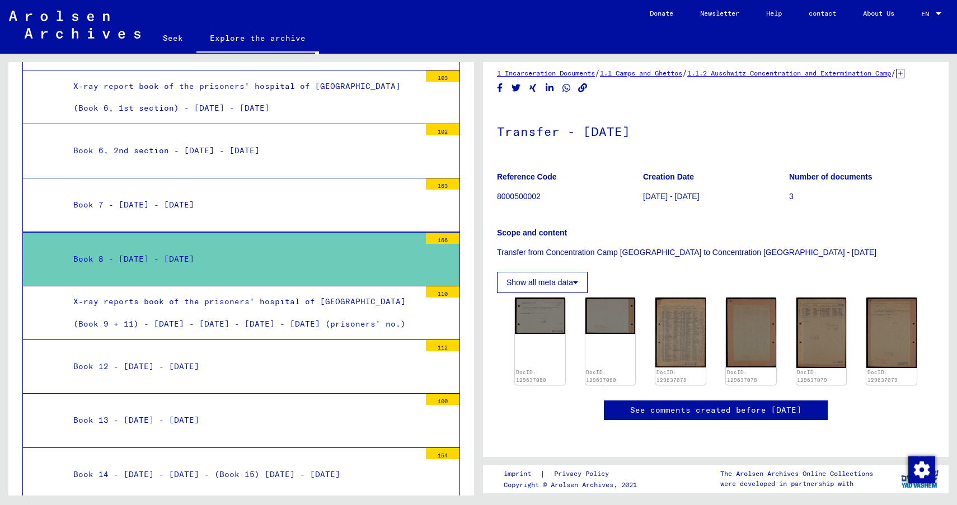
click at [442, 237] on font "166" at bounding box center [443, 240] width 10 height 7
click at [168, 254] on font "Book 8 - 20.12.42 - 18.2.43" at bounding box center [133, 259] width 121 height 10
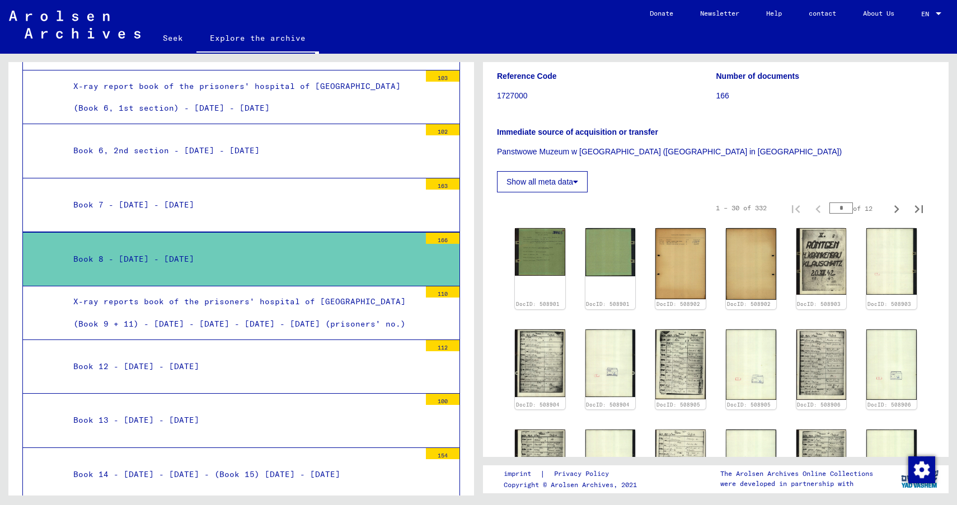
scroll to position [116, 0]
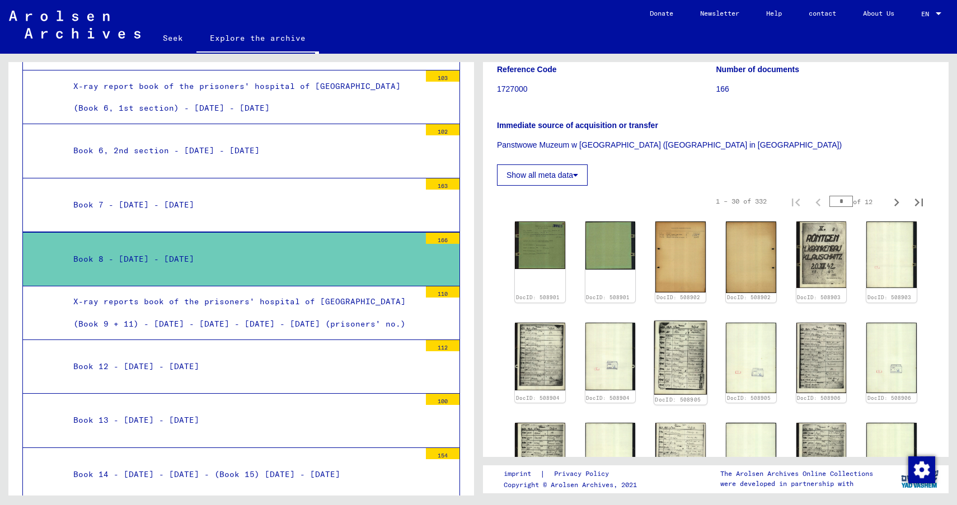
click at [672, 375] on img at bounding box center [680, 358] width 53 height 74
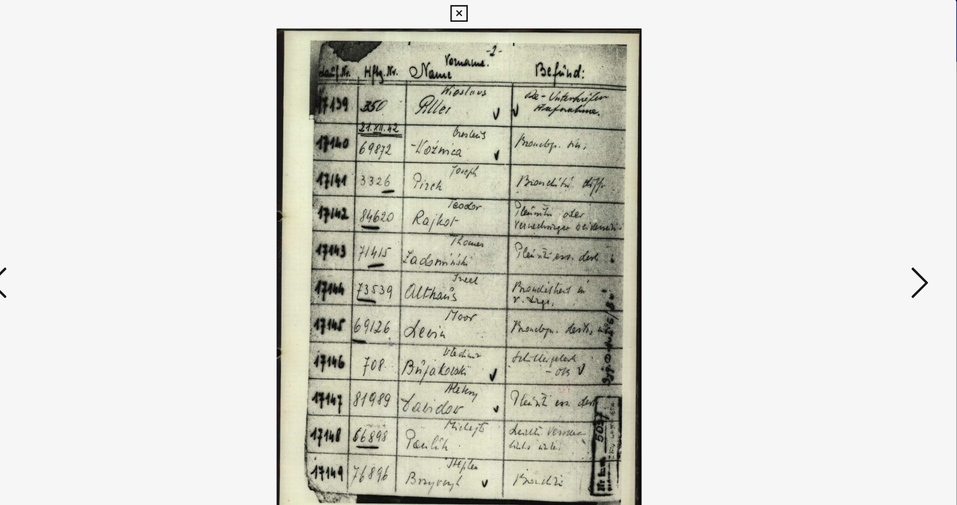
click at [829, 224] on icon at bounding box center [833, 223] width 13 height 27
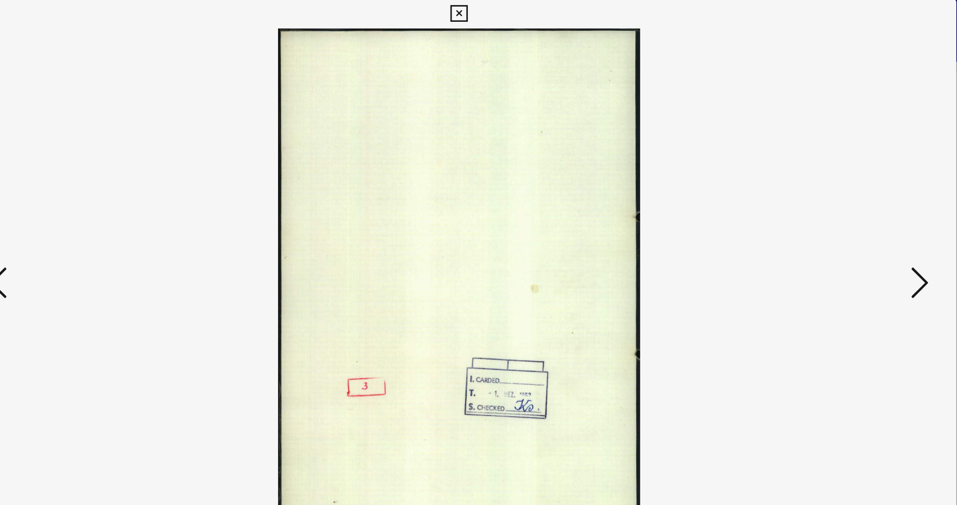
click at [829, 224] on icon at bounding box center [833, 223] width 13 height 27
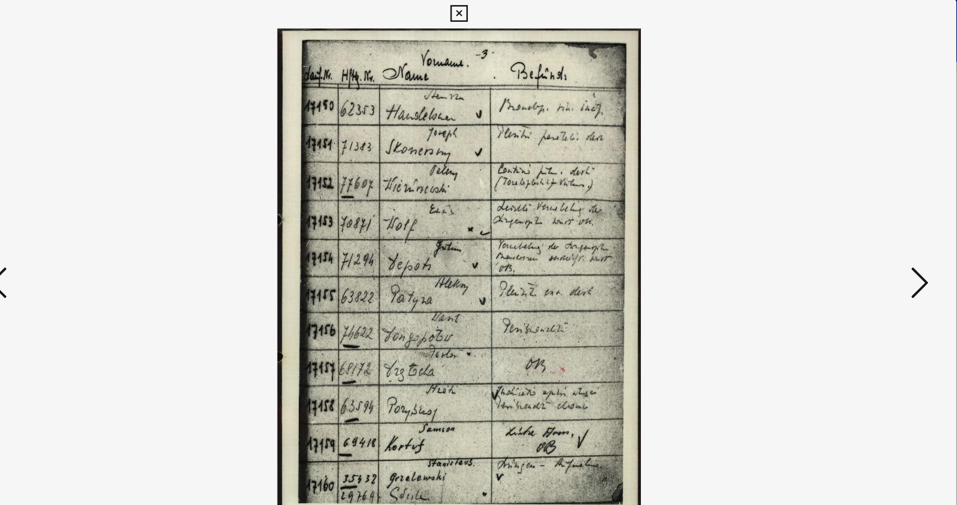
click at [829, 224] on icon at bounding box center [833, 223] width 13 height 27
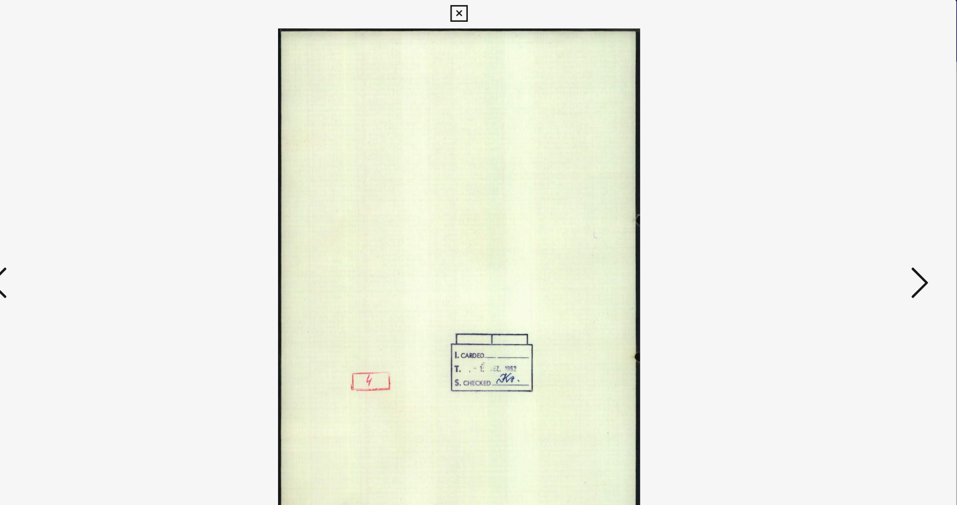
click at [829, 224] on icon at bounding box center [833, 223] width 13 height 27
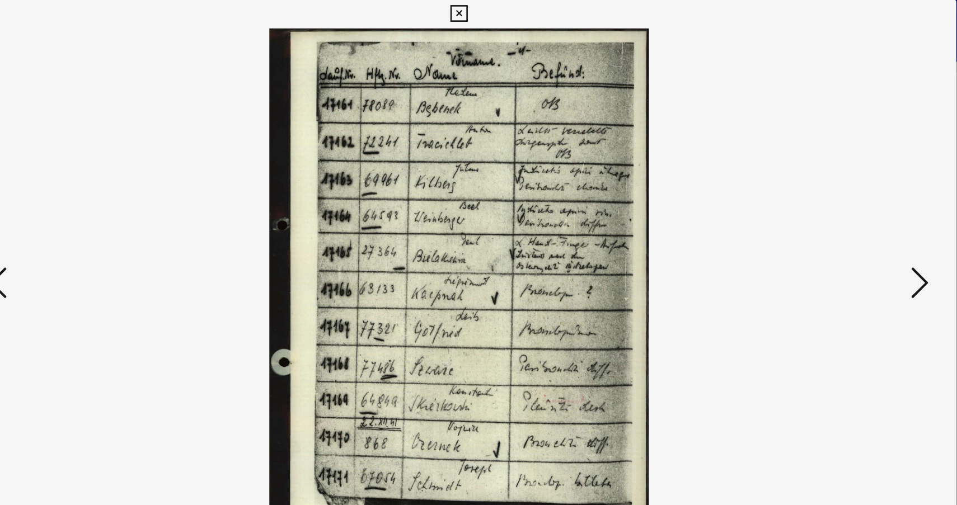
click at [829, 224] on icon at bounding box center [833, 223] width 13 height 27
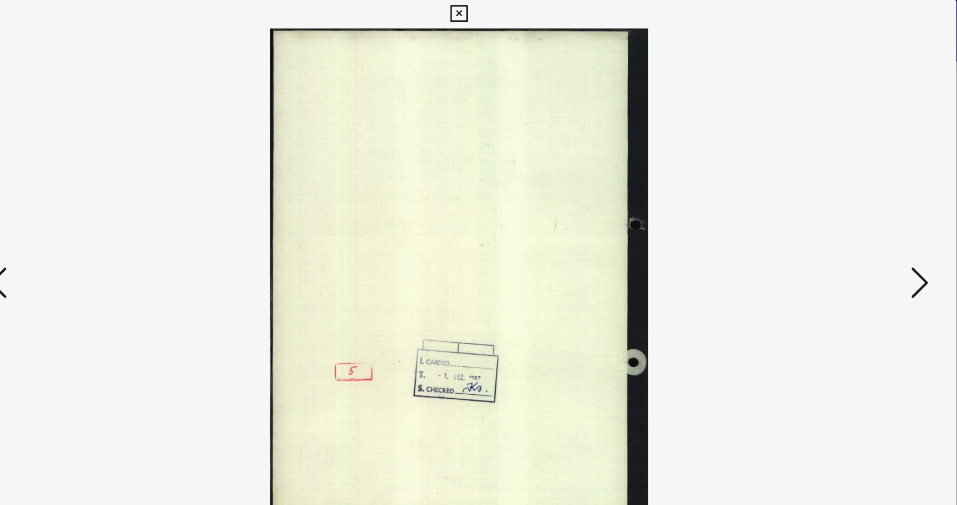
click at [829, 224] on icon at bounding box center [833, 223] width 13 height 27
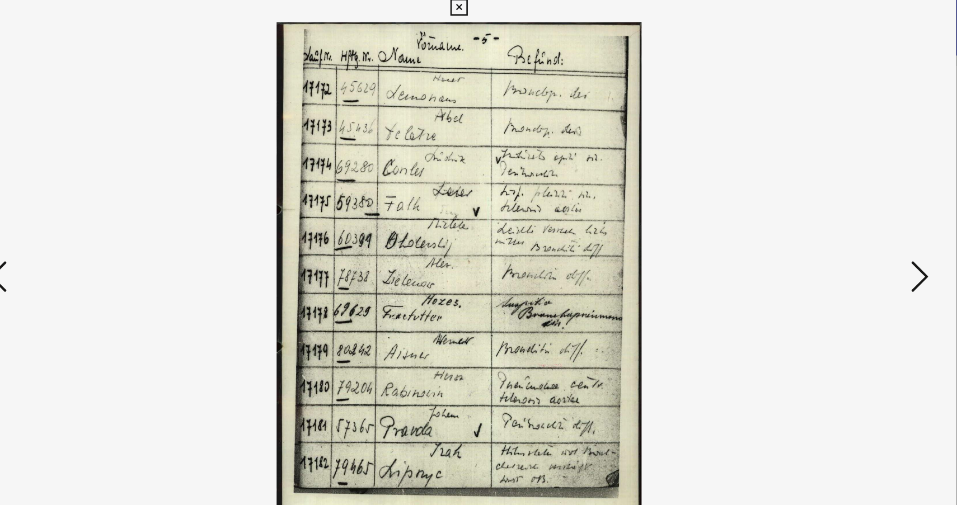
click at [831, 223] on icon at bounding box center [833, 223] width 13 height 27
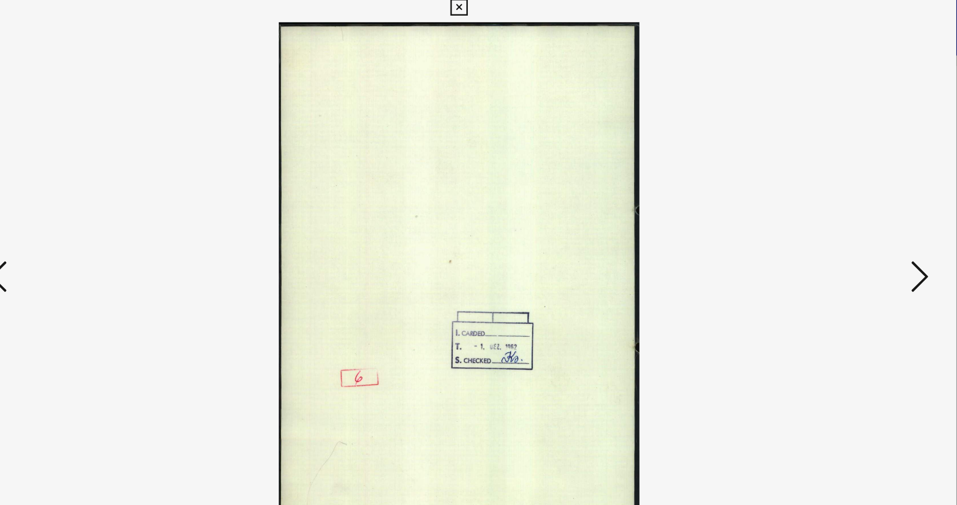
click at [831, 223] on icon at bounding box center [833, 223] width 13 height 27
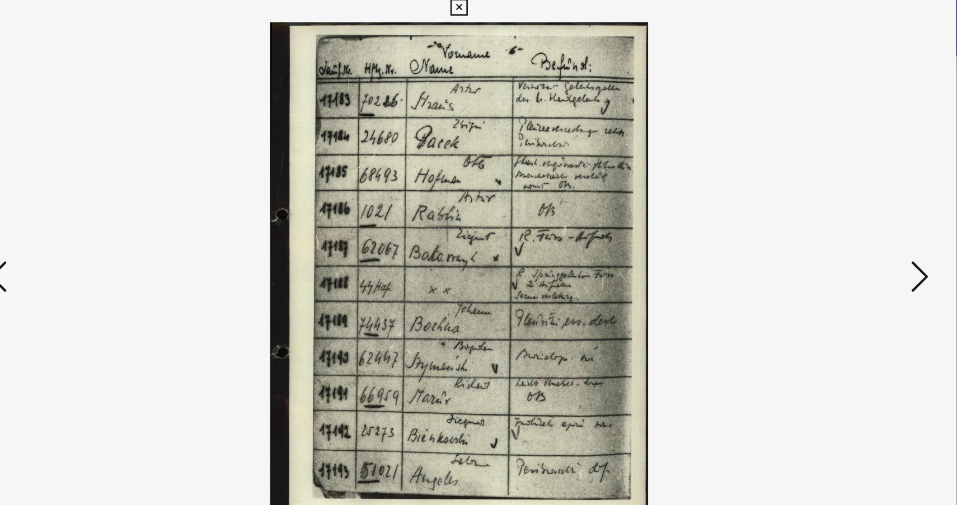
click at [831, 223] on icon at bounding box center [833, 223] width 13 height 27
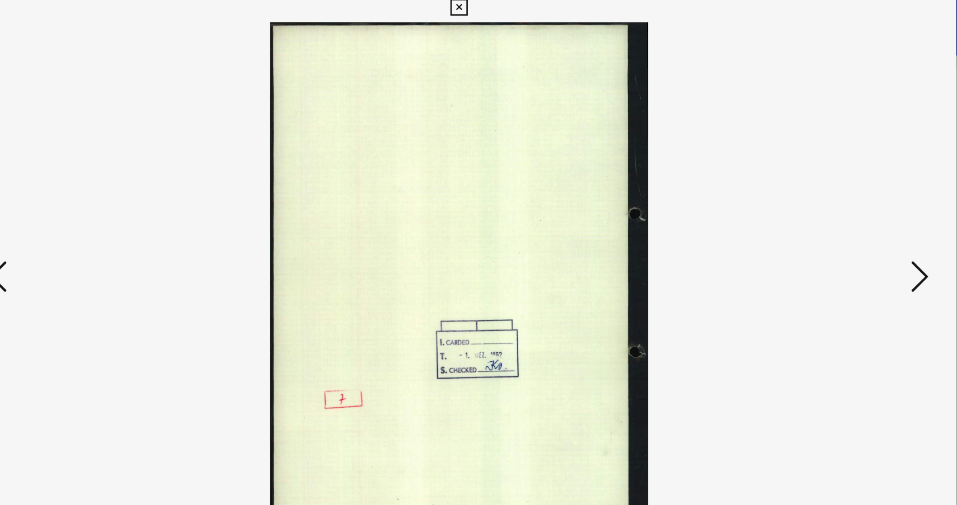
click at [831, 223] on icon at bounding box center [833, 223] width 13 height 27
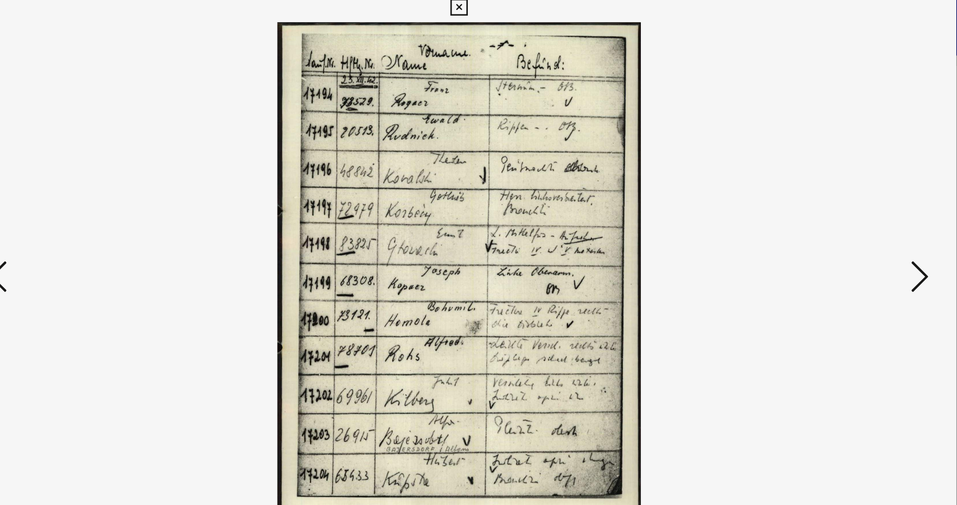
click at [831, 223] on icon at bounding box center [833, 223] width 13 height 27
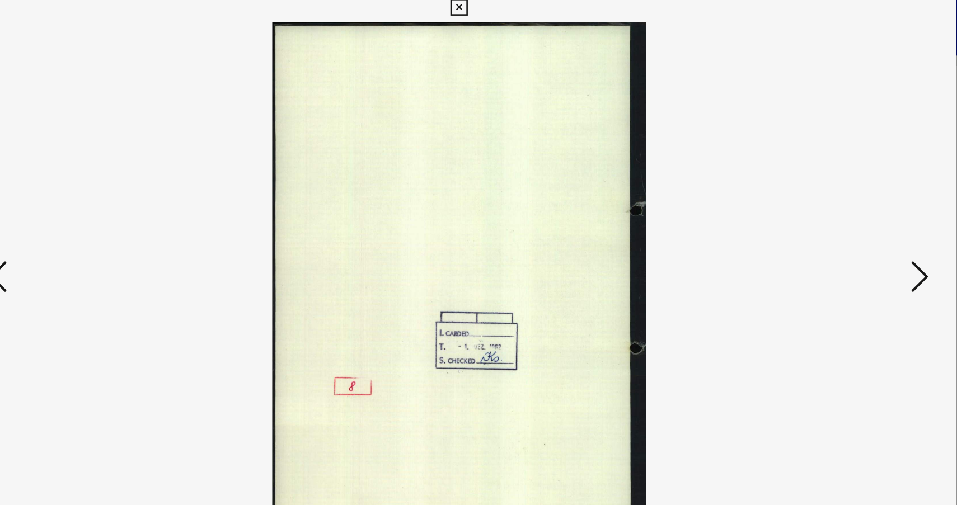
click at [831, 223] on icon at bounding box center [833, 223] width 13 height 27
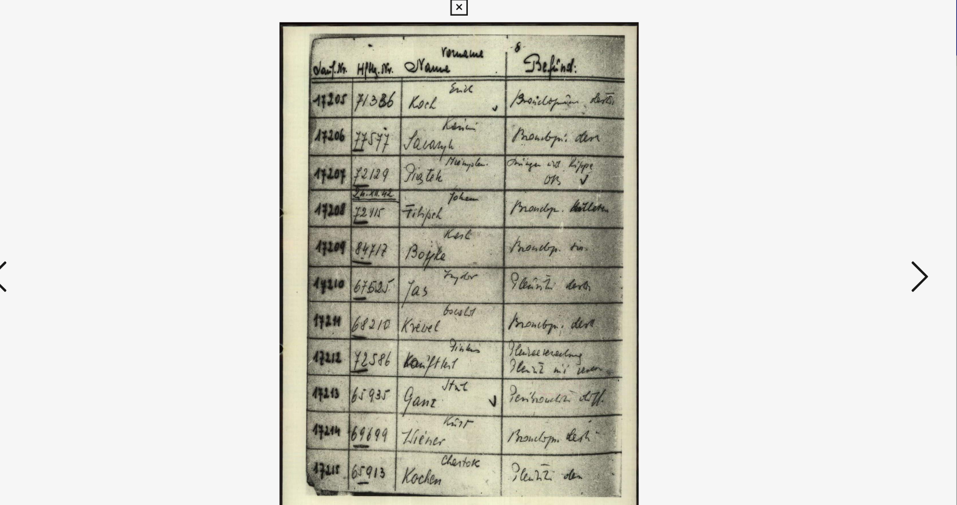
click at [831, 223] on icon at bounding box center [833, 223] width 13 height 27
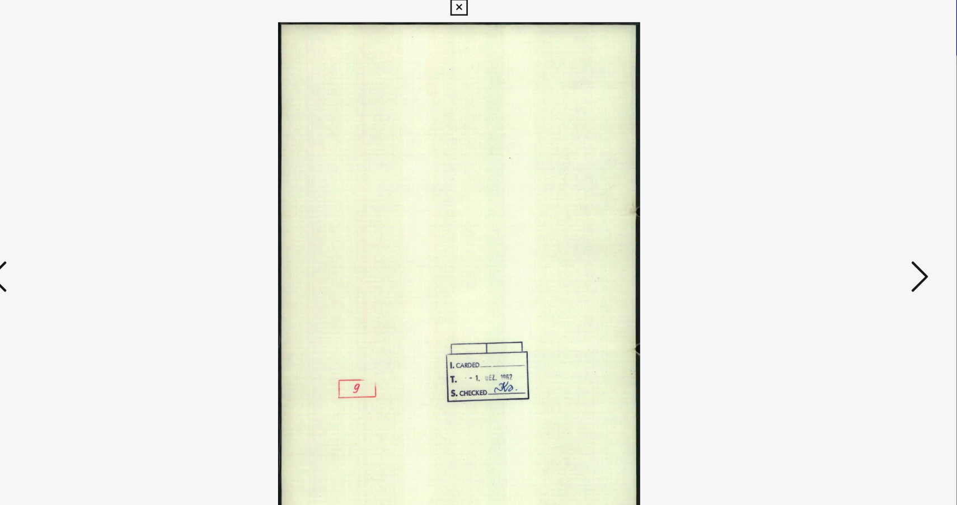
click at [831, 223] on icon at bounding box center [833, 223] width 13 height 27
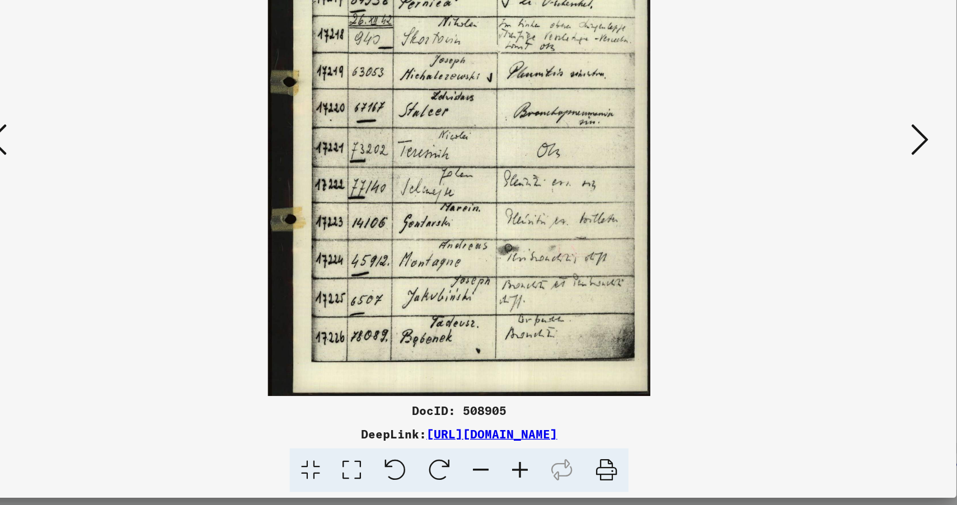
scroll to position [0, 0]
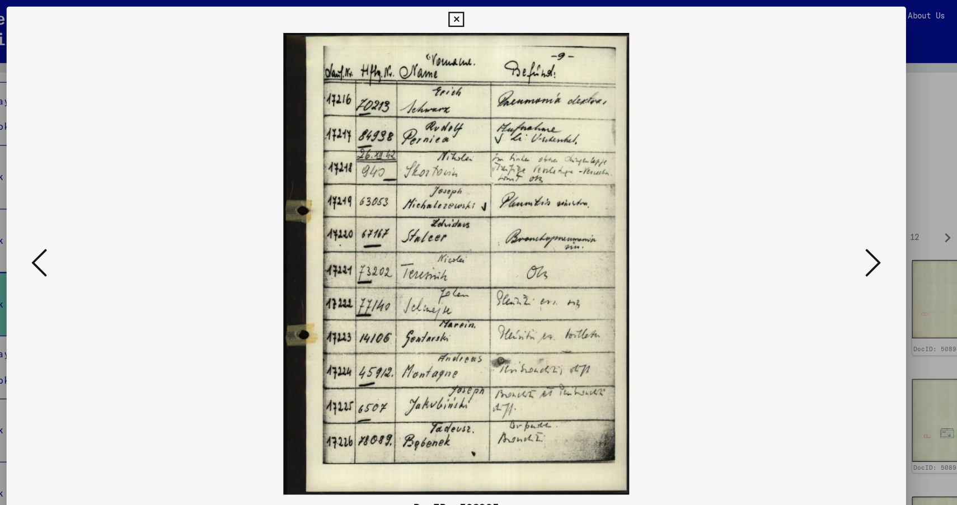
click at [830, 227] on icon at bounding box center [833, 223] width 13 height 27
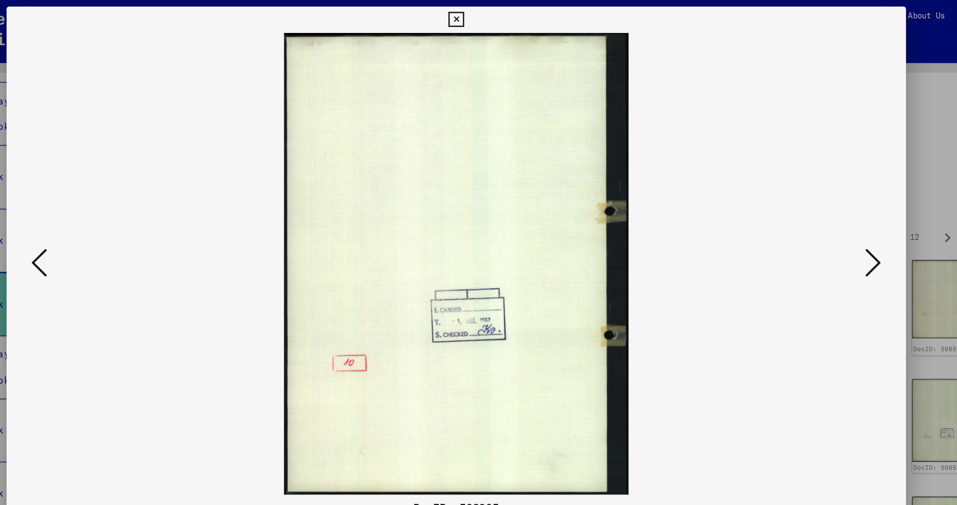
click at [829, 227] on icon at bounding box center [833, 223] width 13 height 27
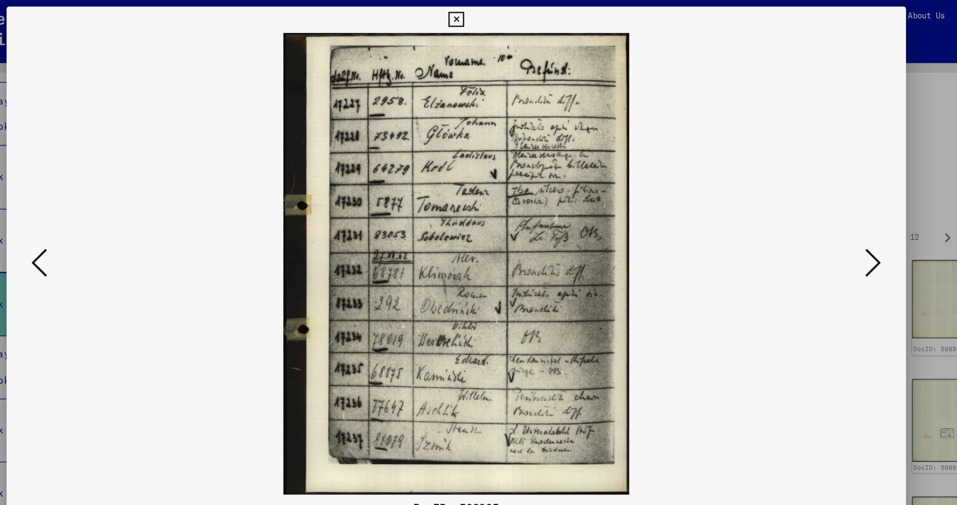
click at [829, 227] on icon at bounding box center [833, 223] width 13 height 27
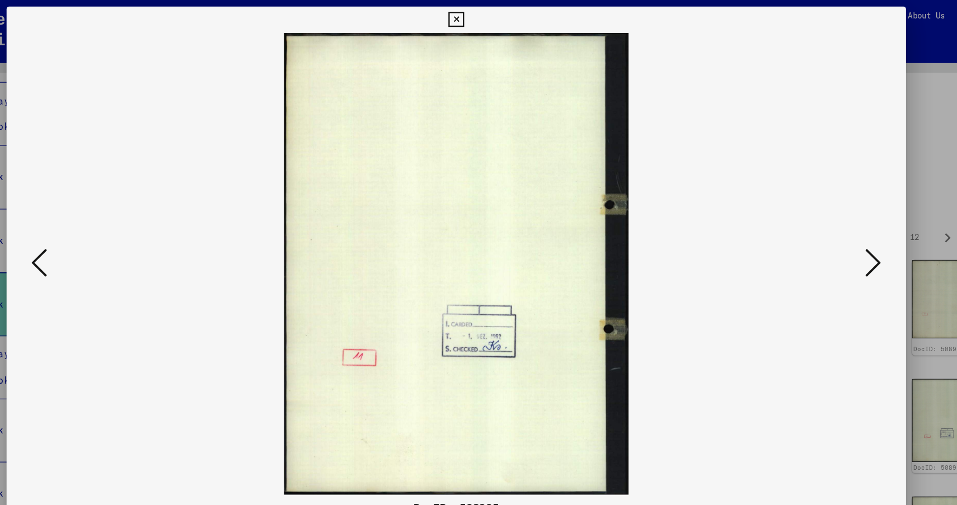
click at [475, 17] on icon at bounding box center [478, 16] width 13 height 13
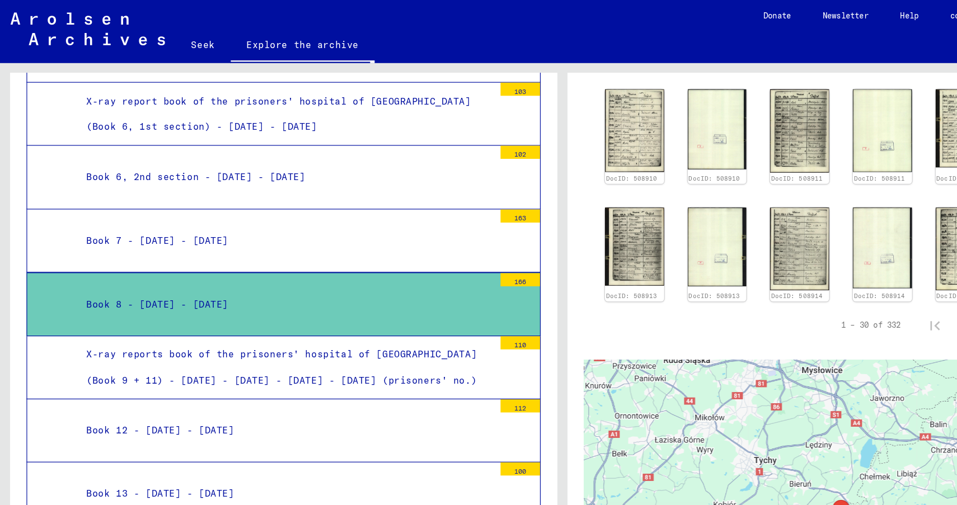
scroll to position [504, 0]
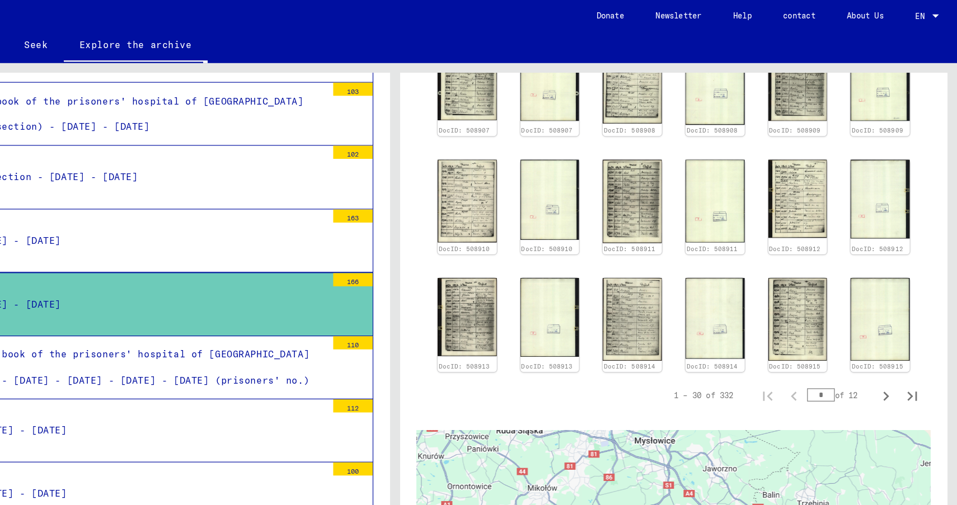
click at [846, 342] on input "*" at bounding box center [842, 336] width 24 height 11
type input "**"
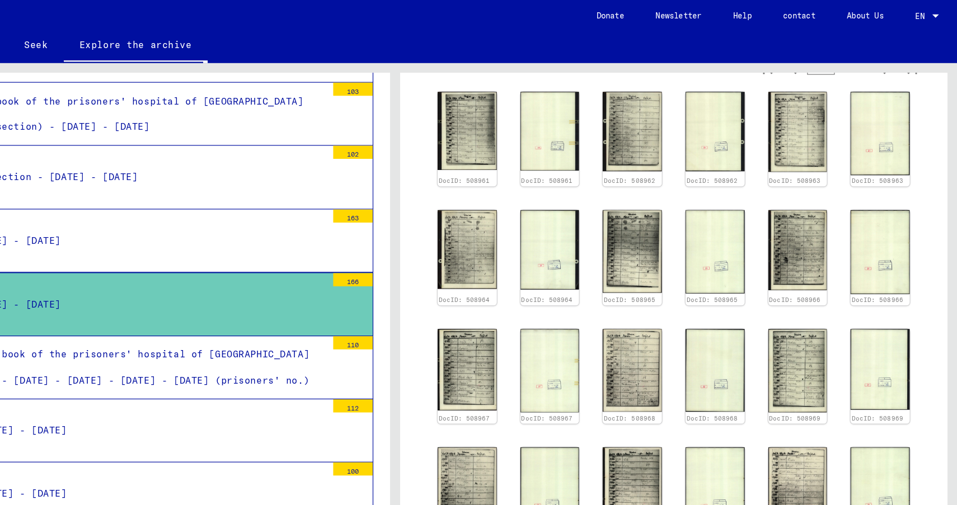
scroll to position [264, 0]
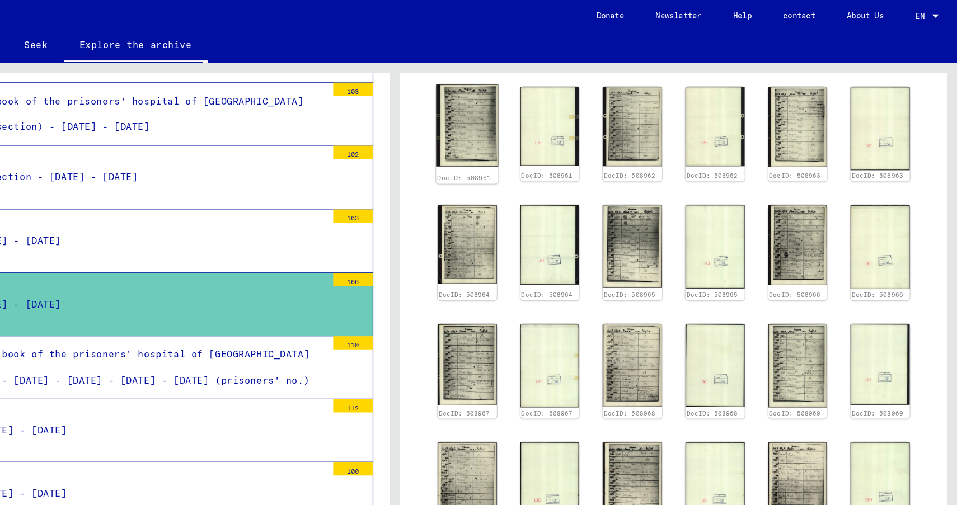
click at [541, 142] on img at bounding box center [540, 107] width 53 height 70
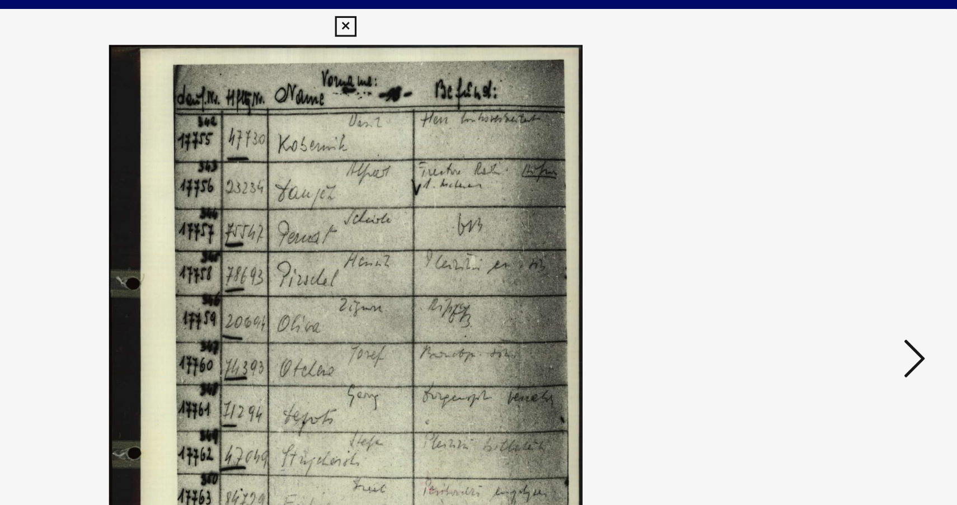
click at [831, 234] on icon at bounding box center [833, 223] width 13 height 27
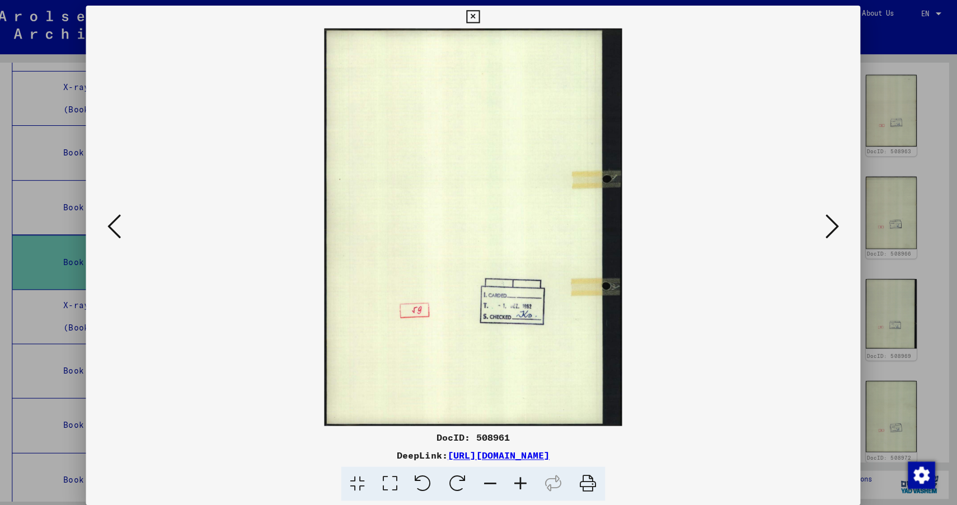
scroll to position [0, 0]
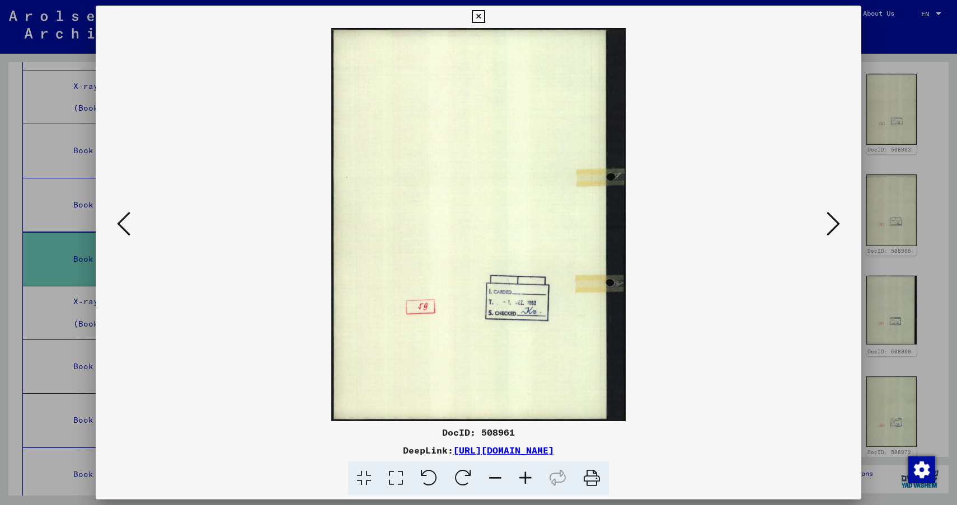
click at [827, 220] on icon at bounding box center [833, 223] width 13 height 27
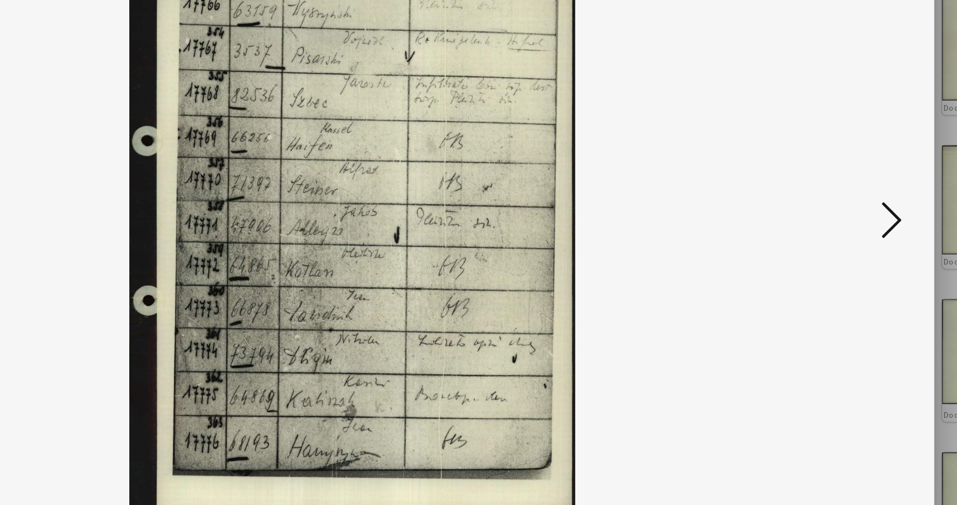
click at [830, 221] on icon at bounding box center [833, 223] width 13 height 27
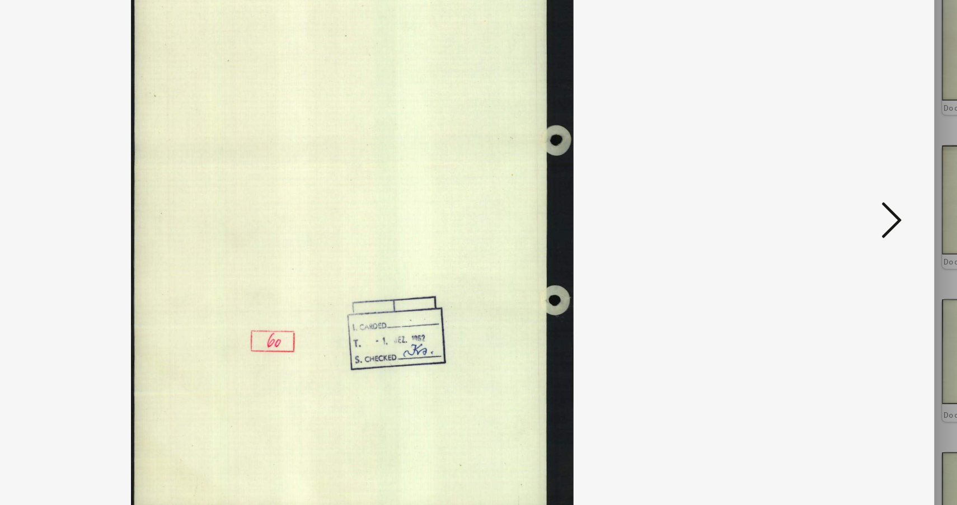
click at [830, 221] on icon at bounding box center [833, 223] width 13 height 27
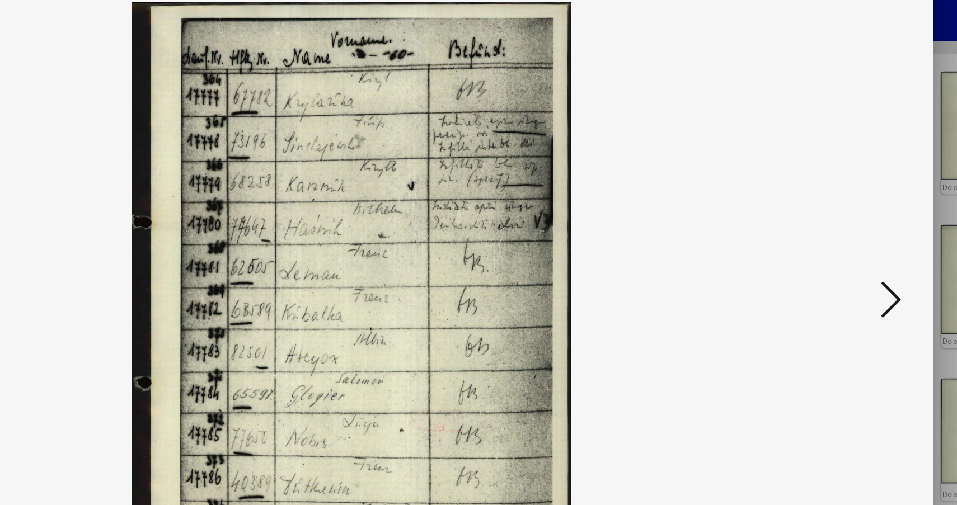
click at [829, 220] on icon at bounding box center [833, 223] width 13 height 27
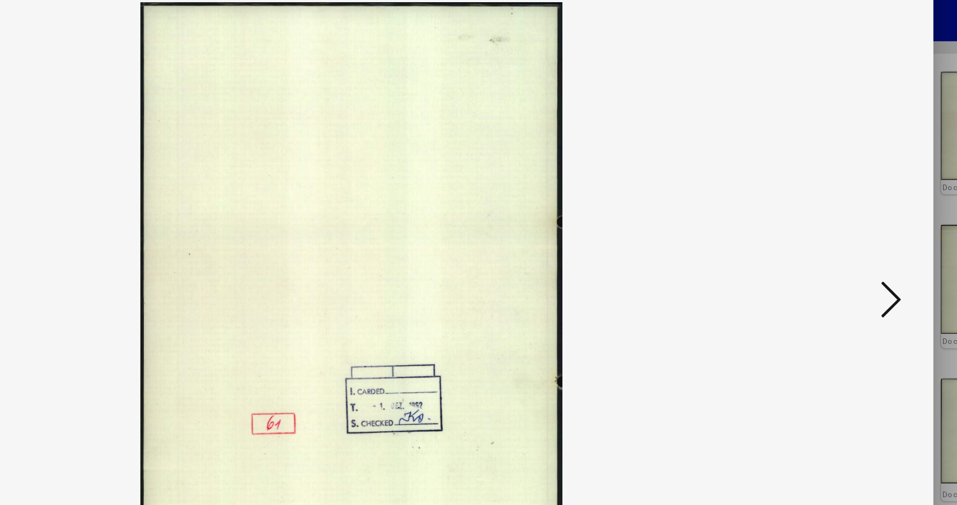
click at [829, 220] on icon at bounding box center [833, 223] width 13 height 27
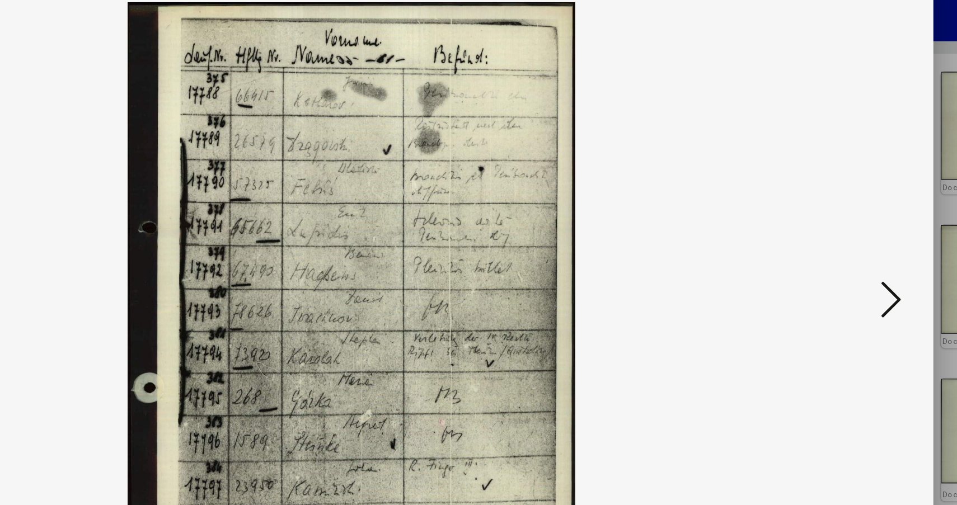
click at [829, 220] on icon at bounding box center [833, 223] width 13 height 27
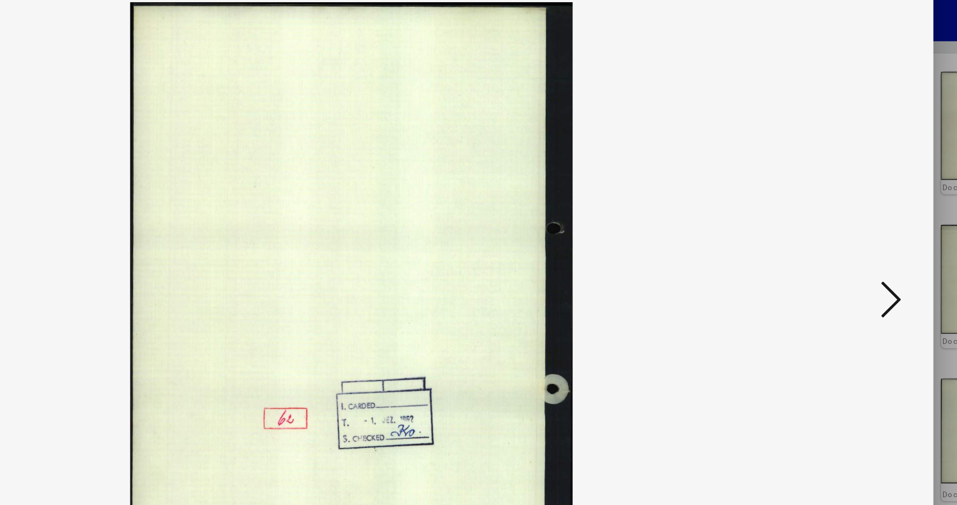
click at [829, 220] on icon at bounding box center [833, 223] width 13 height 27
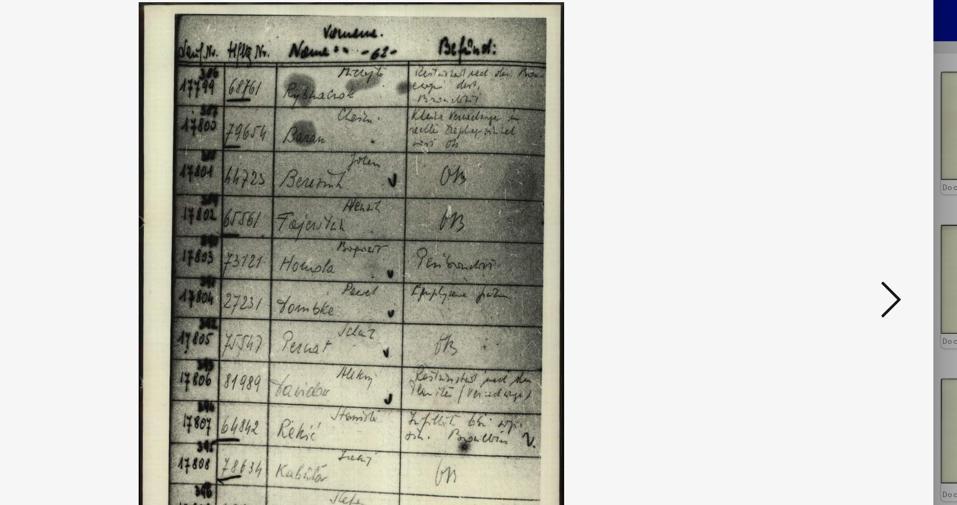
click at [829, 220] on icon at bounding box center [833, 223] width 13 height 27
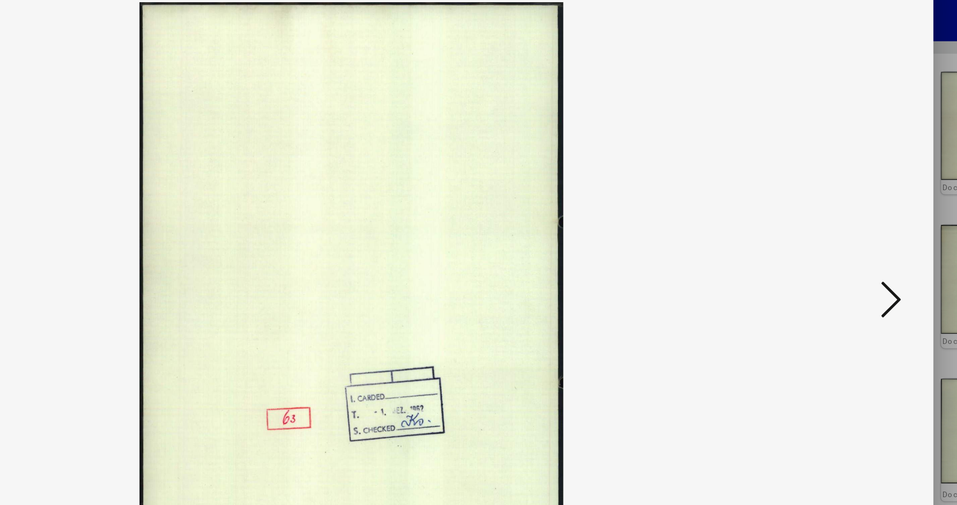
click at [829, 220] on icon at bounding box center [833, 223] width 13 height 27
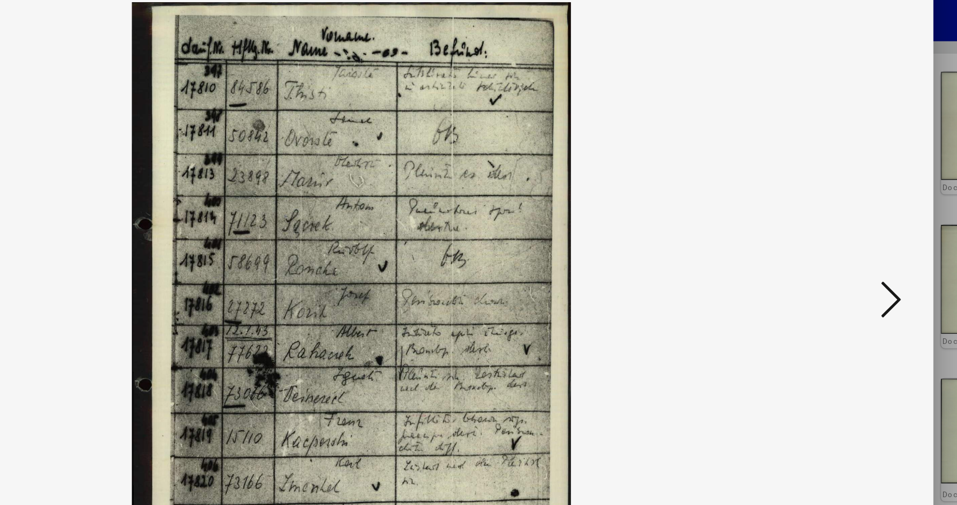
click at [829, 221] on icon at bounding box center [833, 223] width 13 height 27
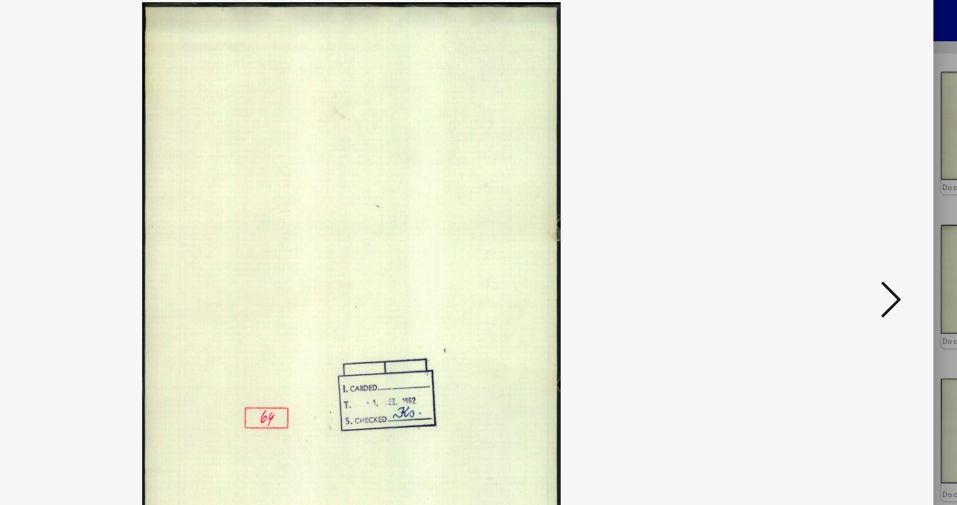
click at [829, 221] on icon at bounding box center [833, 223] width 13 height 27
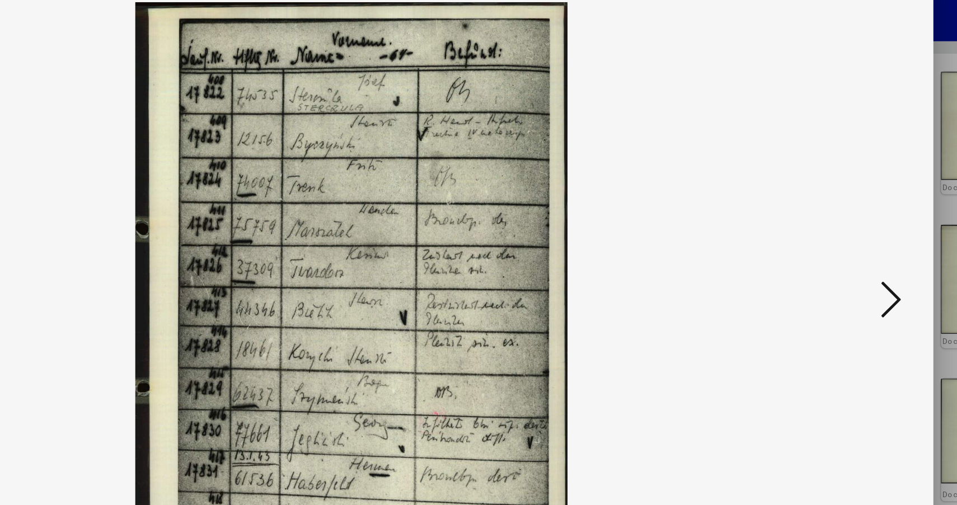
click at [829, 221] on icon at bounding box center [833, 223] width 13 height 27
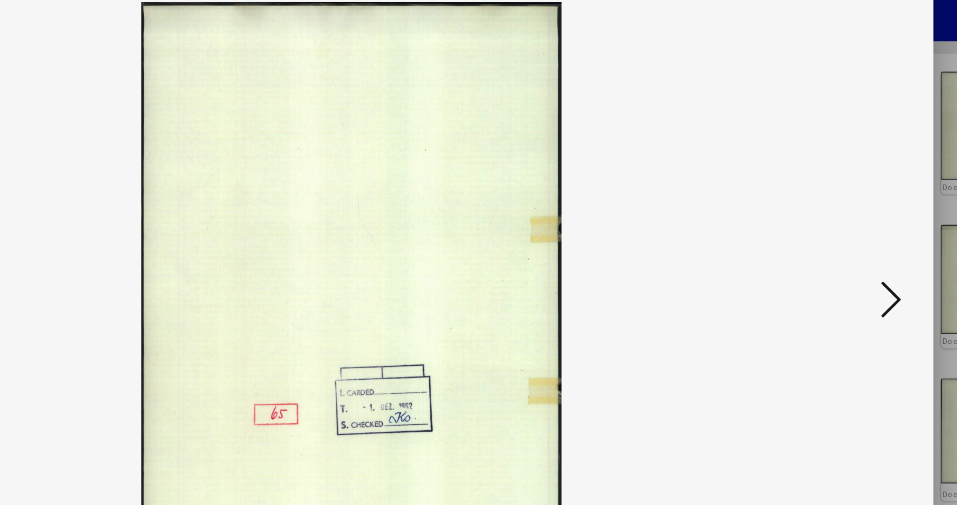
click at [829, 221] on icon at bounding box center [833, 223] width 13 height 27
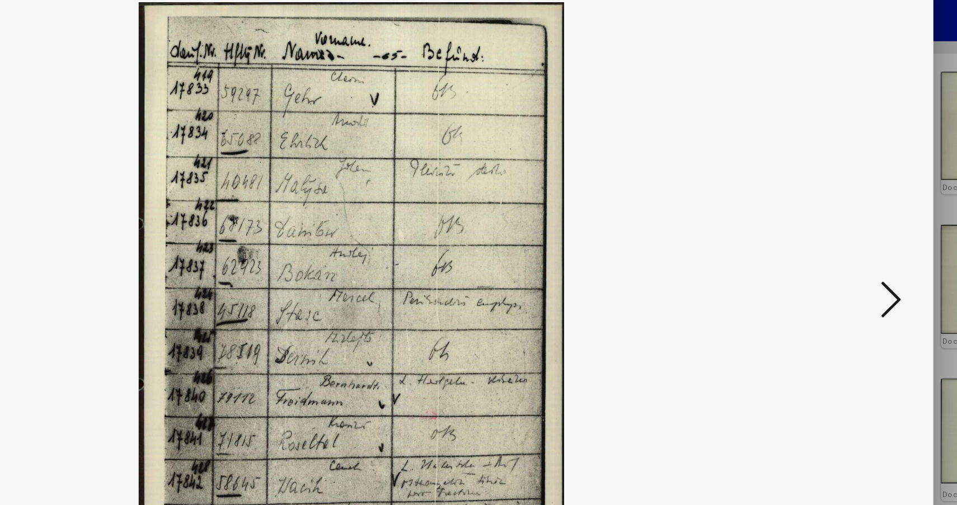
click at [829, 221] on icon at bounding box center [833, 223] width 13 height 27
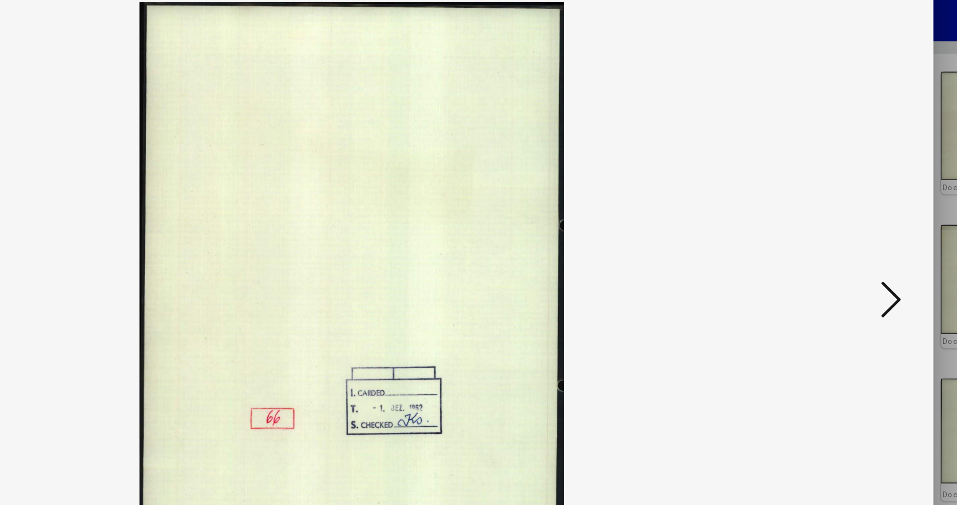
click at [829, 221] on icon at bounding box center [833, 223] width 13 height 27
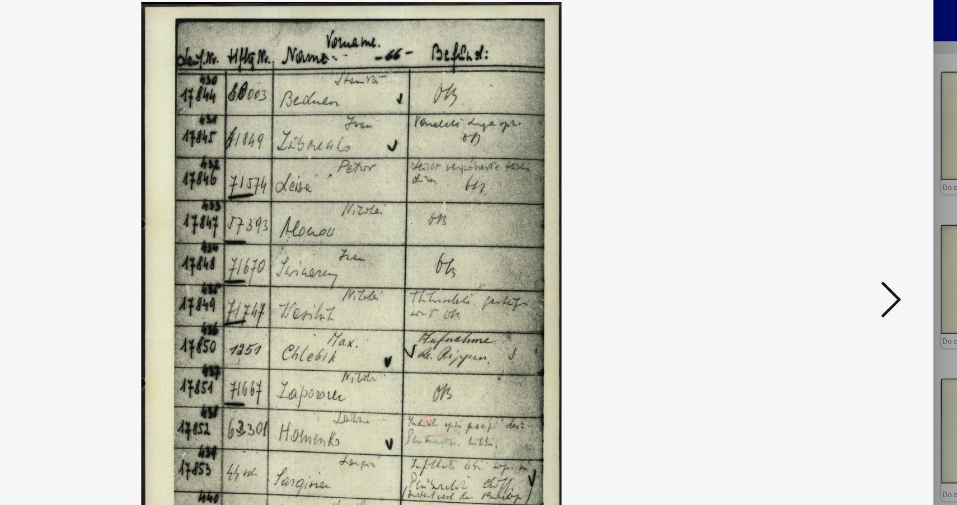
click at [829, 221] on icon at bounding box center [833, 223] width 13 height 27
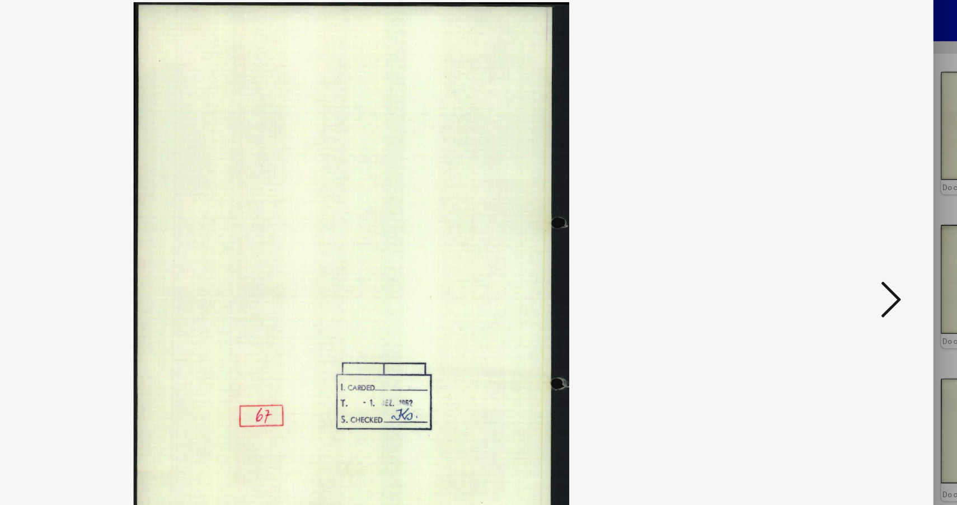
click at [829, 221] on icon at bounding box center [833, 223] width 13 height 27
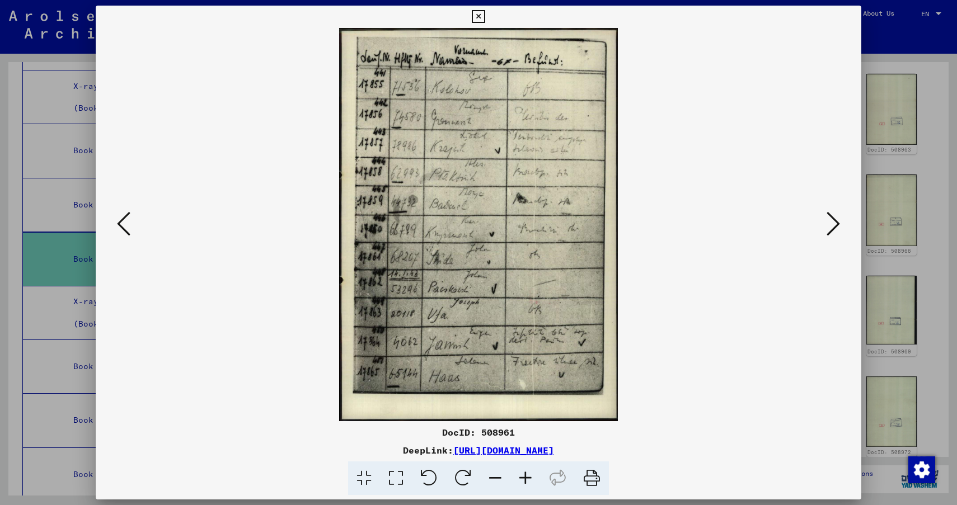
click at [475, 17] on icon at bounding box center [478, 16] width 13 height 13
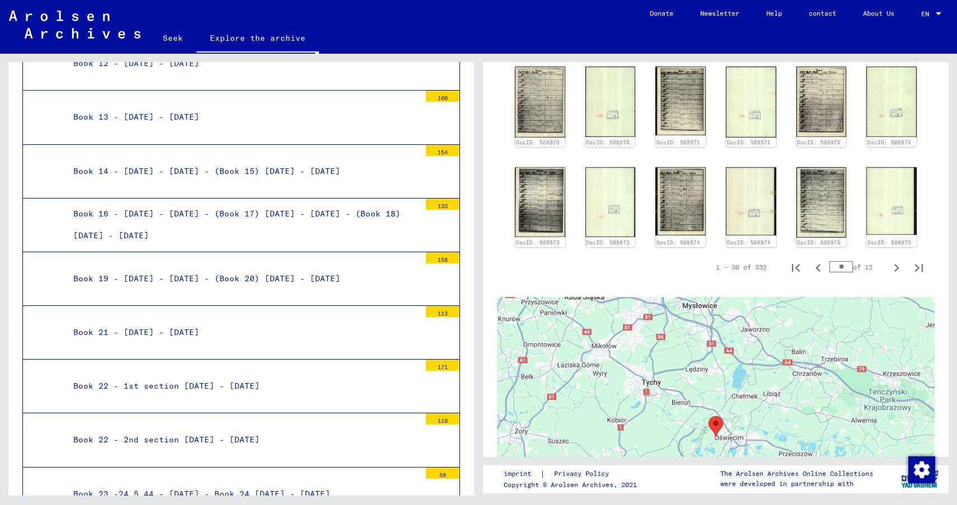
scroll to position [575, 0]
drag, startPoint x: 847, startPoint y: 280, endPoint x: 827, endPoint y: 279, distance: 20.2
click at [827, 278] on div "1 – 30 of 332 ** of 12" at bounding box center [817, 267] width 228 height 22
type input "**"
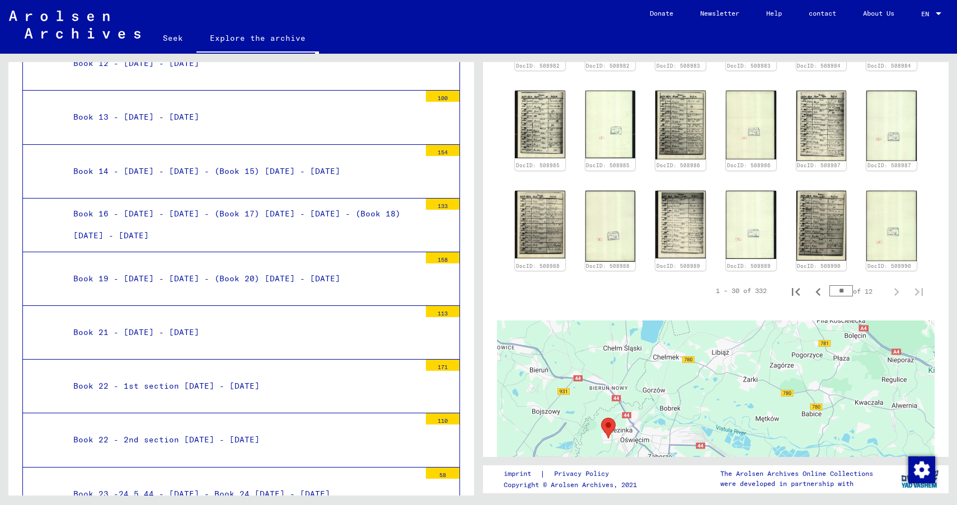
scroll to position [541, 0]
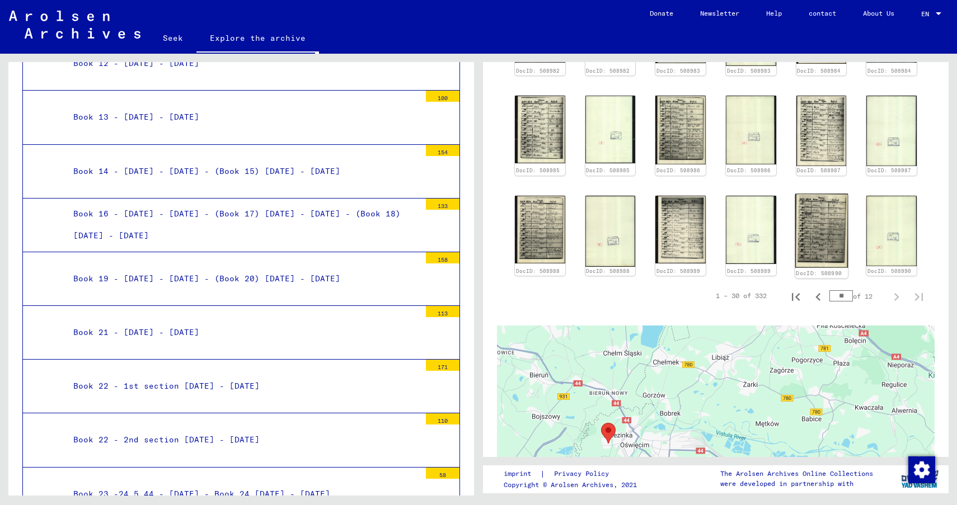
click at [817, 252] on img at bounding box center [821, 231] width 53 height 74
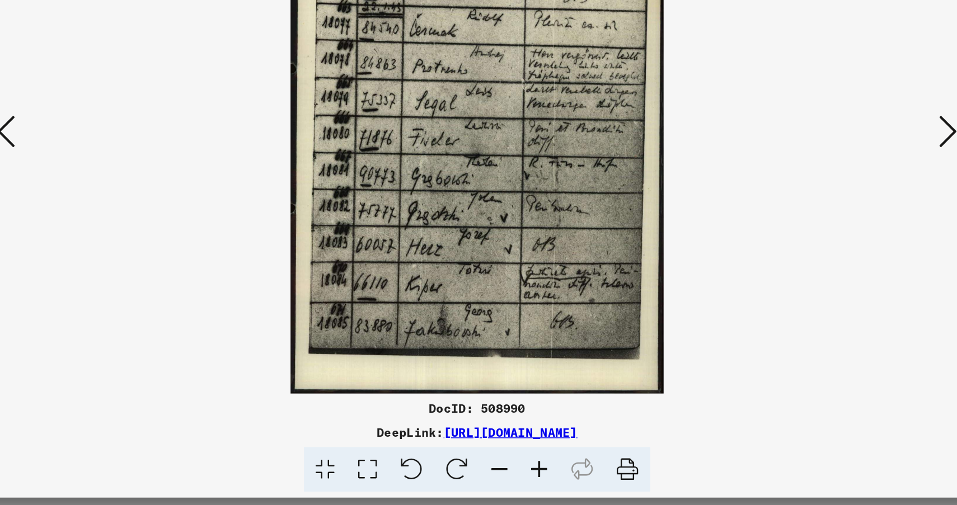
scroll to position [0, 0]
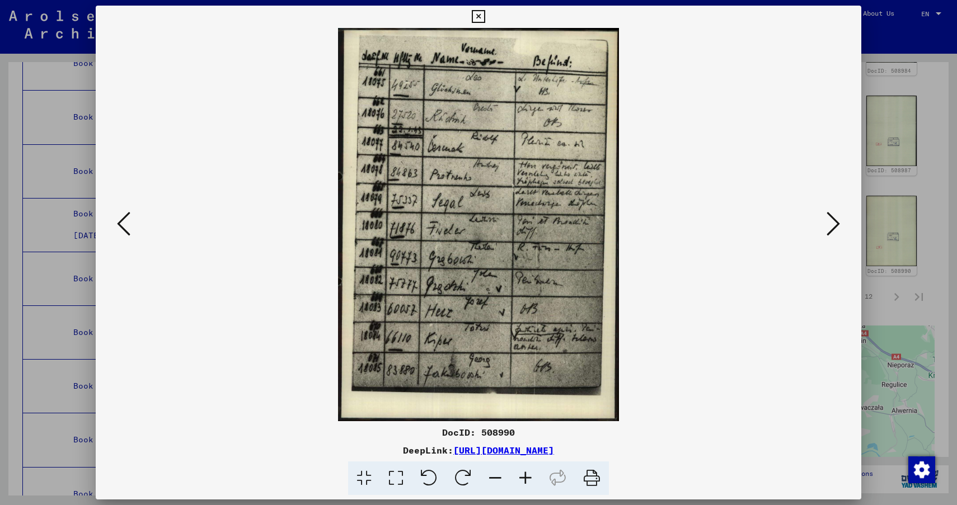
click at [476, 18] on icon at bounding box center [478, 16] width 13 height 13
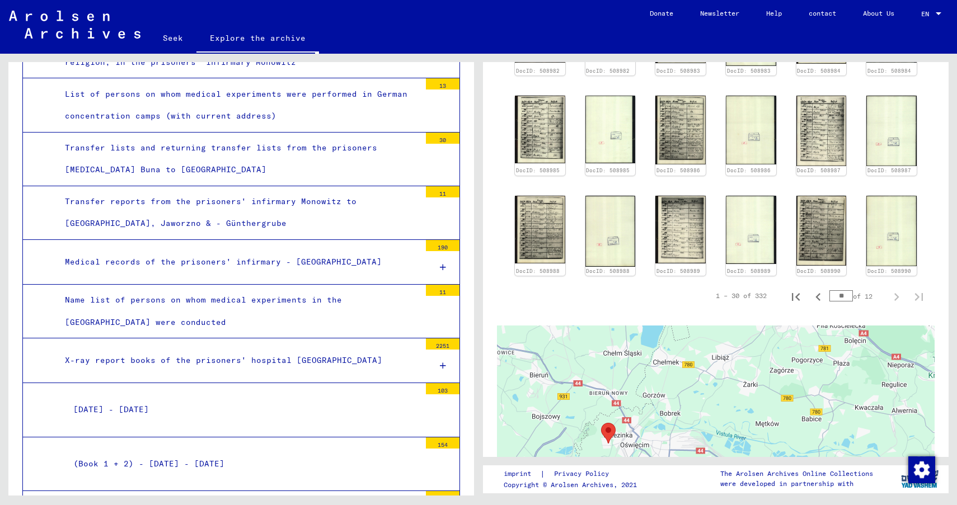
scroll to position [3154, 0]
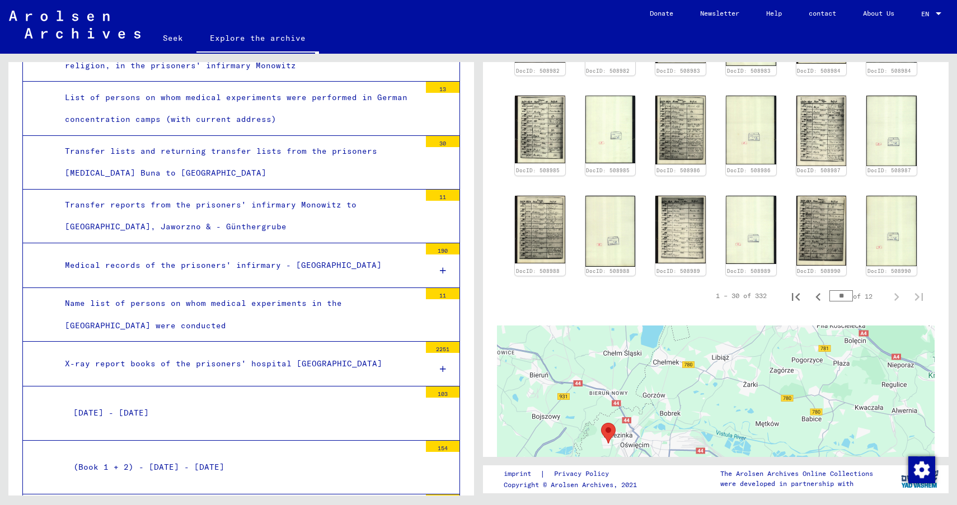
click at [441, 366] on icon at bounding box center [443, 370] width 6 height 8
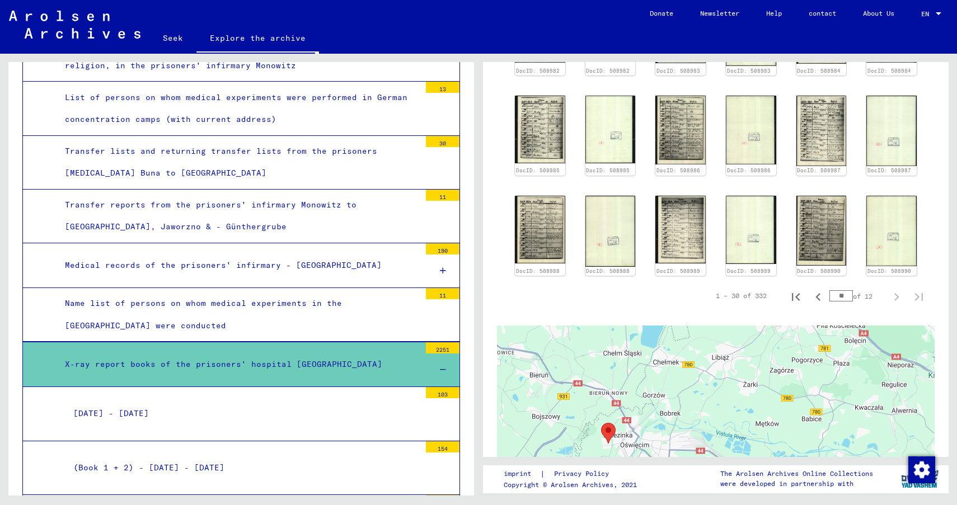
scroll to position [3208, 0]
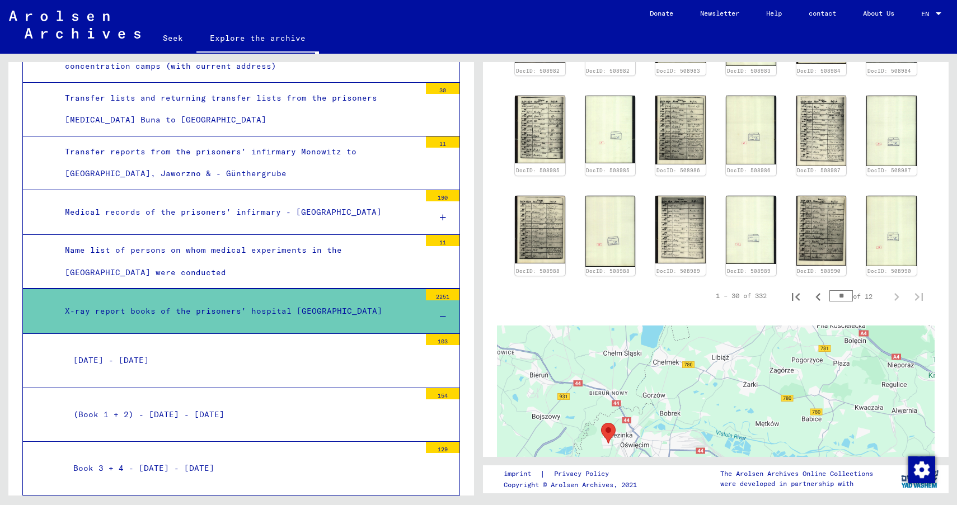
click at [448, 301] on div at bounding box center [443, 317] width 34 height 33
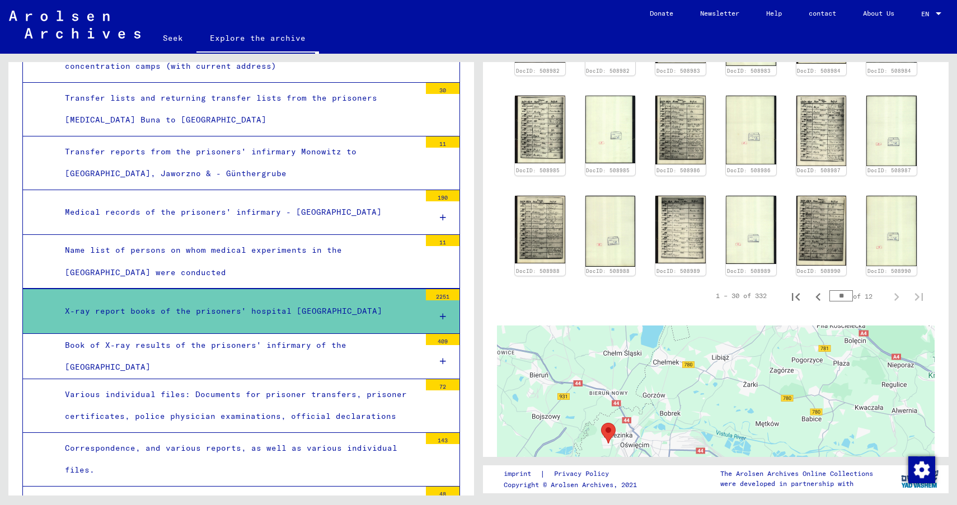
click at [439, 383] on font "72" at bounding box center [442, 386] width 7 height 7
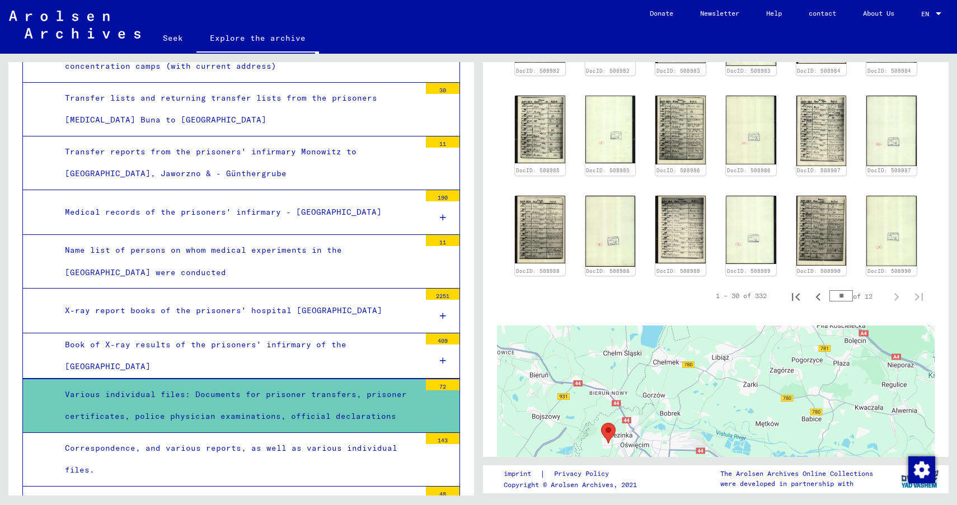
click at [439, 383] on font "72" at bounding box center [442, 386] width 7 height 7
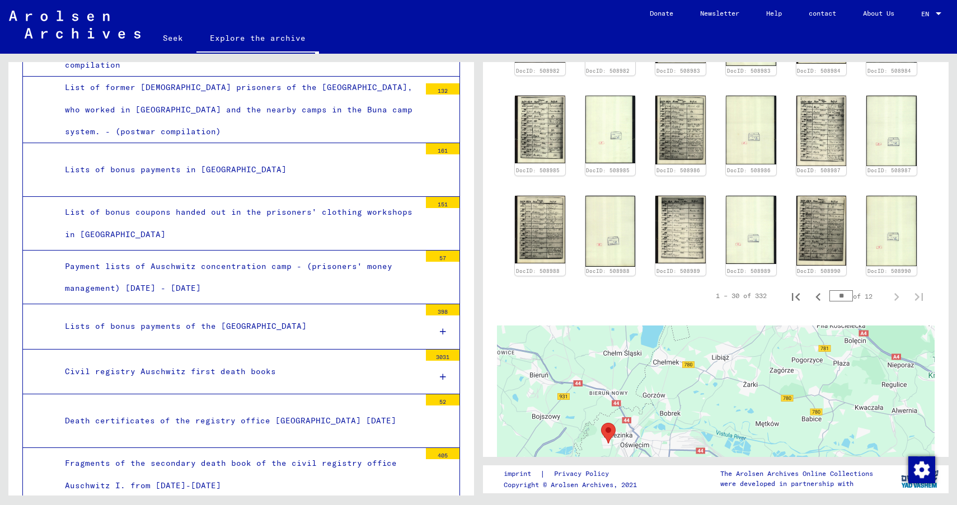
scroll to position [3903, 0]
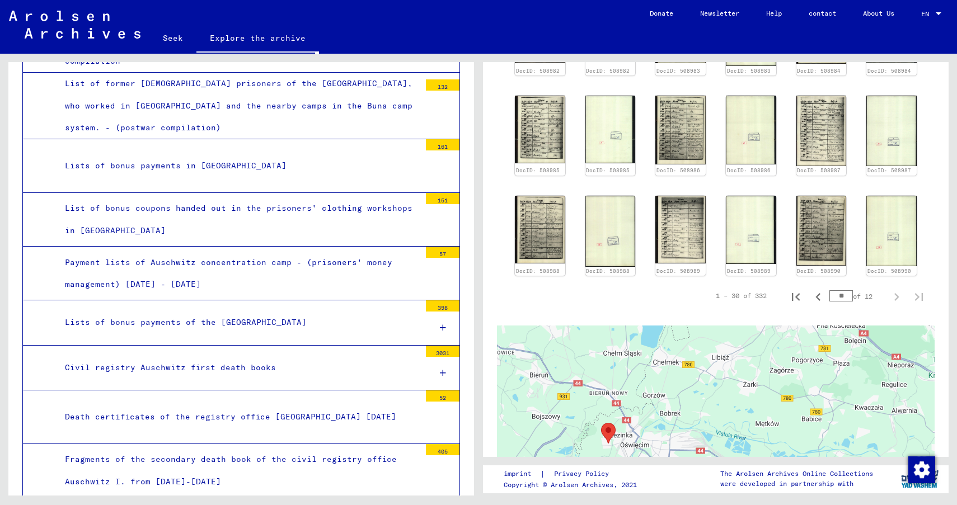
click at [443, 369] on icon at bounding box center [443, 373] width 6 height 8
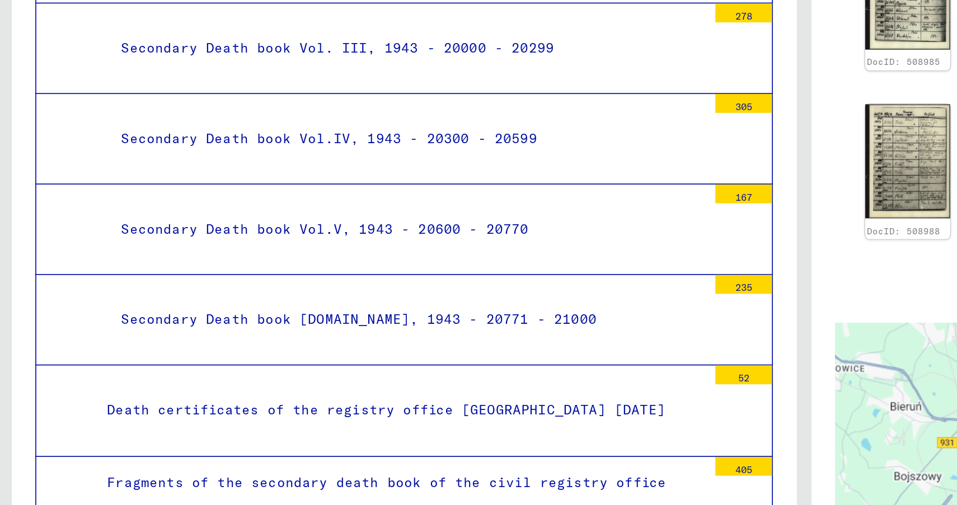
scroll to position [4602, 0]
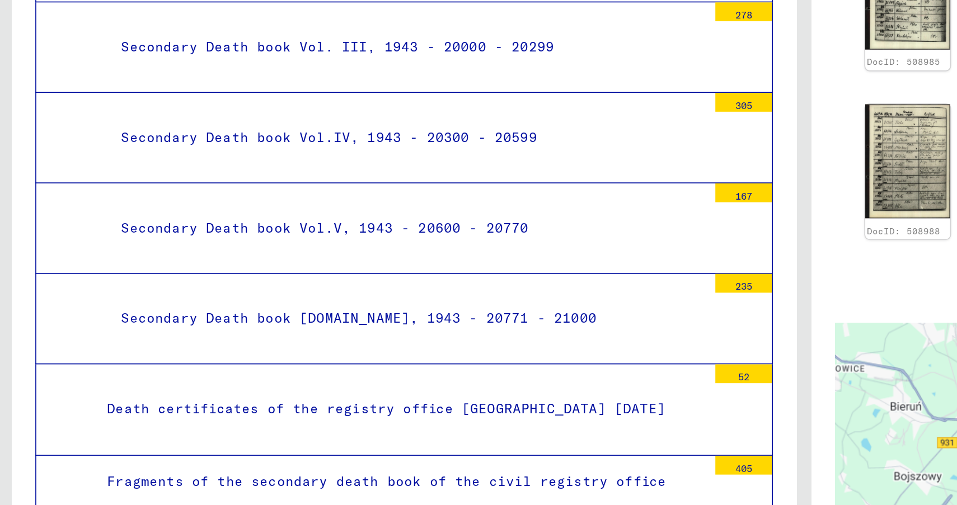
click at [443, 354] on font "52" at bounding box center [442, 357] width 7 height 7
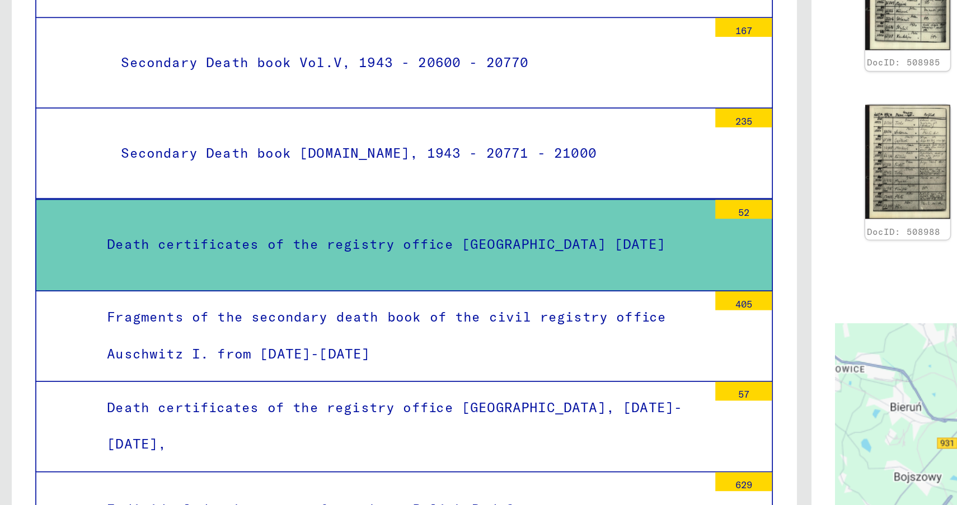
scroll to position [4703, 0]
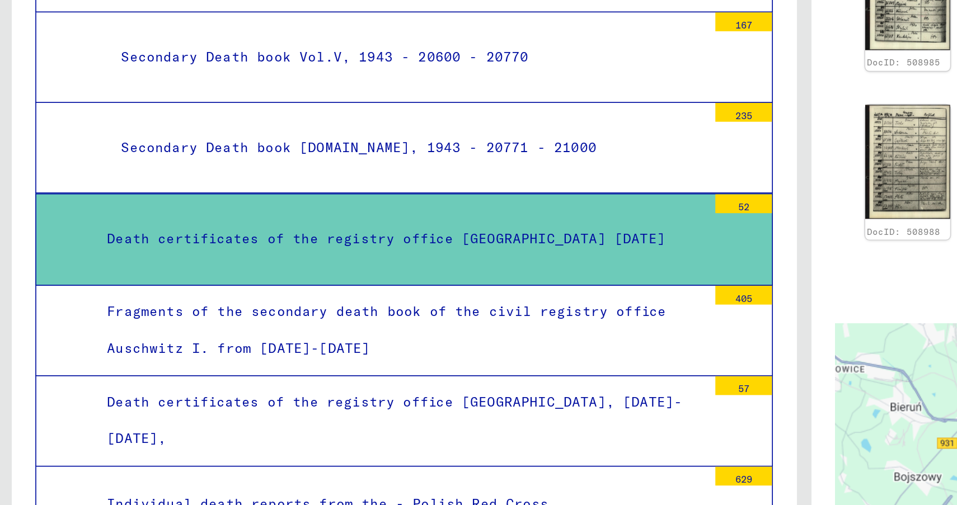
click at [447, 357] on div "57" at bounding box center [443, 362] width 34 height 11
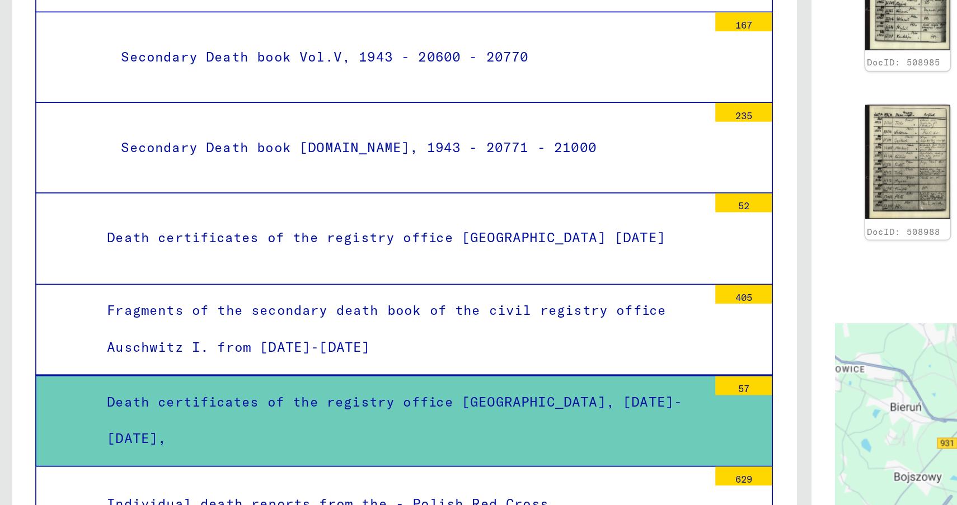
click at [331, 367] on font "Death certificates of the registry office Auschwitz, 1941-1944," at bounding box center [235, 383] width 341 height 32
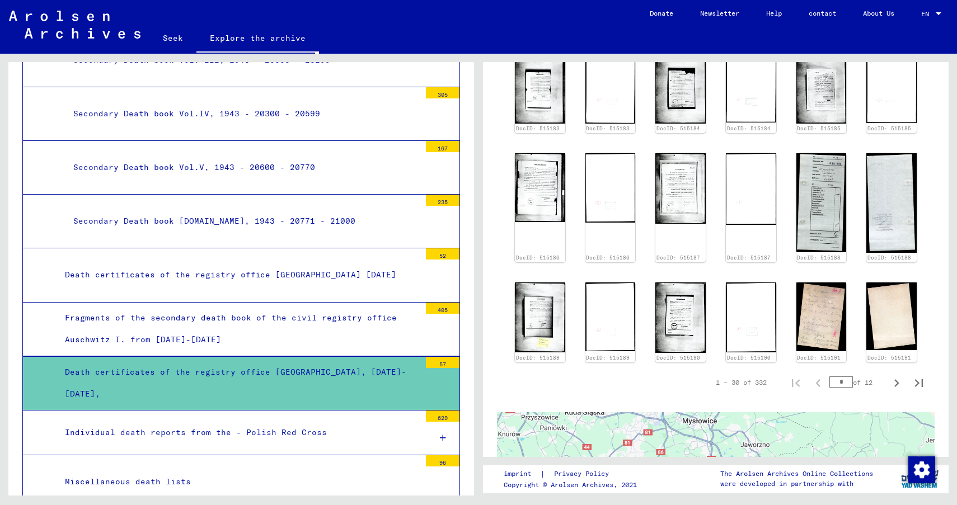
scroll to position [625, 0]
click at [826, 341] on img at bounding box center [821, 316] width 53 height 72
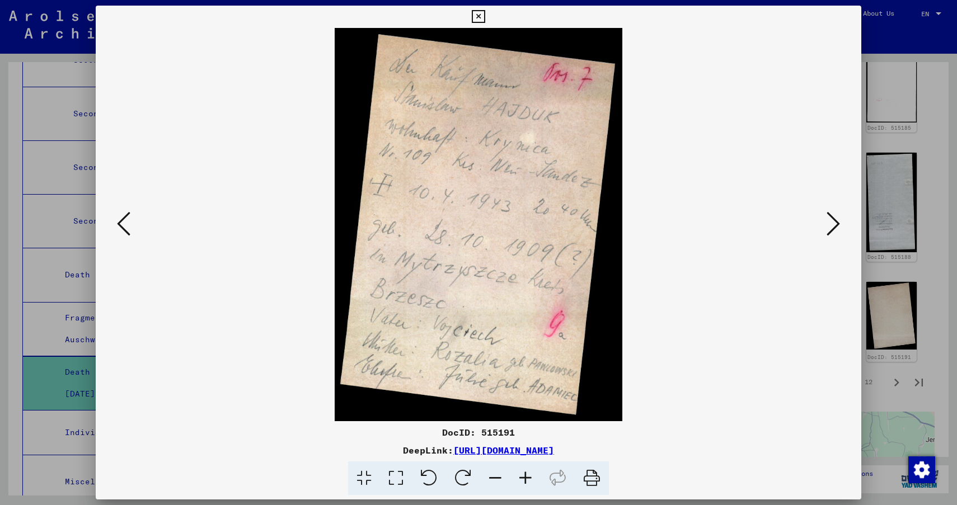
click at [832, 223] on icon at bounding box center [833, 223] width 13 height 27
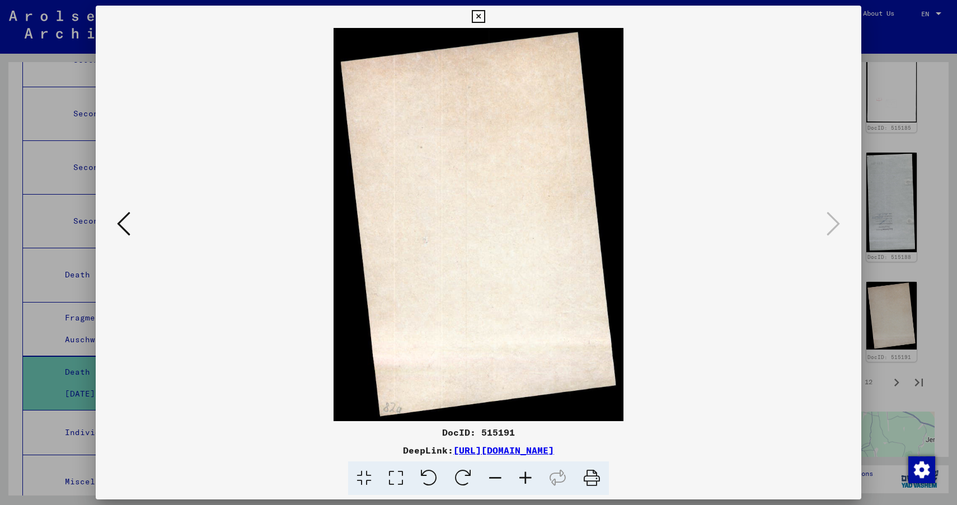
click at [125, 227] on icon at bounding box center [123, 223] width 13 height 27
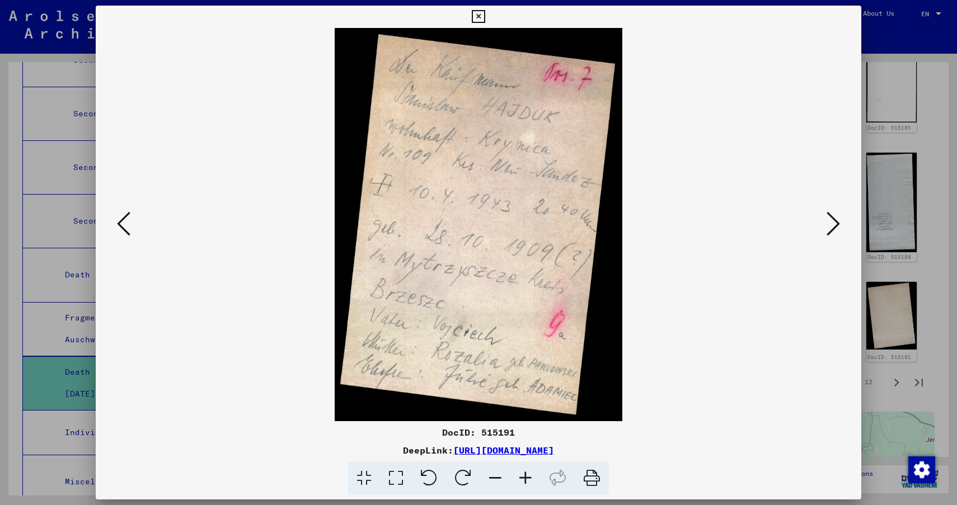
click at [125, 227] on icon at bounding box center [123, 223] width 13 height 27
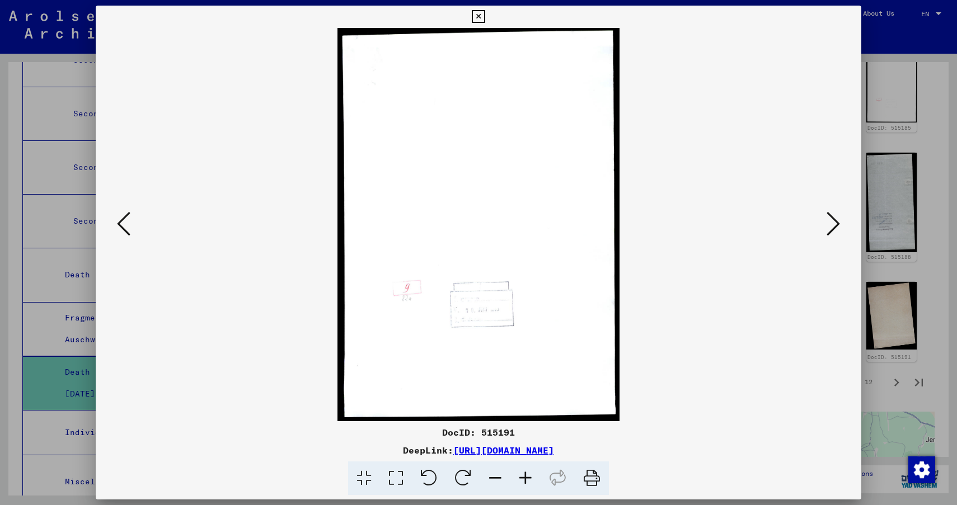
click at [125, 227] on icon at bounding box center [123, 223] width 13 height 27
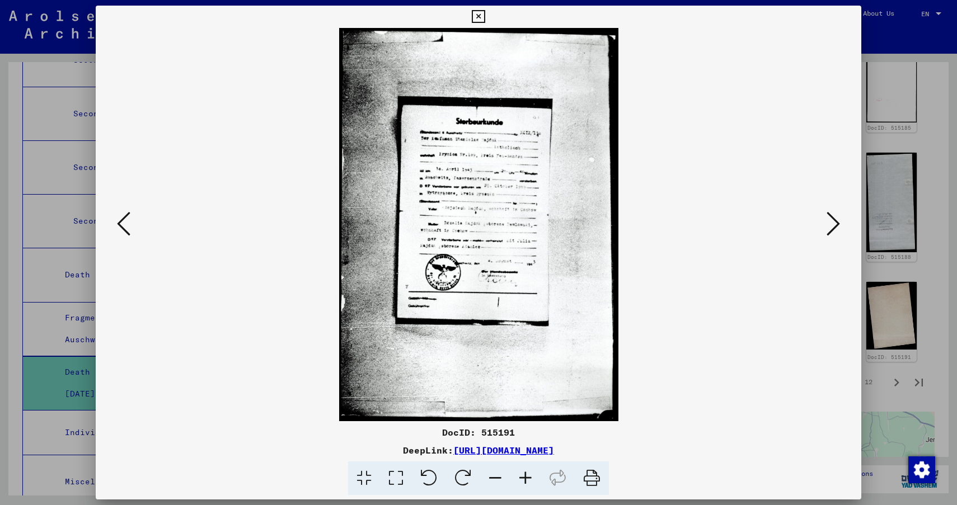
click at [125, 227] on icon at bounding box center [123, 223] width 13 height 27
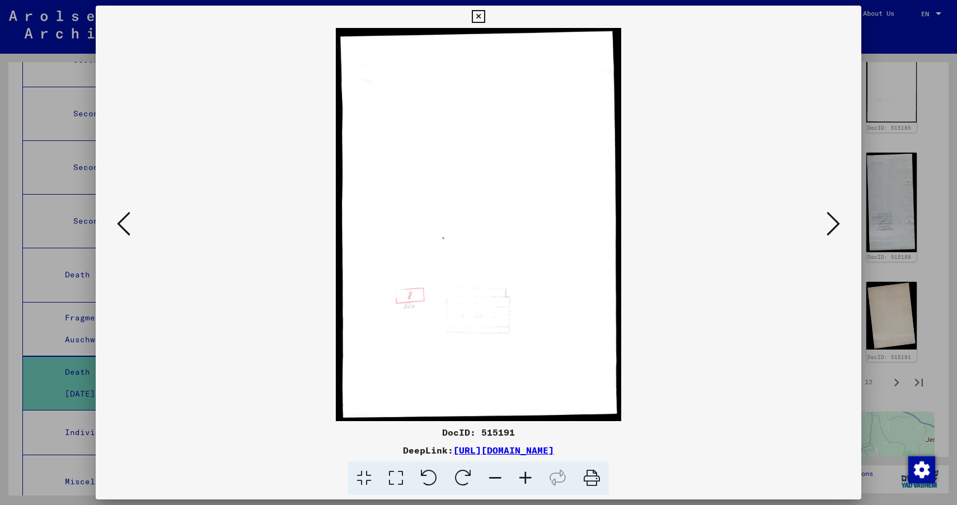
click at [126, 228] on icon at bounding box center [123, 223] width 13 height 27
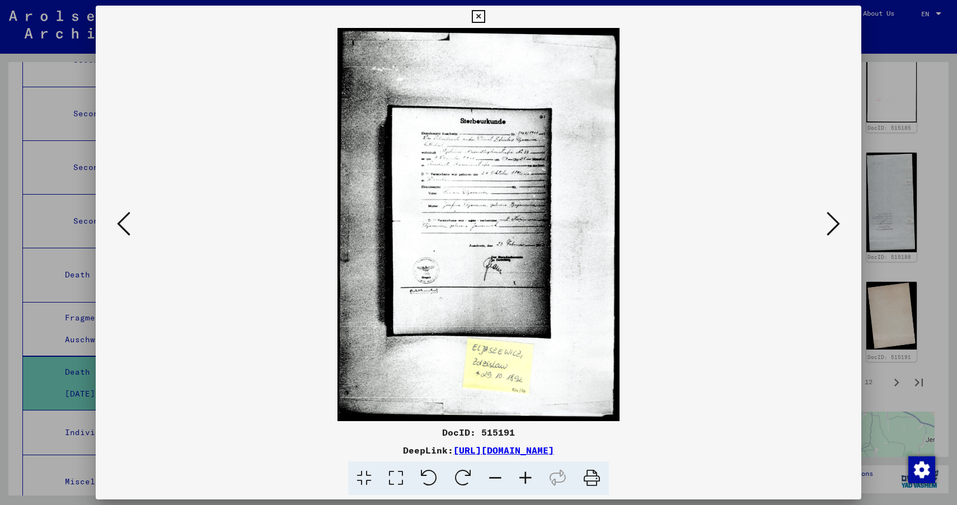
click at [126, 228] on icon at bounding box center [123, 223] width 13 height 27
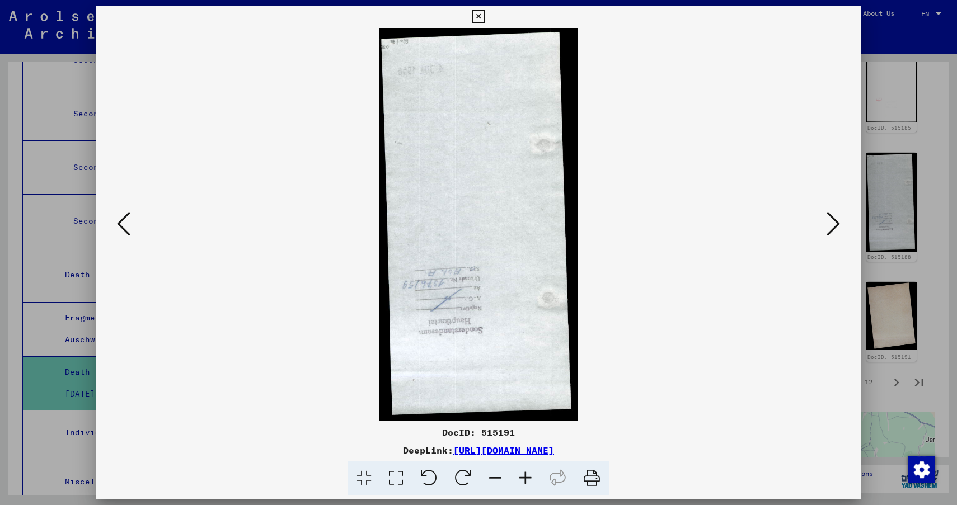
click at [126, 228] on icon at bounding box center [123, 223] width 13 height 27
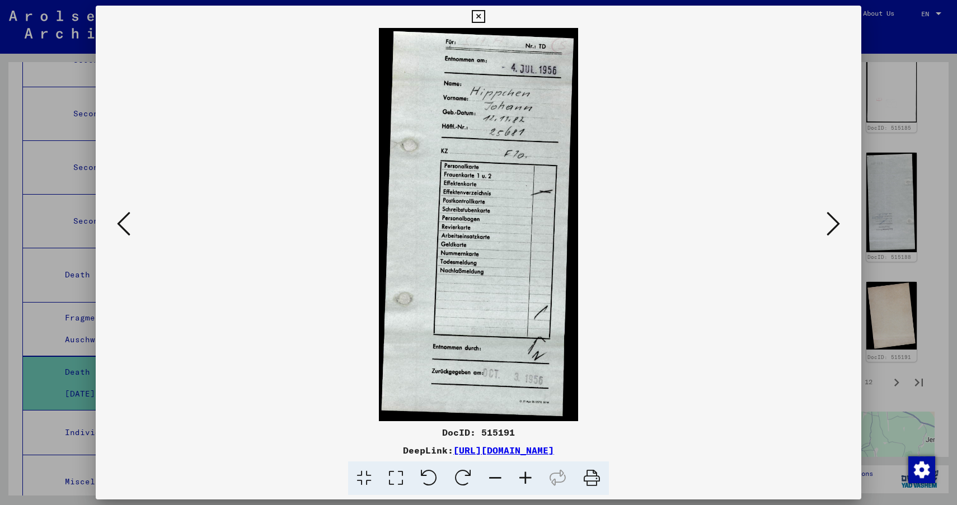
click at [126, 228] on icon at bounding box center [123, 223] width 13 height 27
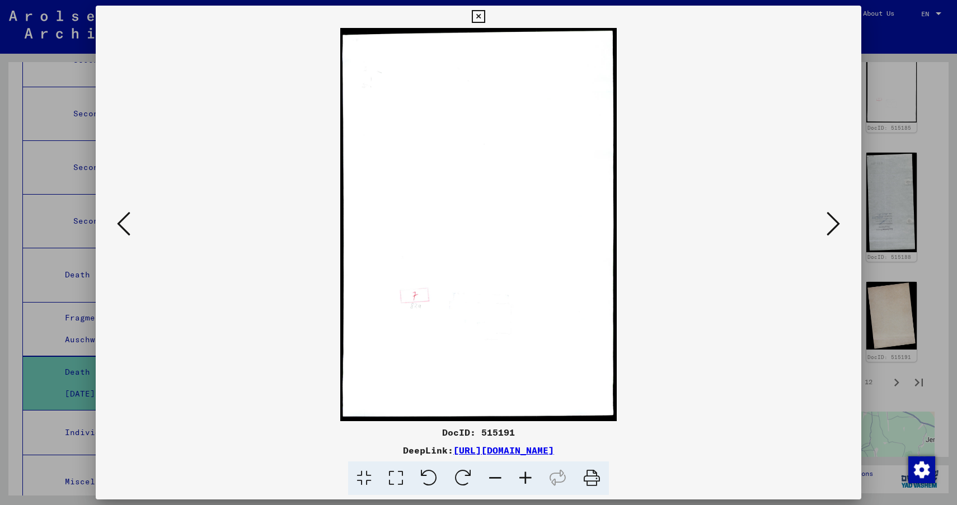
click at [126, 228] on icon at bounding box center [123, 223] width 13 height 27
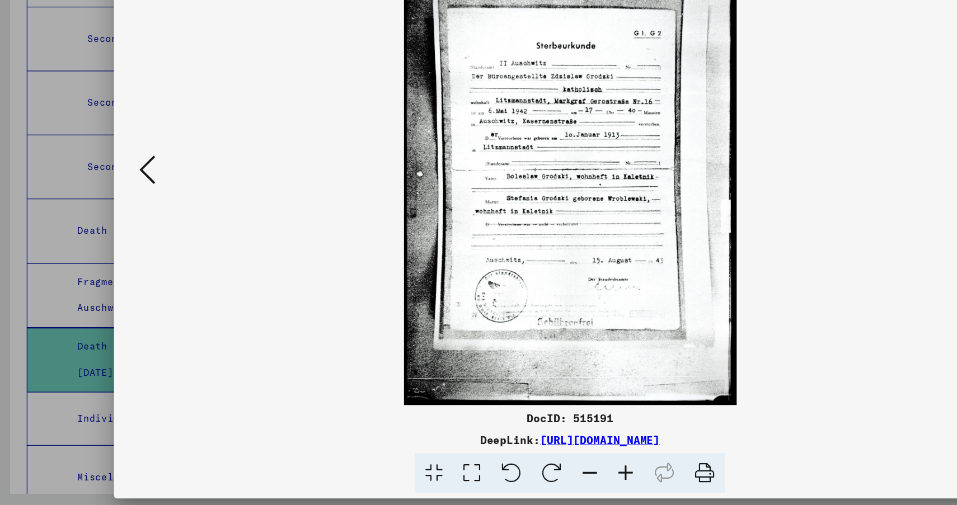
scroll to position [0, 0]
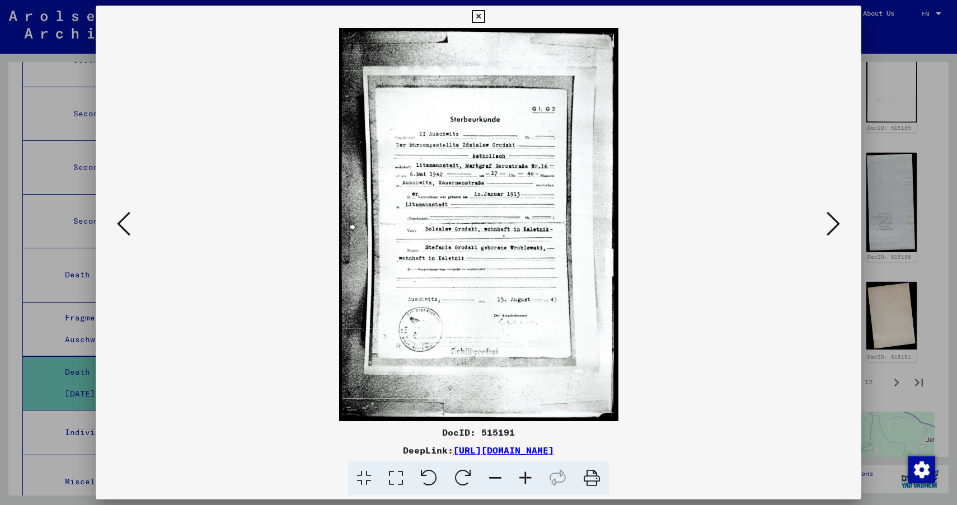
click at [127, 232] on icon at bounding box center [123, 223] width 13 height 27
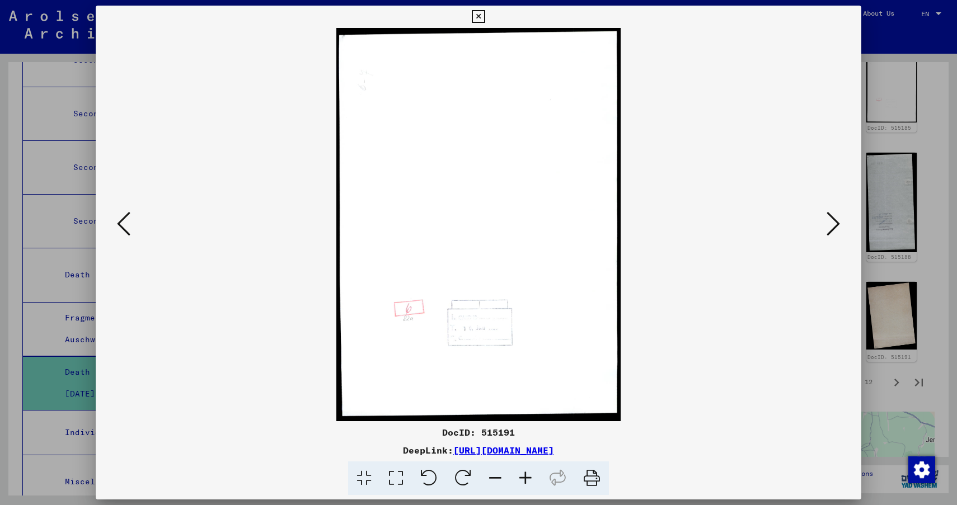
click at [127, 232] on icon at bounding box center [123, 223] width 13 height 27
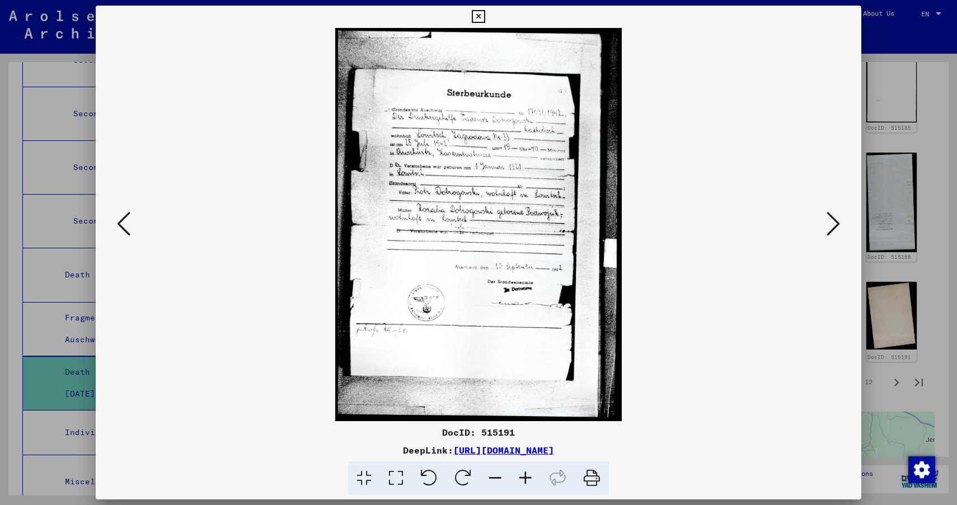
click at [128, 232] on icon at bounding box center [123, 223] width 13 height 27
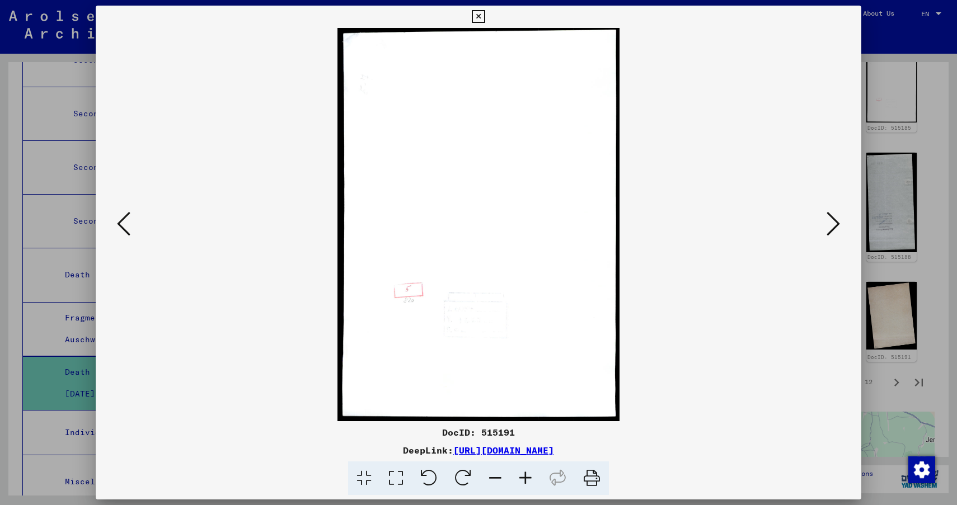
click at [128, 232] on icon at bounding box center [123, 223] width 13 height 27
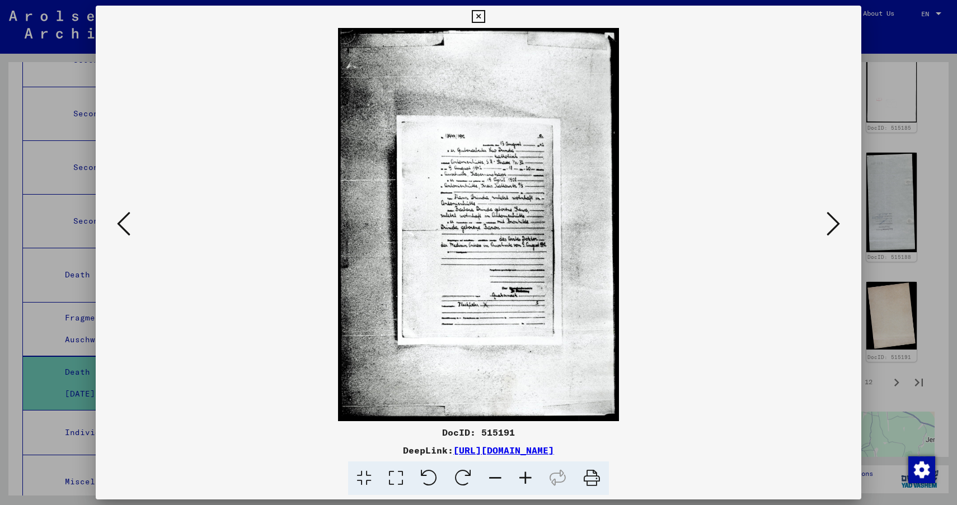
click at [128, 232] on icon at bounding box center [123, 223] width 13 height 27
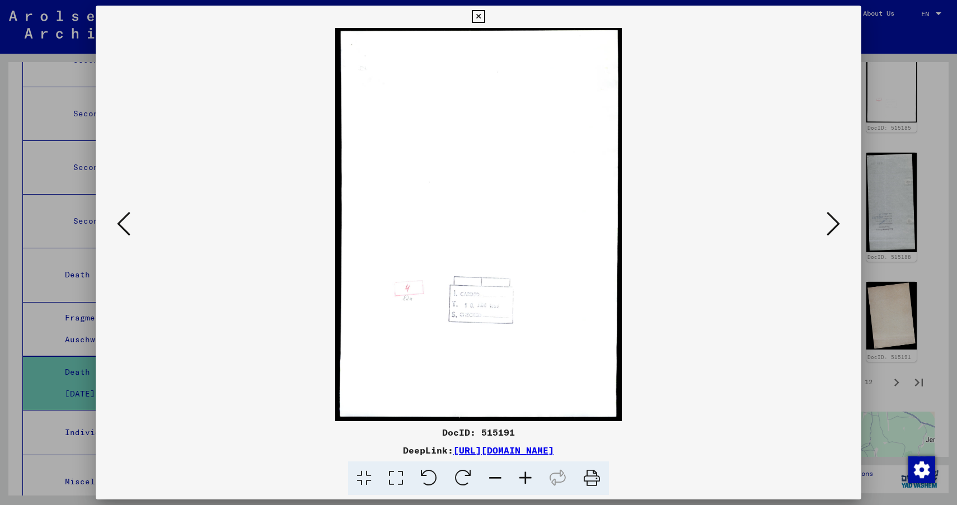
click at [903, 49] on div at bounding box center [478, 252] width 957 height 505
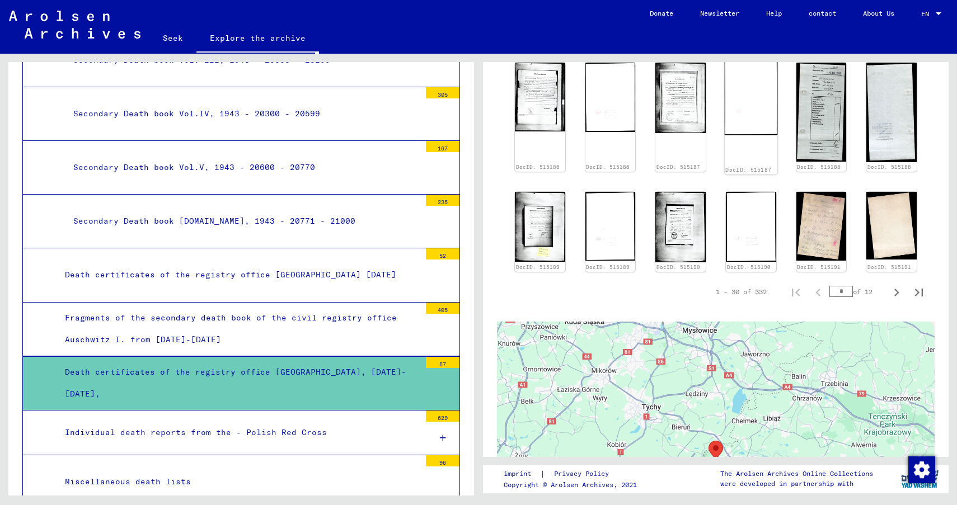
scroll to position [718, 0]
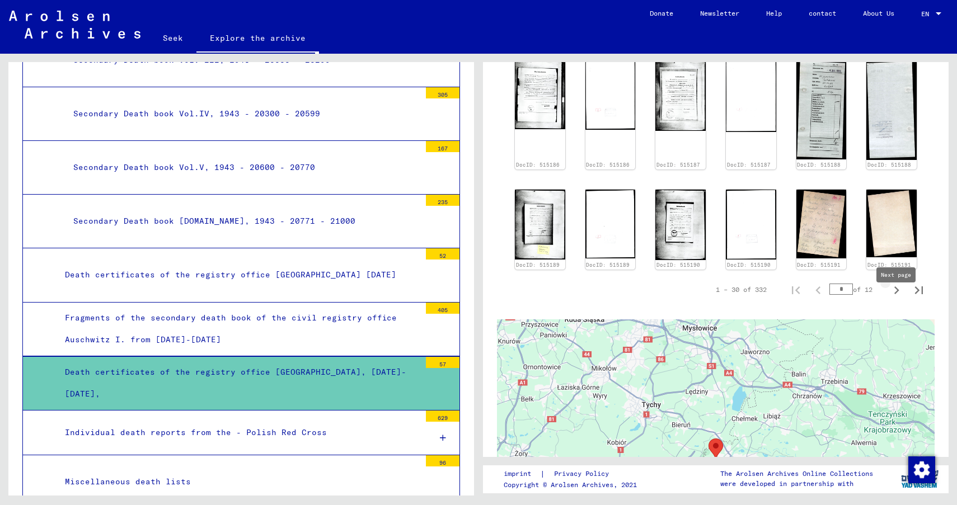
click at [897, 294] on icon "Next page" at bounding box center [897, 291] width 5 height 8
type input "*"
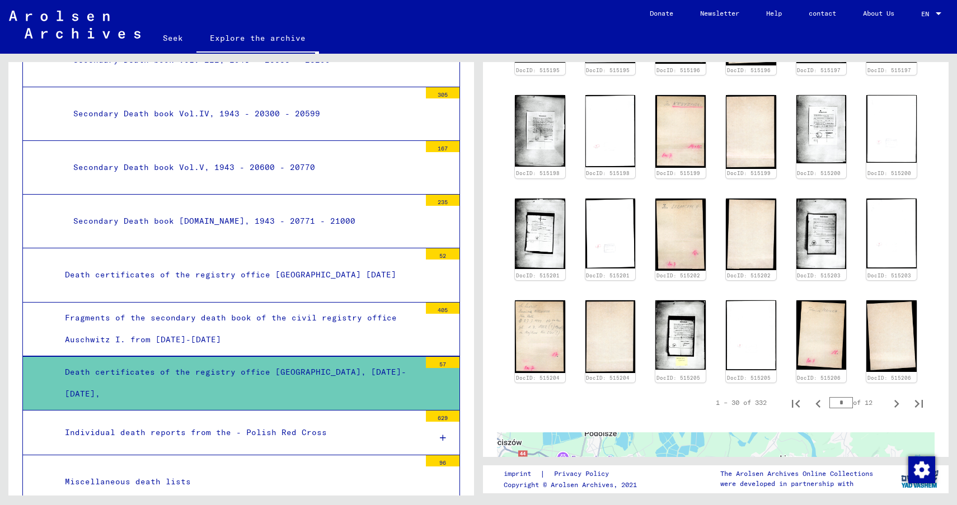
scroll to position [619, 0]
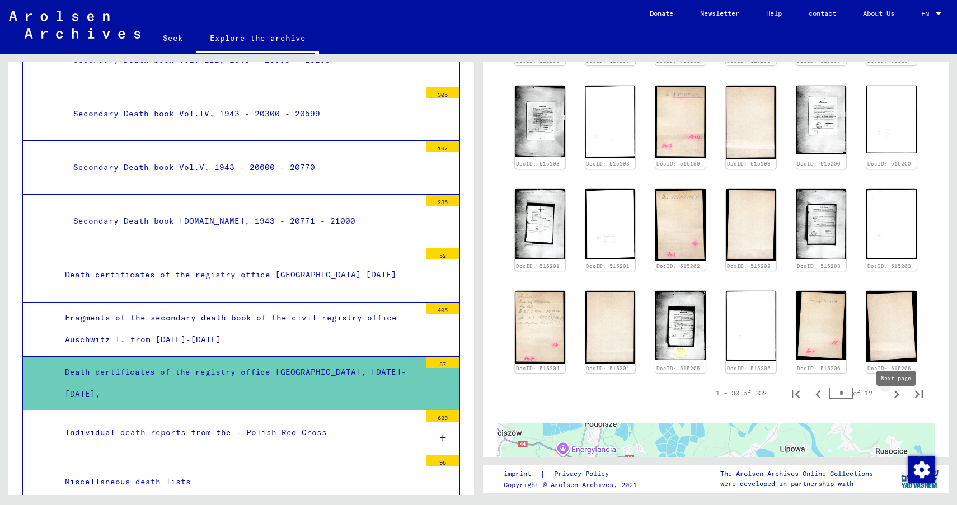
click at [897, 402] on icon "Next page" at bounding box center [897, 395] width 16 height 16
type input "*"
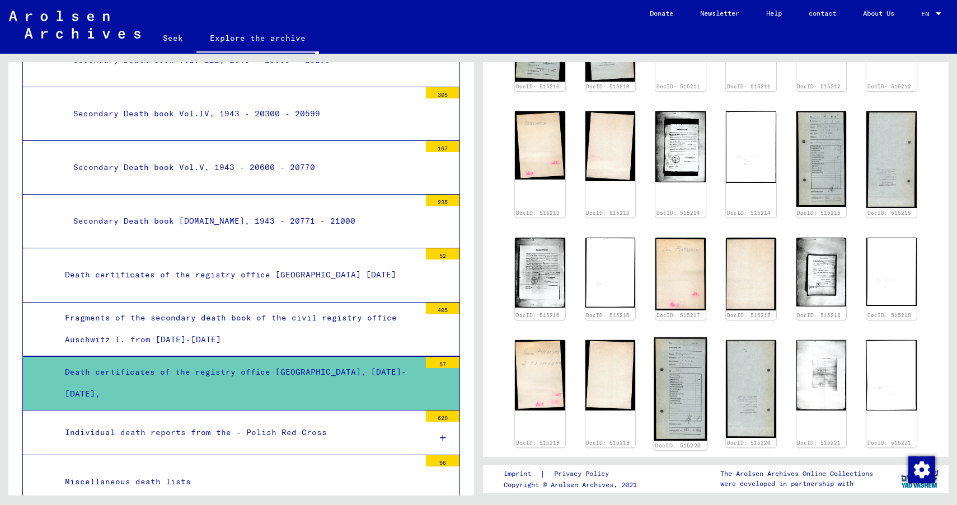
click at [667, 373] on img at bounding box center [680, 390] width 53 height 104
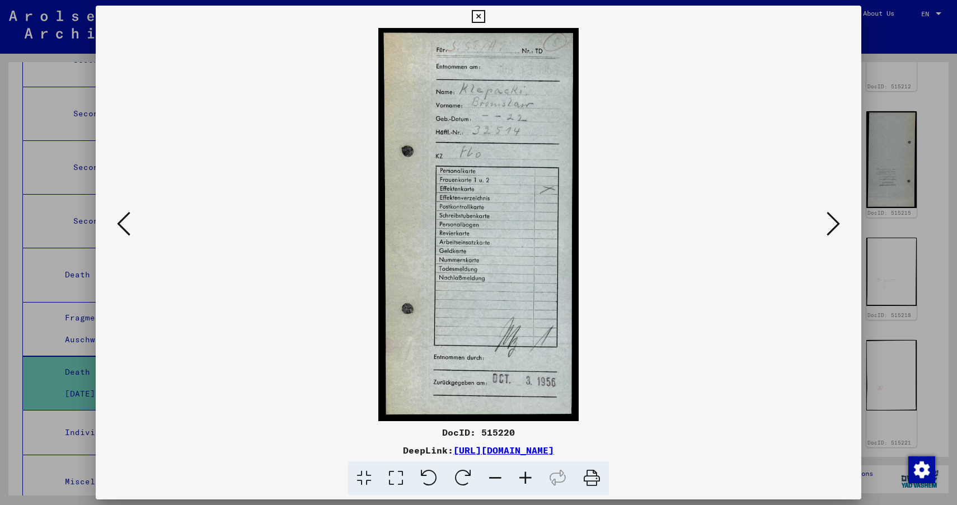
click at [832, 225] on icon at bounding box center [833, 223] width 13 height 27
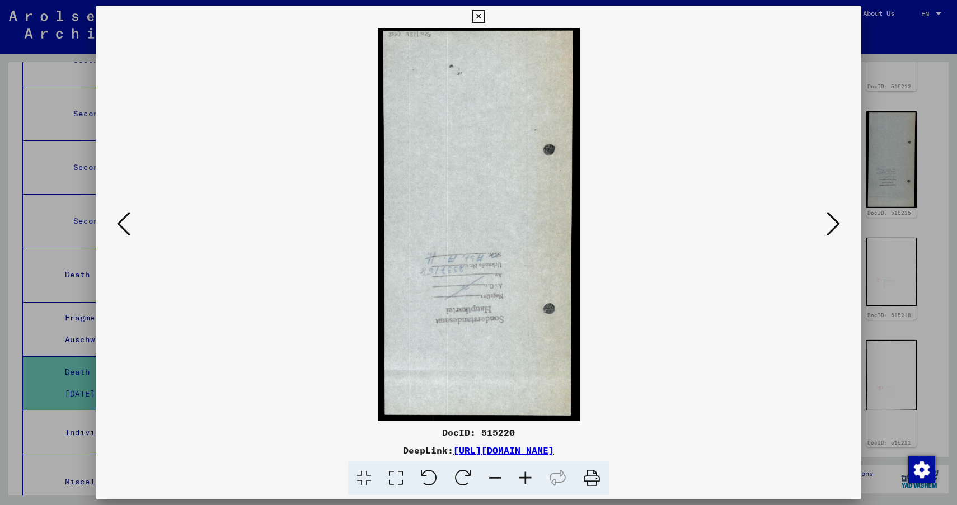
click at [832, 225] on icon at bounding box center [833, 223] width 13 height 27
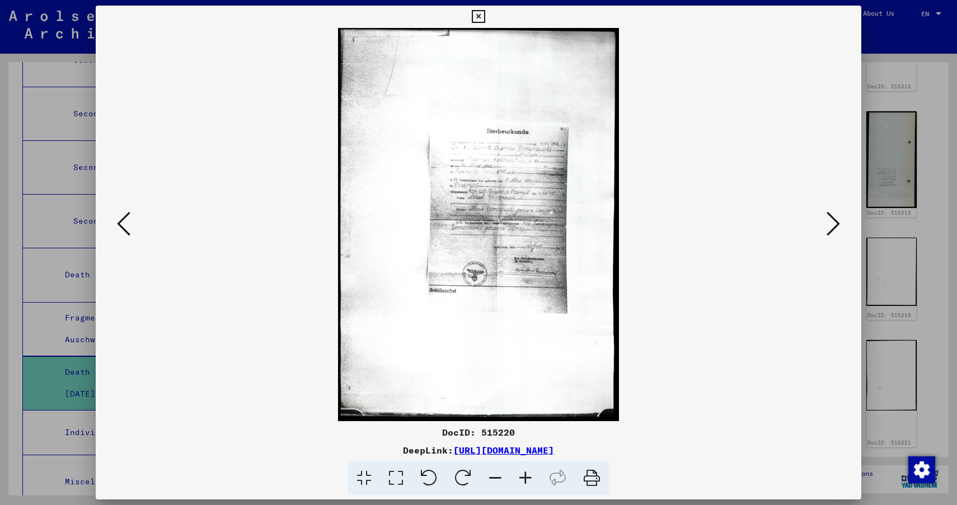
click at [832, 225] on icon at bounding box center [833, 223] width 13 height 27
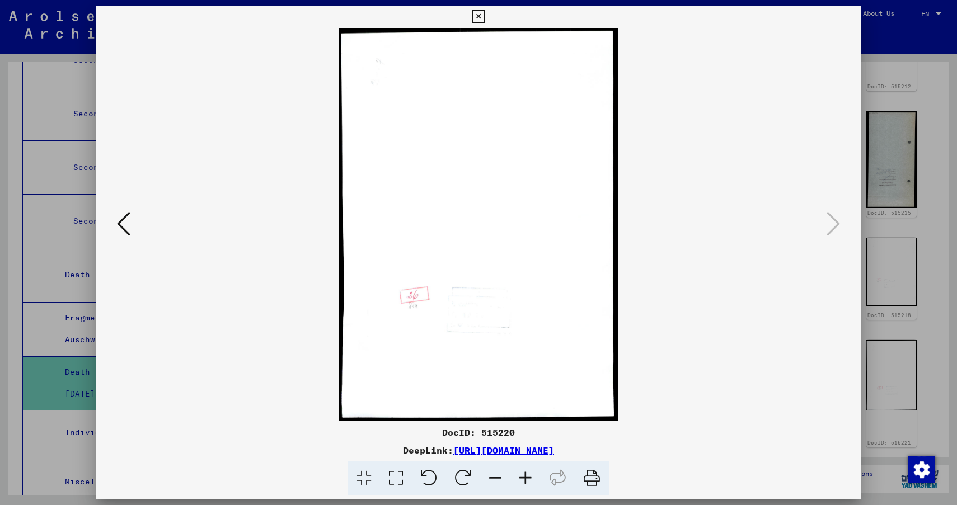
click at [477, 15] on icon at bounding box center [478, 16] width 13 height 13
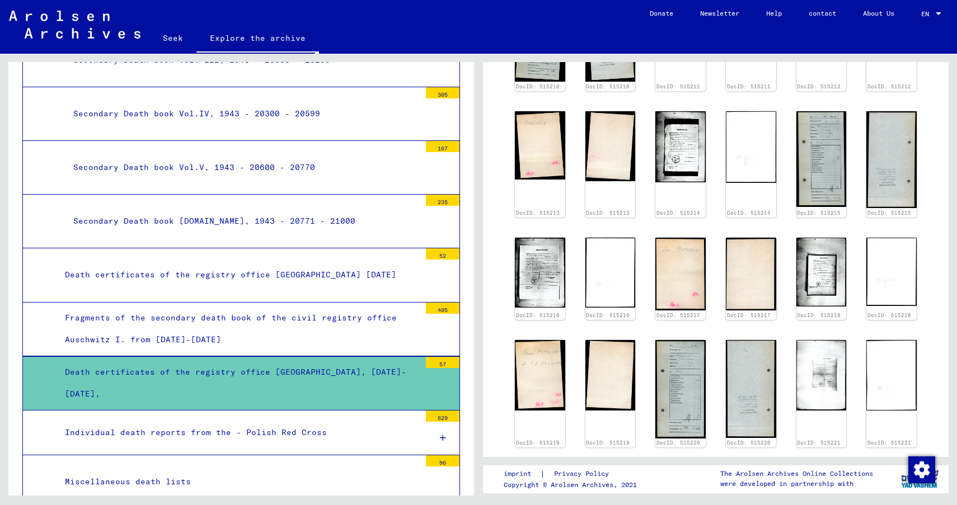
click at [116, 428] on font "Individual death reports from the - Polish Red Cross" at bounding box center [196, 433] width 262 height 10
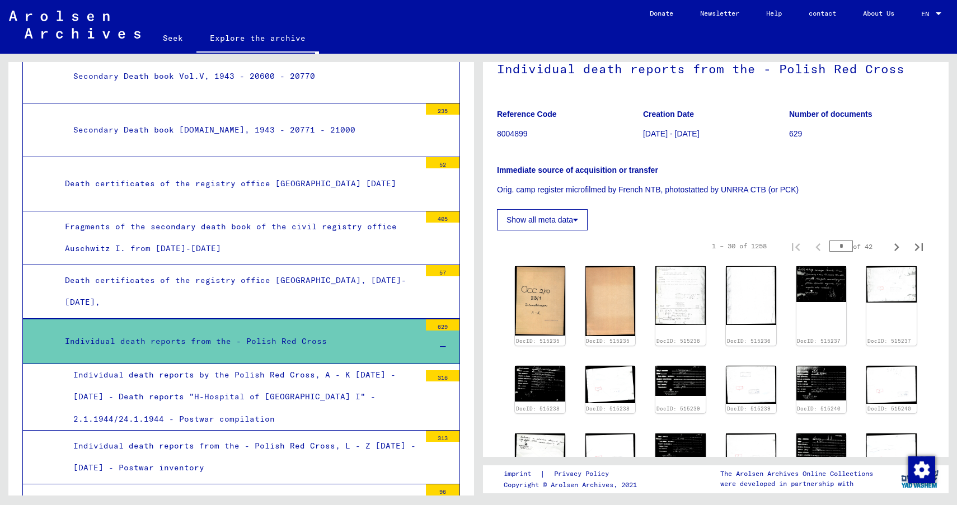
scroll to position [116, 0]
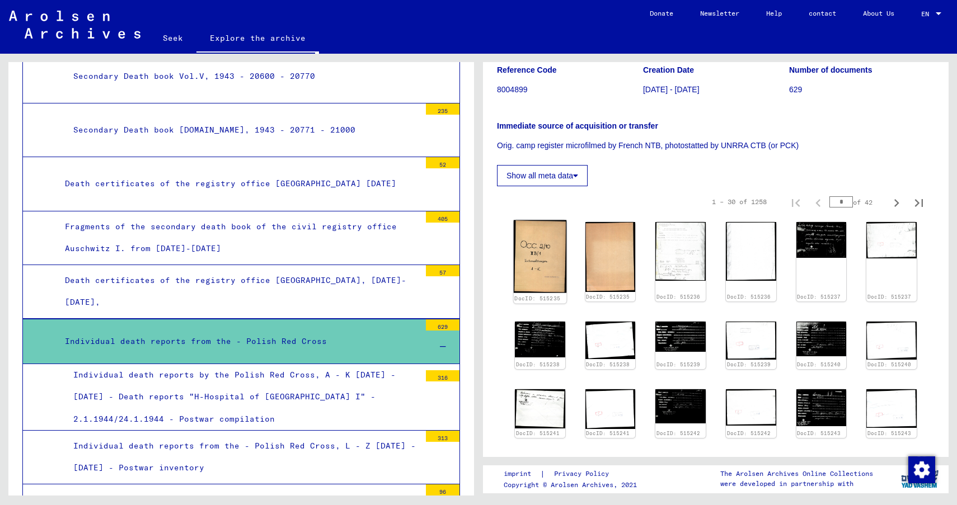
click at [542, 291] on img at bounding box center [540, 257] width 53 height 73
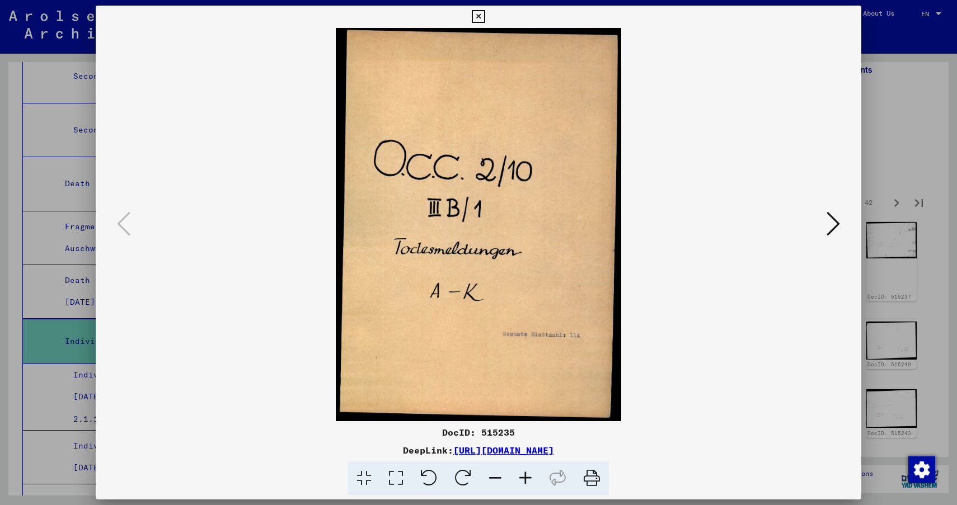
click at [835, 227] on icon at bounding box center [833, 223] width 13 height 27
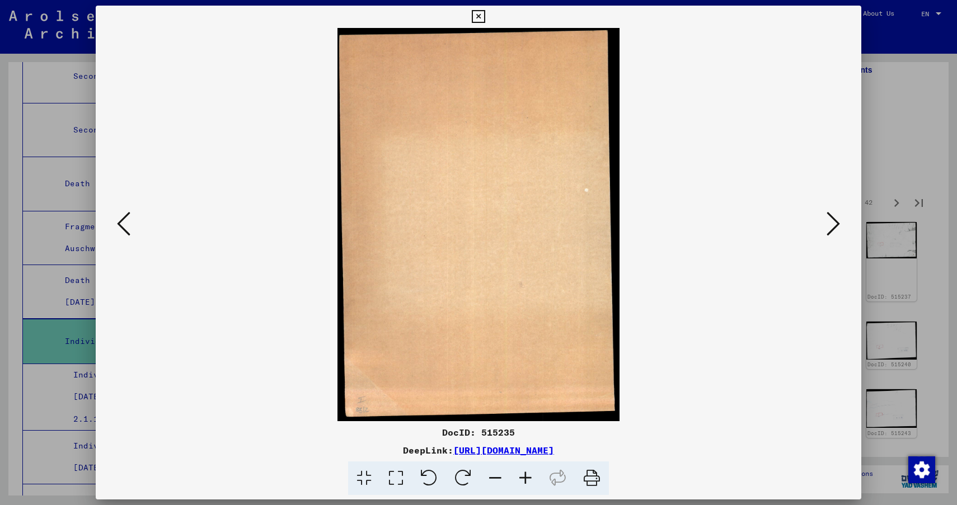
click at [835, 227] on icon at bounding box center [833, 223] width 13 height 27
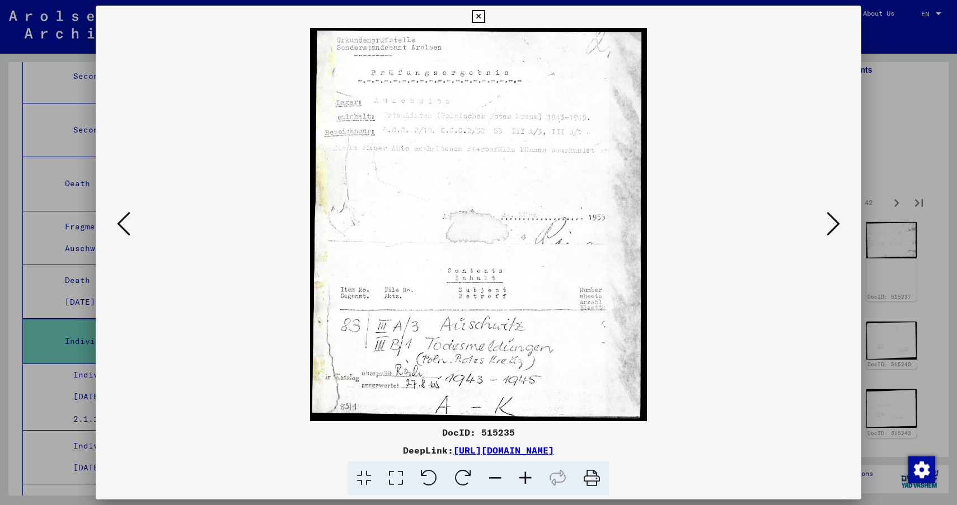
click at [835, 227] on icon at bounding box center [833, 223] width 13 height 27
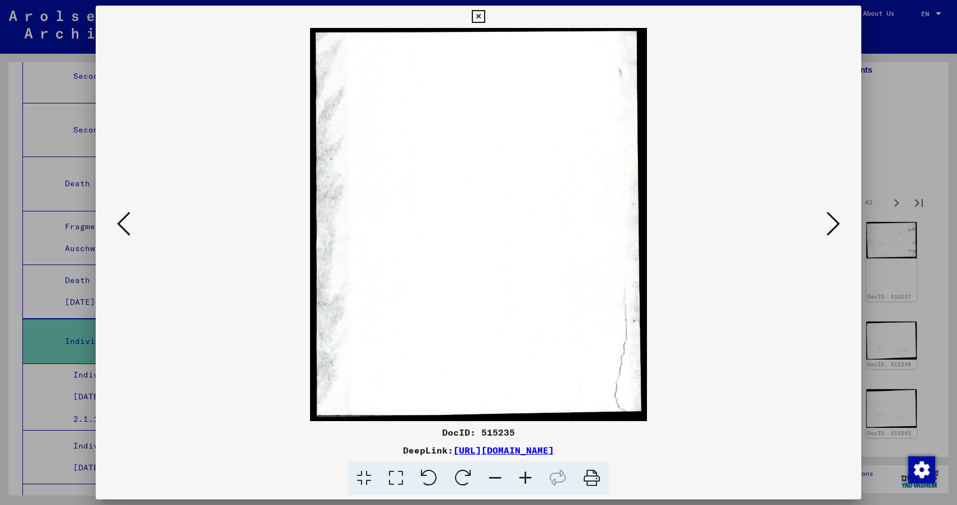
click at [835, 227] on icon at bounding box center [833, 223] width 13 height 27
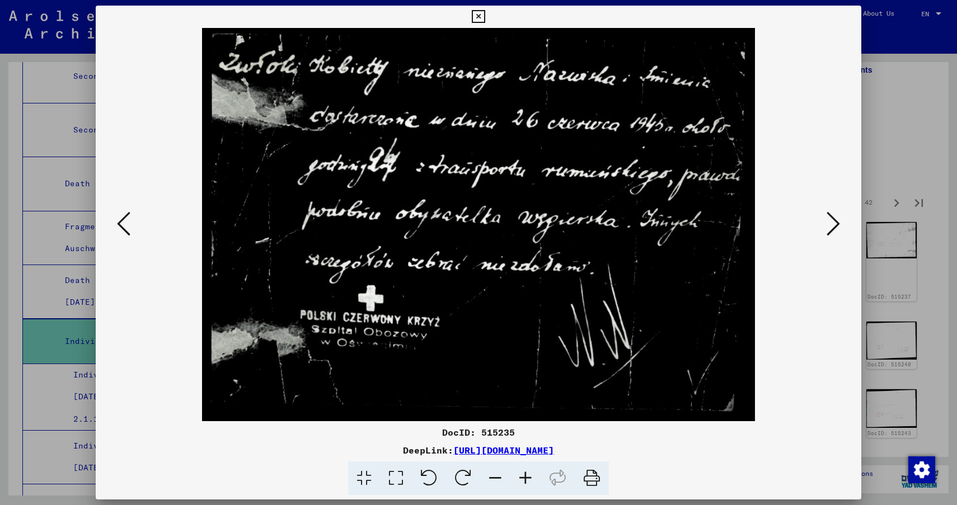
click at [835, 227] on icon at bounding box center [833, 223] width 13 height 27
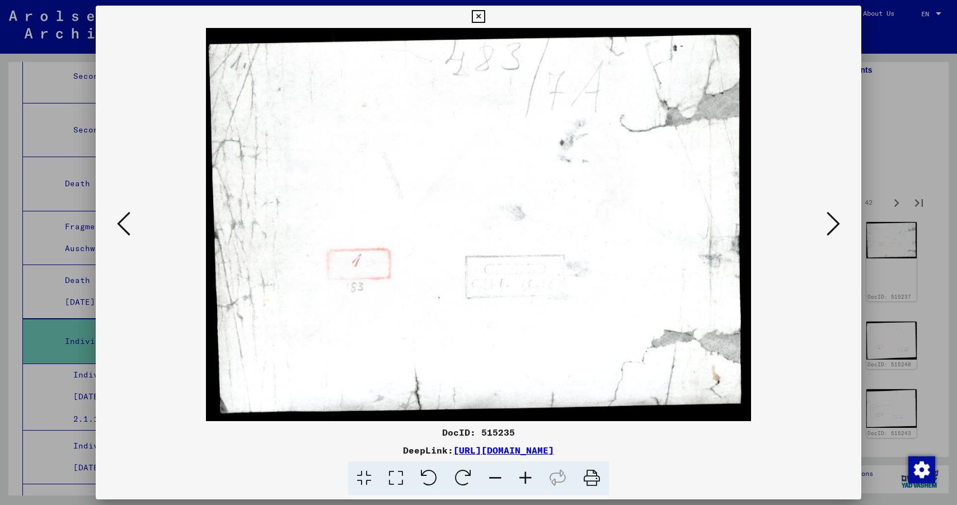
click at [835, 227] on icon at bounding box center [833, 223] width 13 height 27
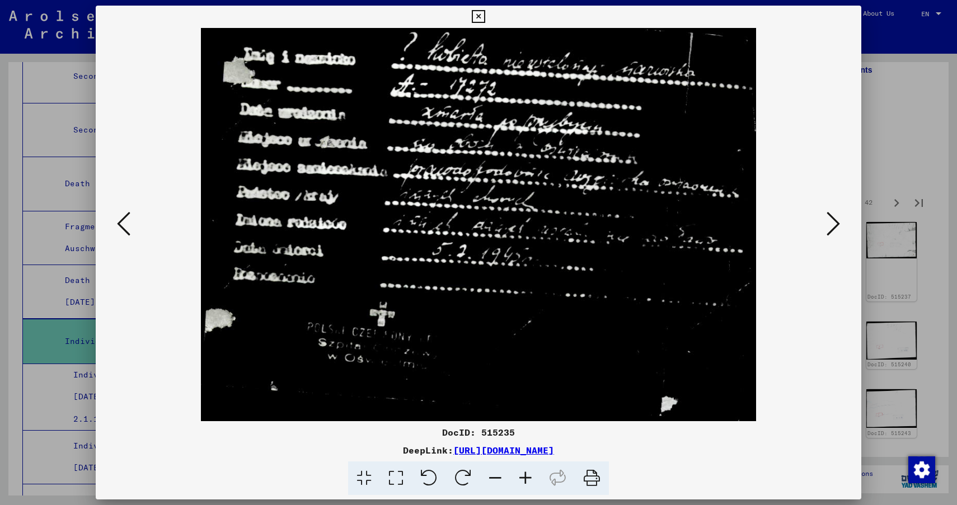
click at [835, 227] on icon at bounding box center [833, 223] width 13 height 27
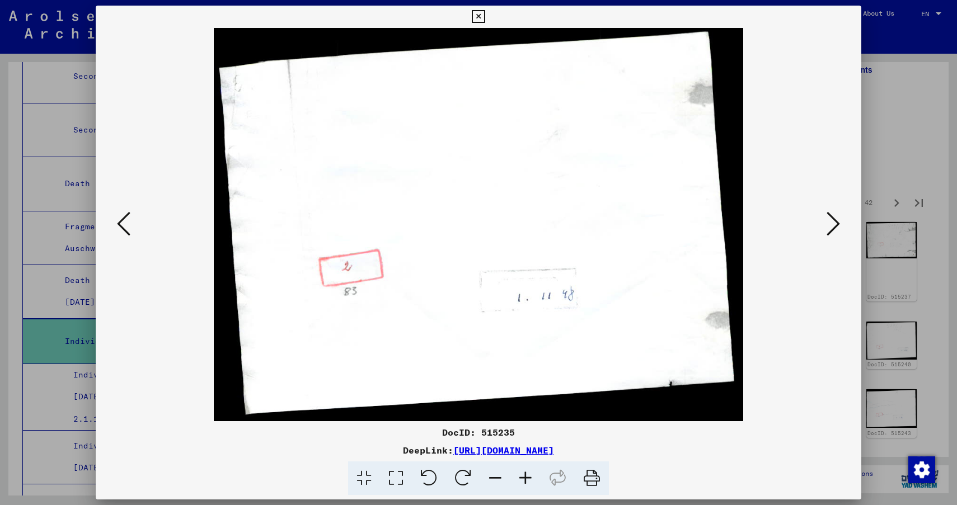
click at [835, 227] on icon at bounding box center [833, 223] width 13 height 27
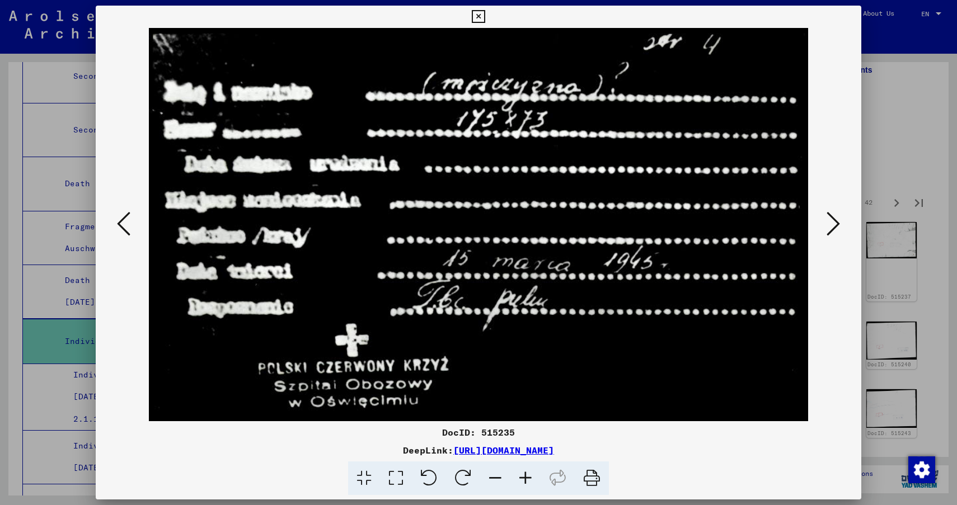
click at [835, 227] on icon at bounding box center [833, 223] width 13 height 27
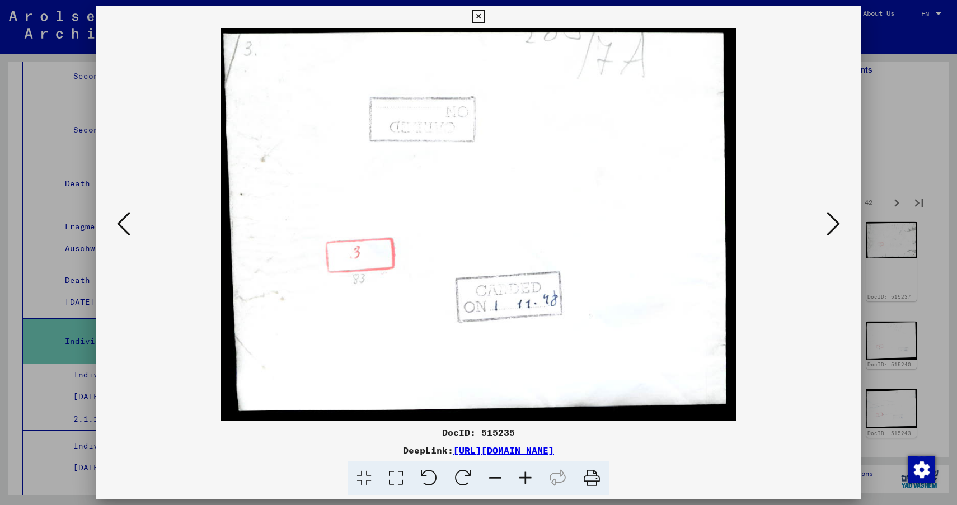
click at [835, 227] on icon at bounding box center [833, 223] width 13 height 27
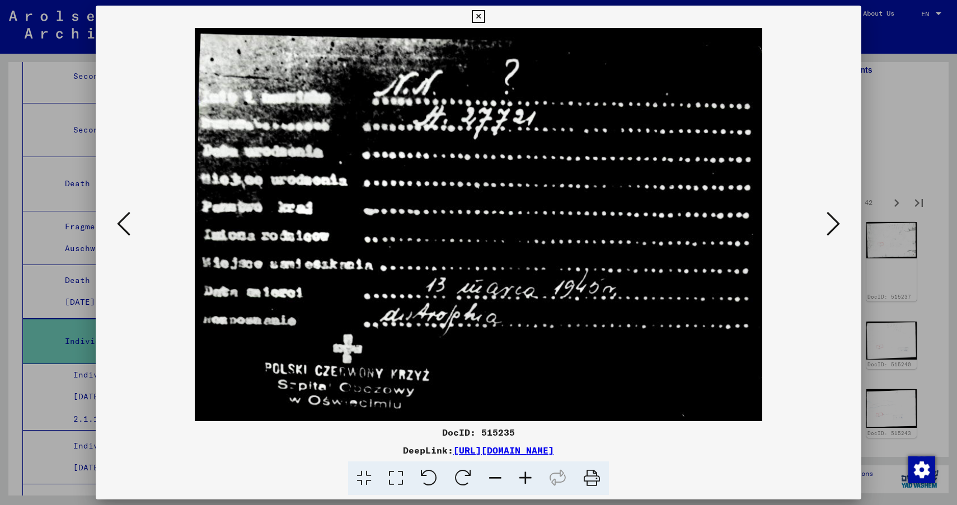
click at [835, 227] on icon at bounding box center [833, 223] width 13 height 27
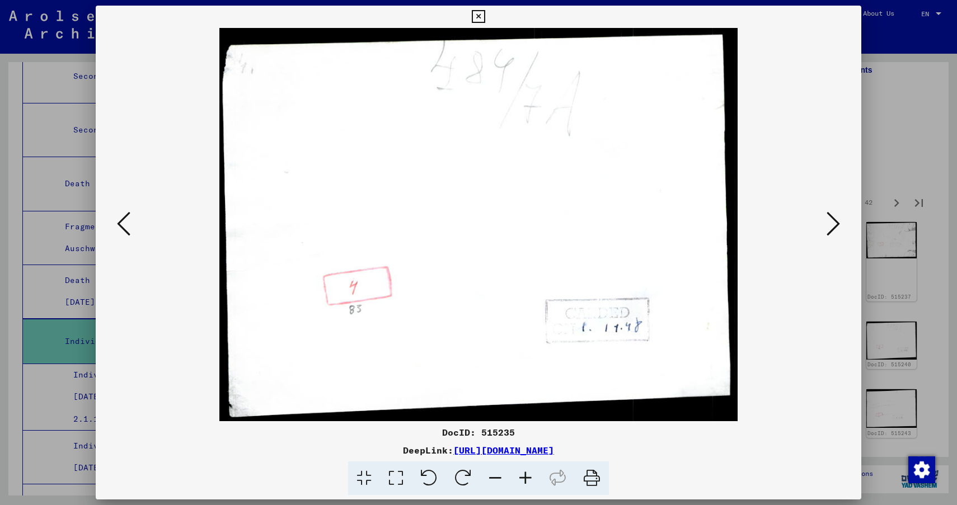
click at [835, 227] on icon at bounding box center [833, 223] width 13 height 27
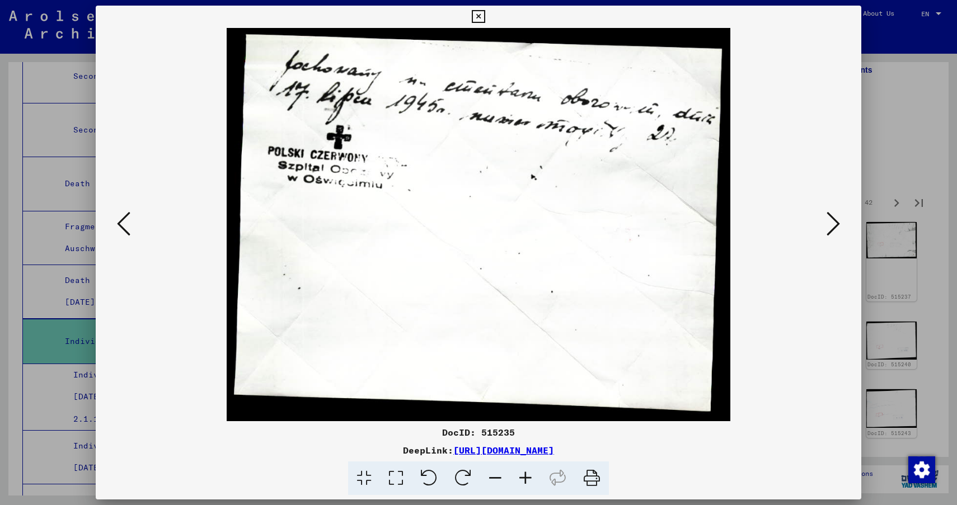
click at [835, 227] on icon at bounding box center [833, 223] width 13 height 27
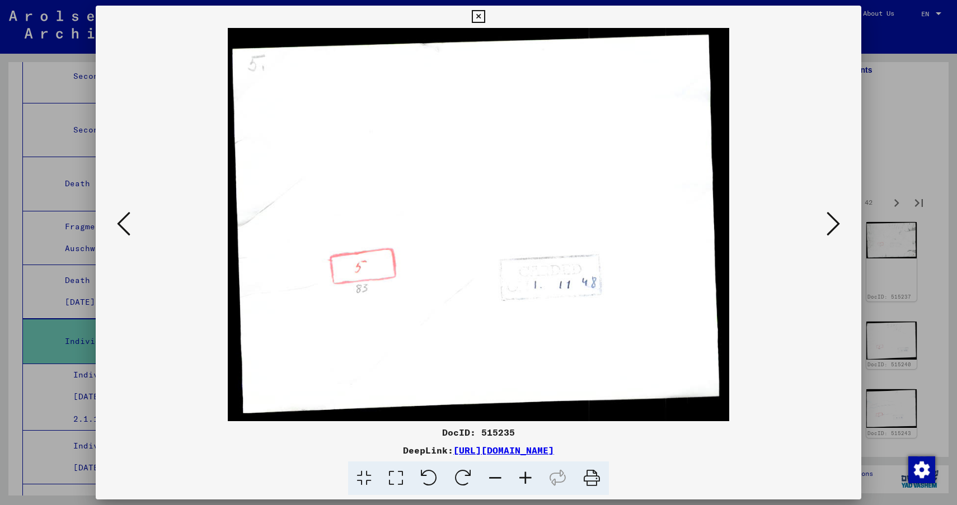
click at [835, 227] on icon at bounding box center [833, 223] width 13 height 27
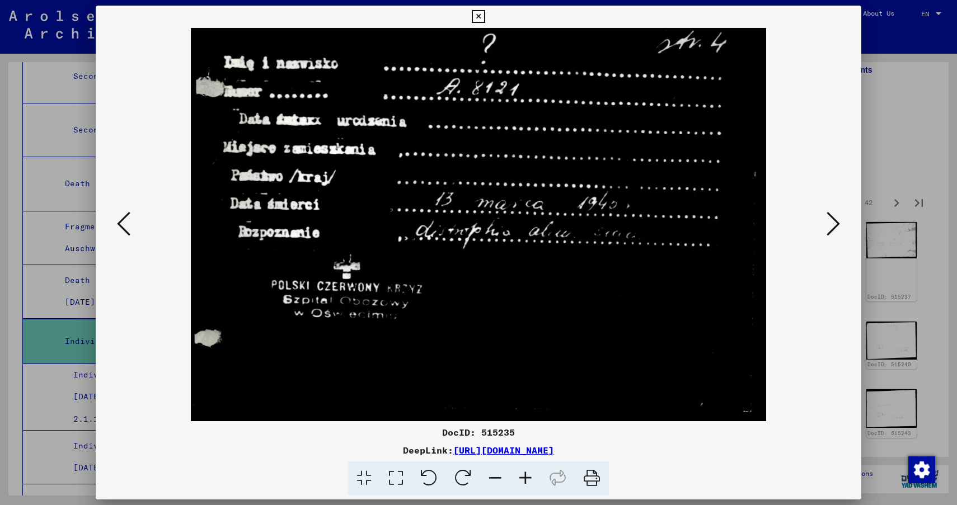
click at [835, 227] on icon at bounding box center [833, 223] width 13 height 27
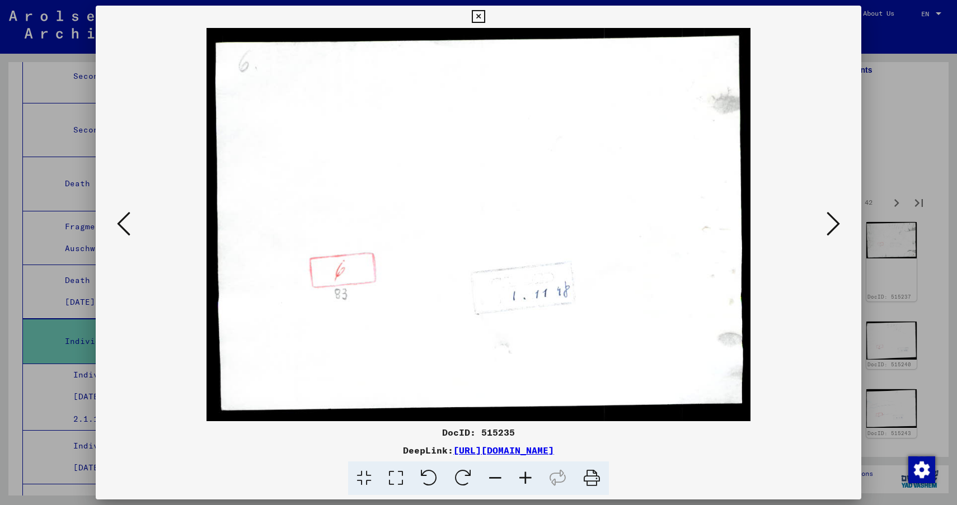
click at [835, 227] on icon at bounding box center [833, 223] width 13 height 27
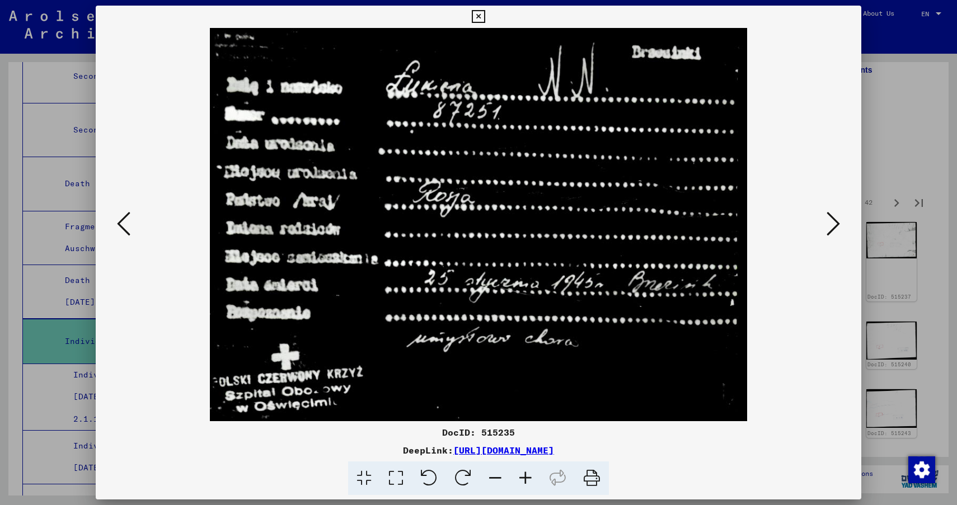
click at [835, 227] on icon at bounding box center [833, 223] width 13 height 27
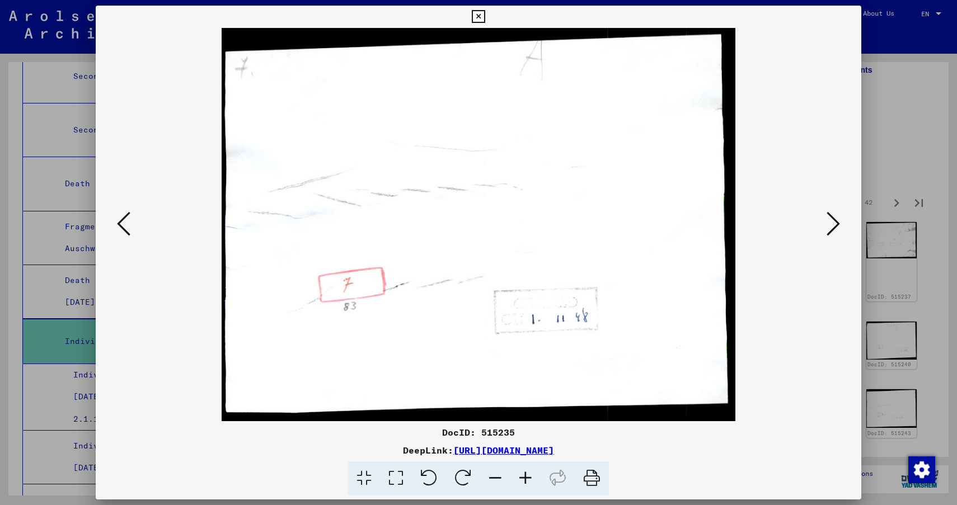
click at [835, 227] on icon at bounding box center [833, 223] width 13 height 27
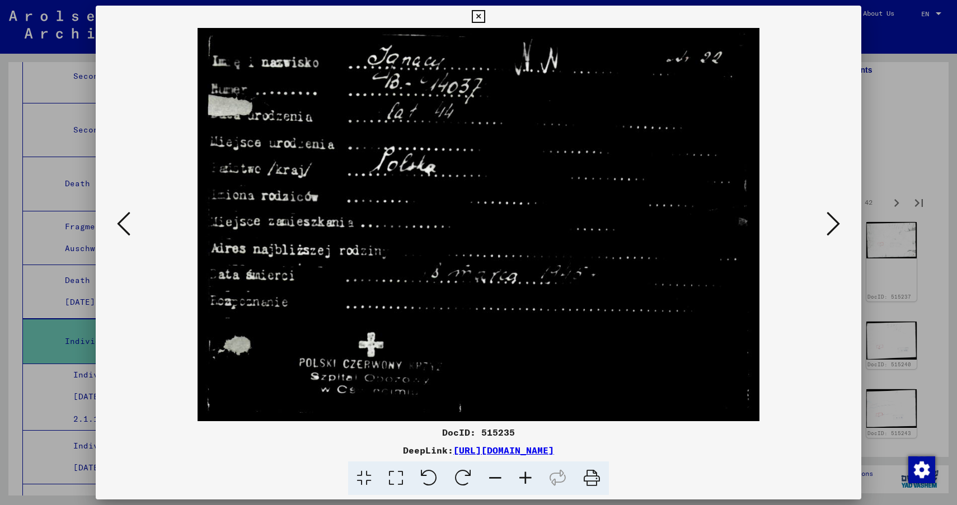
click at [0, 401] on div at bounding box center [478, 252] width 957 height 505
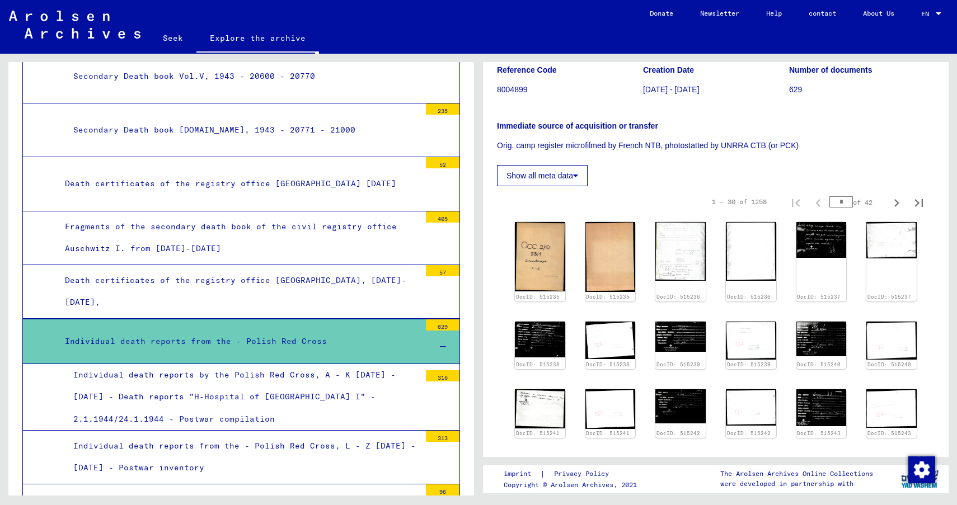
click at [430, 371] on div "316" at bounding box center [443, 376] width 34 height 11
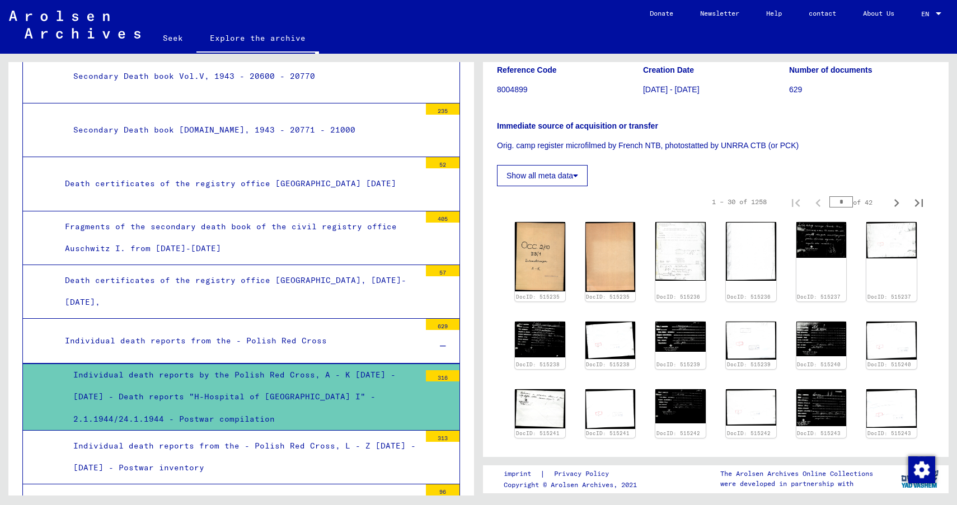
click at [346, 364] on div "Individual death reports by the Polish Red Cross, A - K 1943 - 1945 - Death rep…" at bounding box center [242, 397] width 355 height 66
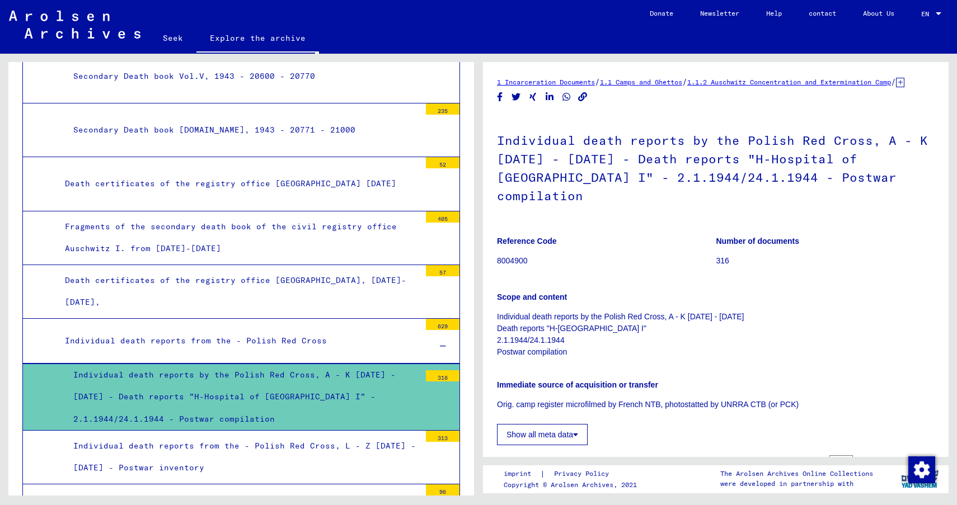
click at [360, 441] on font "Individual death reports from the - Polish Red Cross, L - Z 1943 - 1945 - Postw…" at bounding box center [244, 457] width 343 height 32
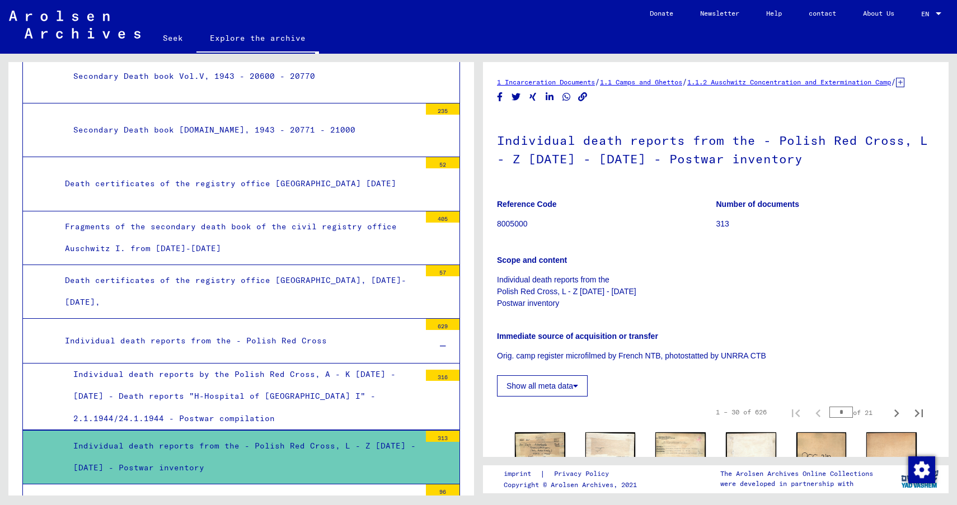
click at [371, 369] on font "Individual death reports by the Polish Red Cross, A - K 1943 - 1945 - Death rep…" at bounding box center [234, 396] width 322 height 54
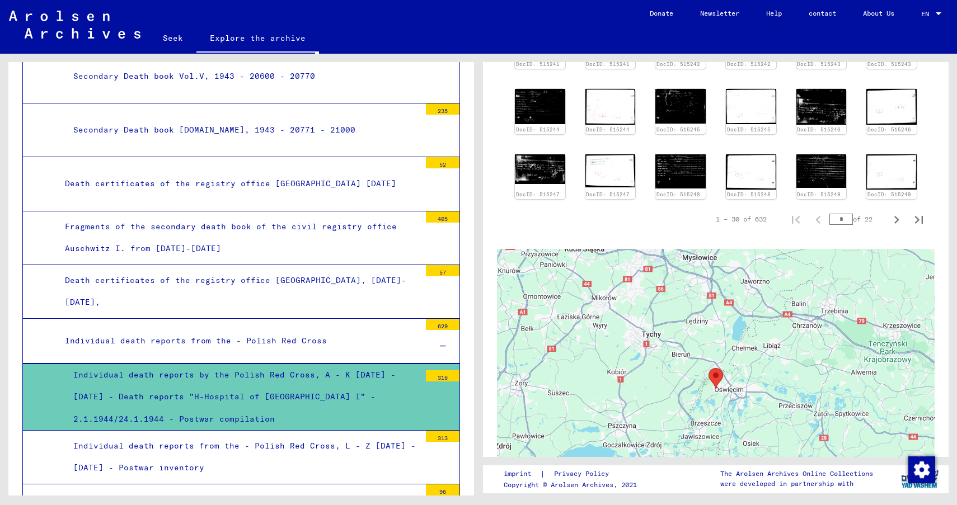
scroll to position [630, 0]
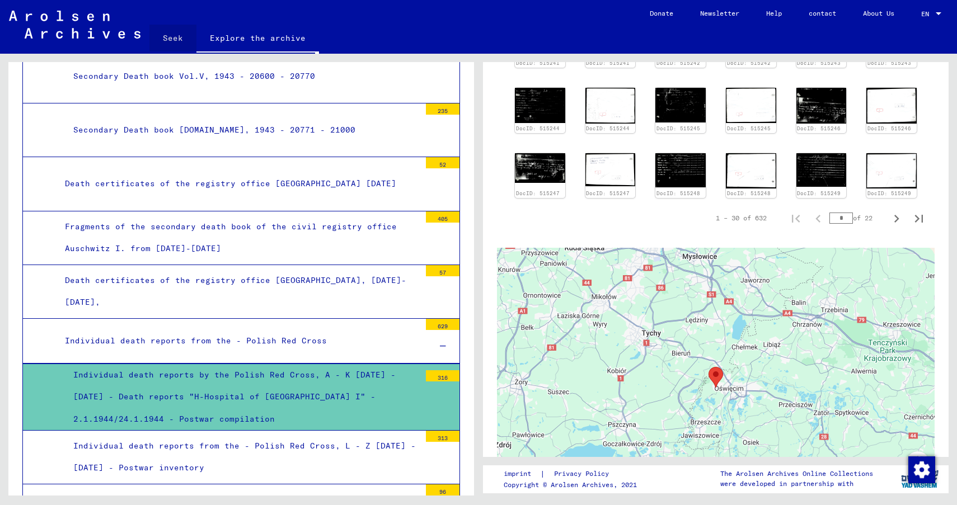
click at [174, 36] on font "Seek" at bounding box center [173, 38] width 20 height 10
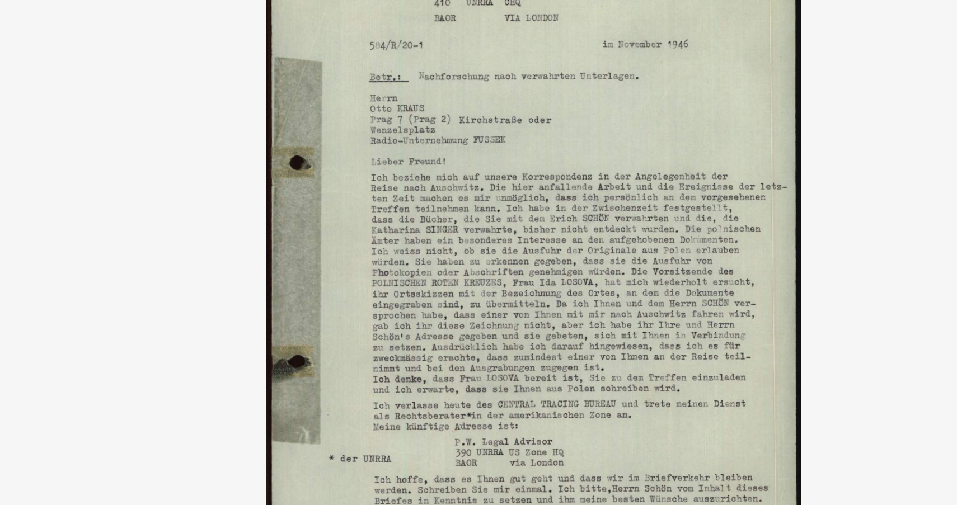
scroll to position [490, 0]
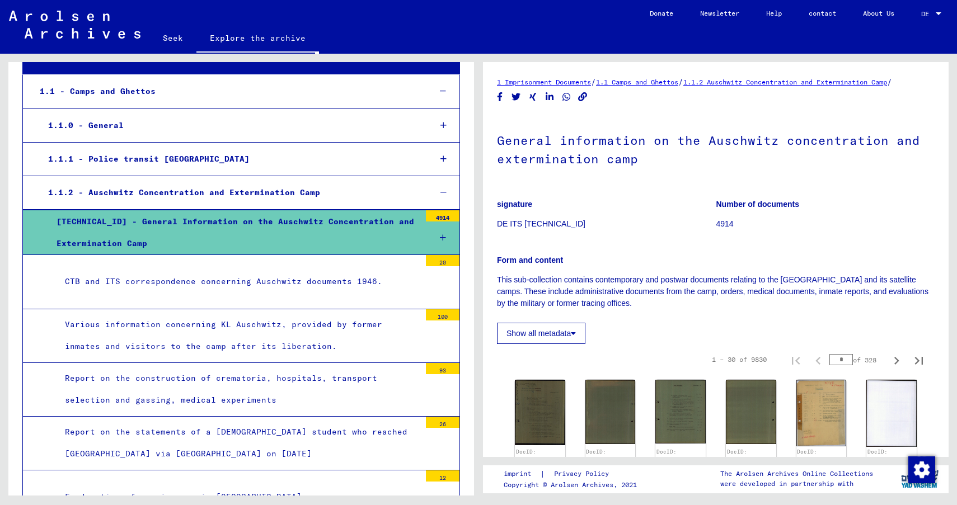
click at [137, 194] on font "1.1.2 - Auschwitz Concentration and Extermination Camp" at bounding box center [184, 193] width 272 height 10
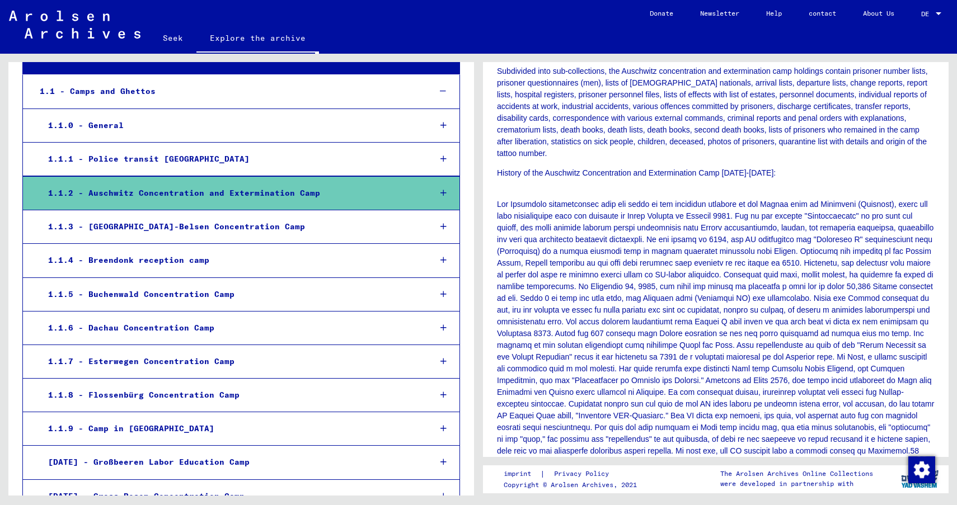
scroll to position [190, 0]
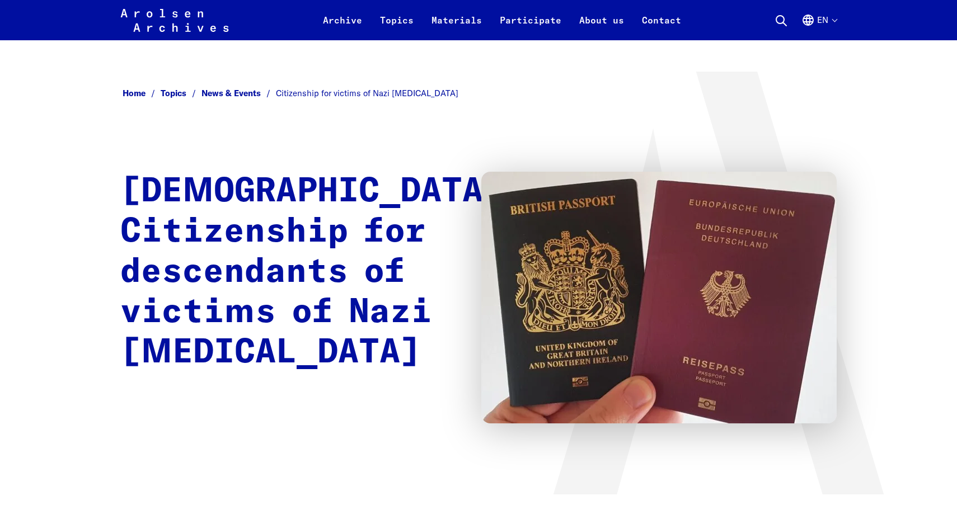
scroll to position [289, 0]
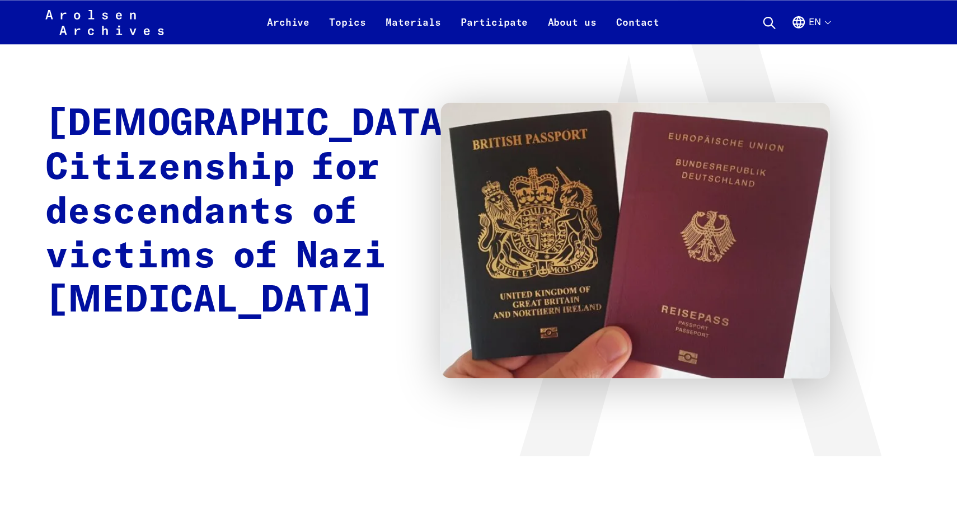
scroll to position [73, 0]
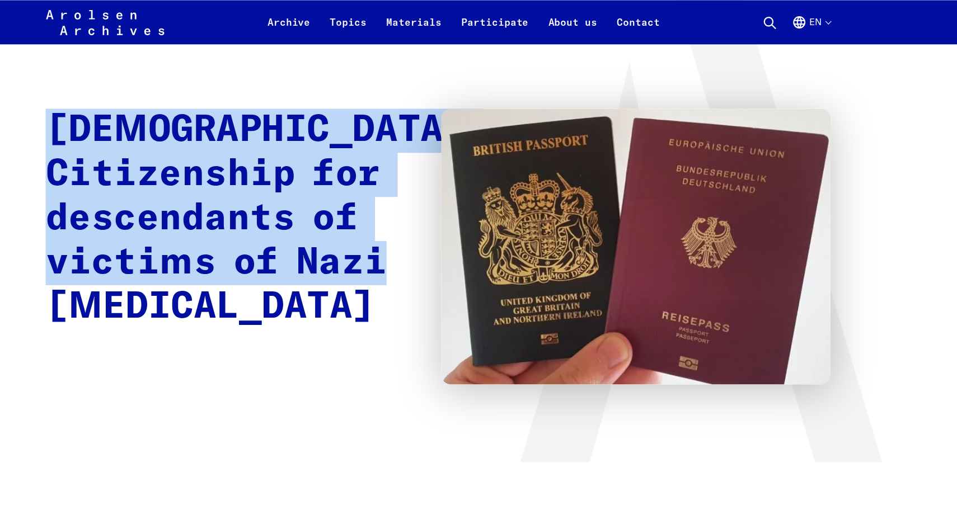
drag, startPoint x: 123, startPoint y: 115, endPoint x: 447, endPoint y: 279, distance: 363.0
click at [447, 279] on h1 "[DEMOGRAPHIC_DATA] Citizenship for descendants of victims of Nazi [MEDICAL_DATA]" at bounding box center [311, 200] width 383 height 202
copy h1 "[DEMOGRAPHIC_DATA] Citizenship for descendants of victims of Nazi [MEDICAL_DATA]"
